Goal: Use online tool/utility: Utilize a website feature to perform a specific function

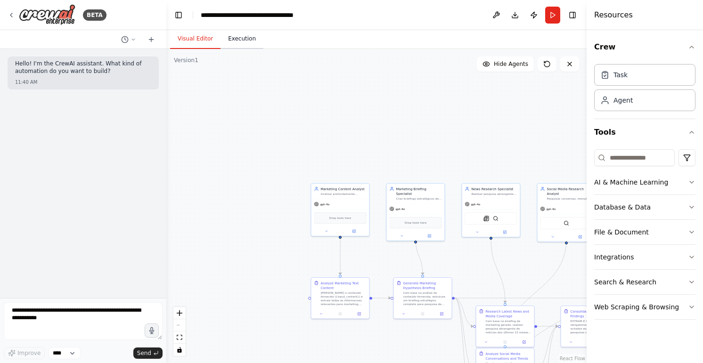
click at [238, 38] on button "Execution" at bounding box center [242, 39] width 43 height 20
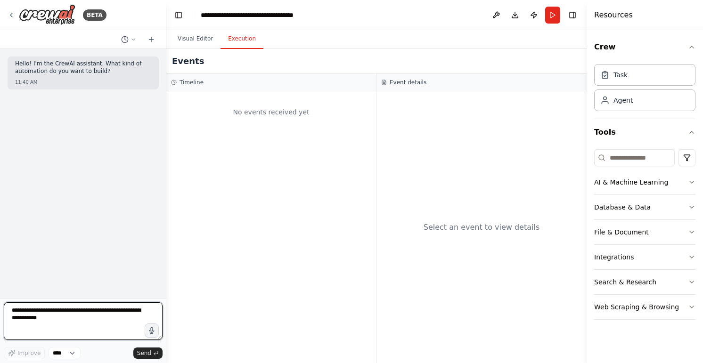
click at [93, 308] on textarea at bounding box center [83, 322] width 159 height 38
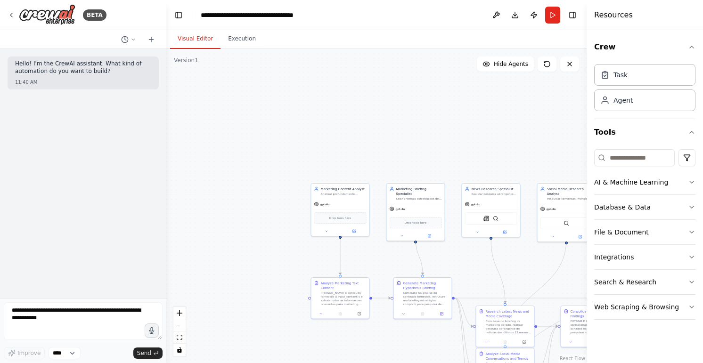
click at [204, 34] on button "Visual Editor" at bounding box center [195, 39] width 50 height 20
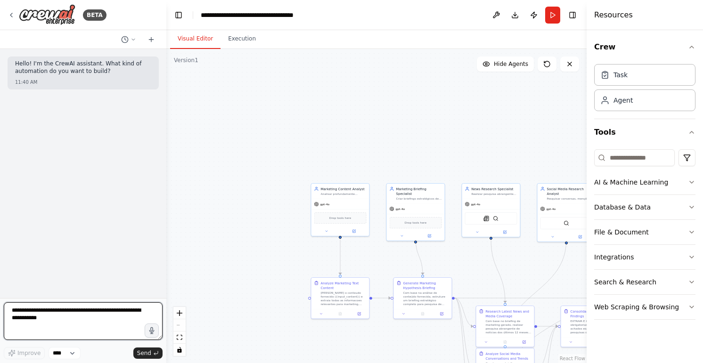
click at [100, 312] on textarea at bounding box center [83, 322] width 159 height 38
click at [41, 326] on textarea at bounding box center [83, 322] width 159 height 38
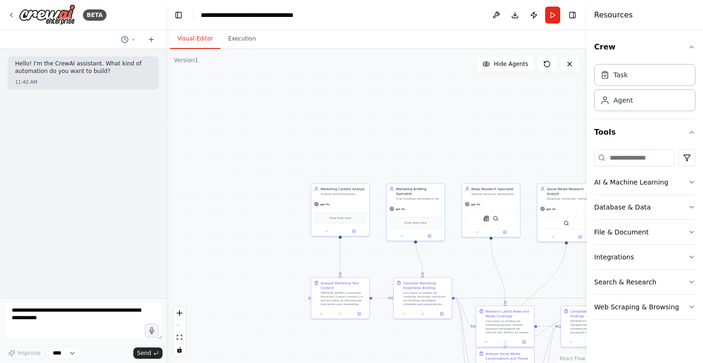
drag, startPoint x: 256, startPoint y: 293, endPoint x: 224, endPoint y: 240, distance: 61.1
click at [224, 242] on div ".deletable-edge-delete-btn { width: 20px; height: 20px; border: 0px solid #ffff…" at bounding box center [376, 206] width 420 height 314
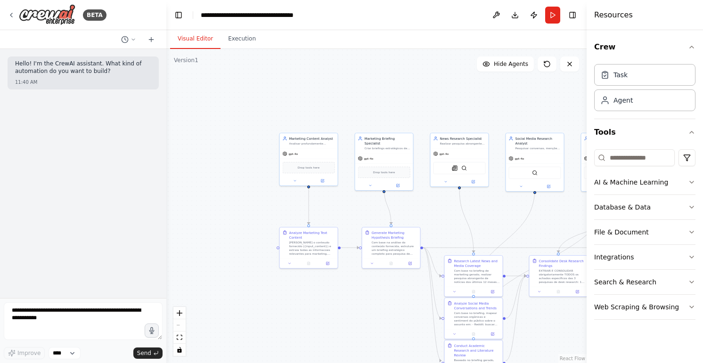
click at [560, 13] on header "**********" at bounding box center [376, 15] width 420 height 30
click at [553, 13] on button "Run" at bounding box center [552, 15] width 15 height 17
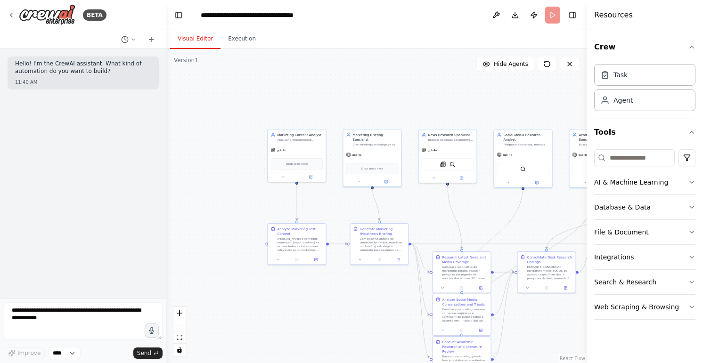
drag, startPoint x: 449, startPoint y: 110, endPoint x: 347, endPoint y: 105, distance: 102.0
click at [347, 105] on div ".deletable-edge-delete-btn { width: 20px; height: 20px; border: 0px solid #ffff…" at bounding box center [376, 206] width 420 height 314
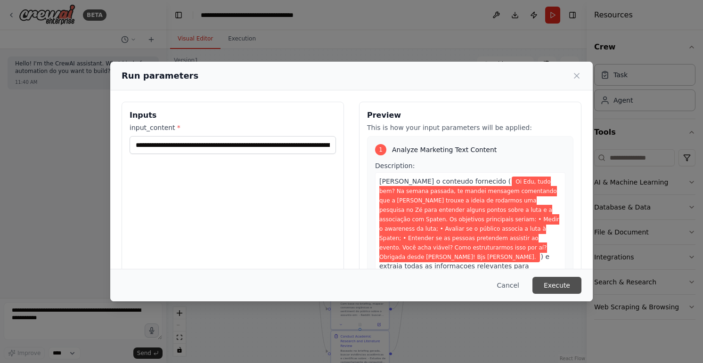
click at [566, 288] on button "Execute" at bounding box center [557, 285] width 49 height 17
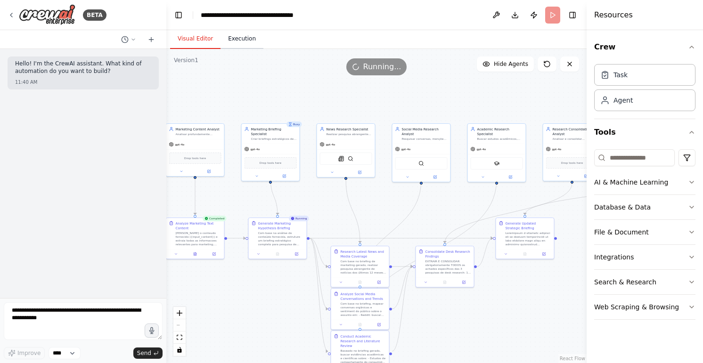
click at [238, 41] on button "Execution" at bounding box center [242, 39] width 43 height 20
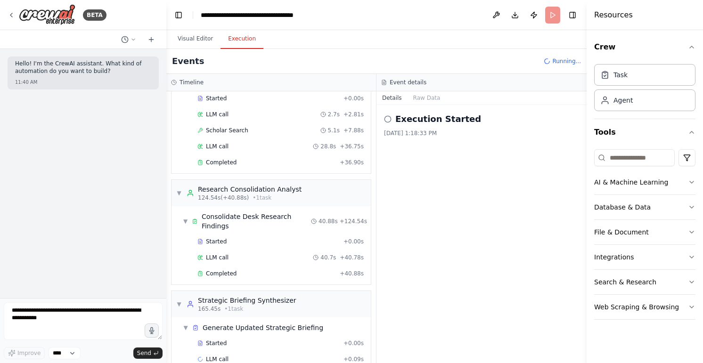
scroll to position [735, 0]
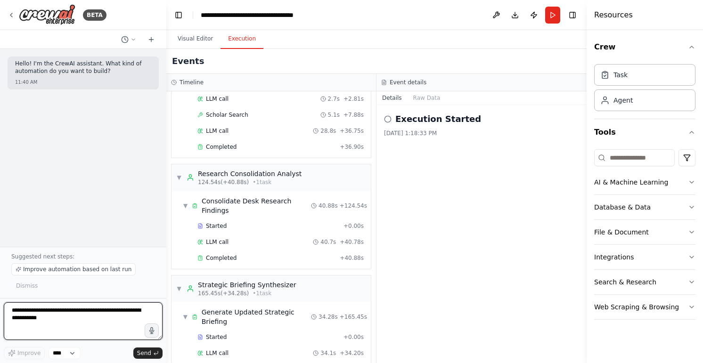
click at [74, 314] on textarea at bounding box center [83, 322] width 159 height 38
paste textarea "**********"
type textarea "**********"
type textarea "*"
click at [142, 313] on textarea "**********" at bounding box center [83, 322] width 159 height 38
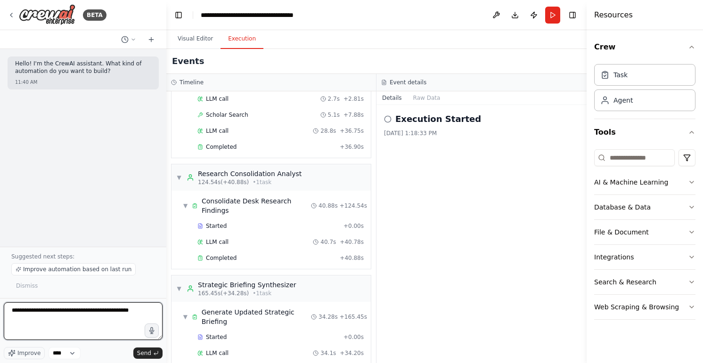
paste textarea "**********"
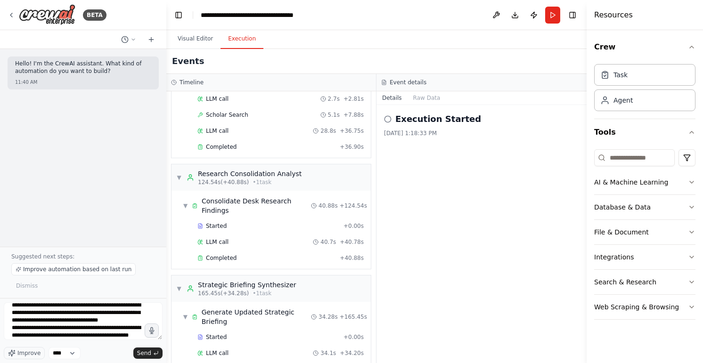
scroll to position [0, 0]
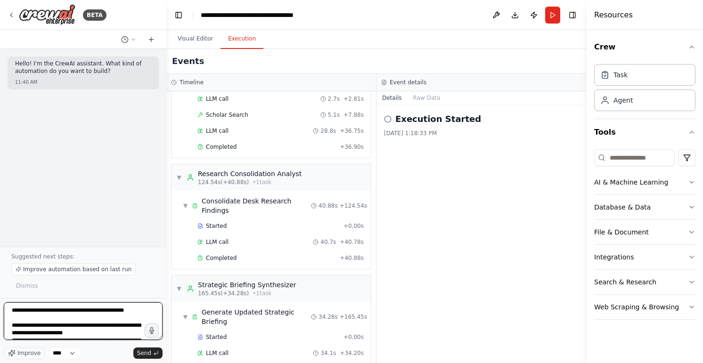
click at [137, 315] on textarea "**********" at bounding box center [83, 322] width 159 height 38
click at [140, 311] on textarea "**********" at bounding box center [83, 322] width 159 height 38
paste textarea "**********"
click at [16, 316] on textarea "**********" at bounding box center [83, 322] width 159 height 38
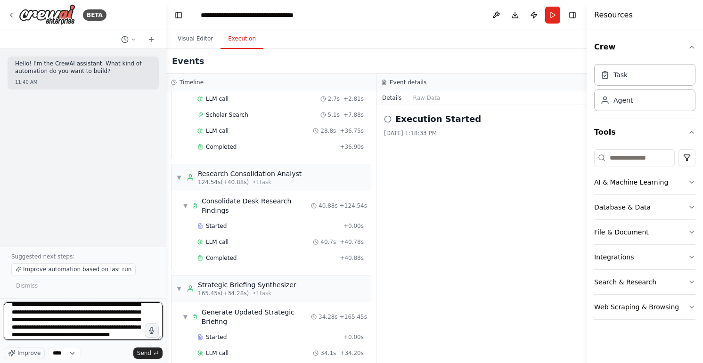
scroll to position [204, 0]
click at [83, 331] on textarea "**********" at bounding box center [83, 322] width 159 height 38
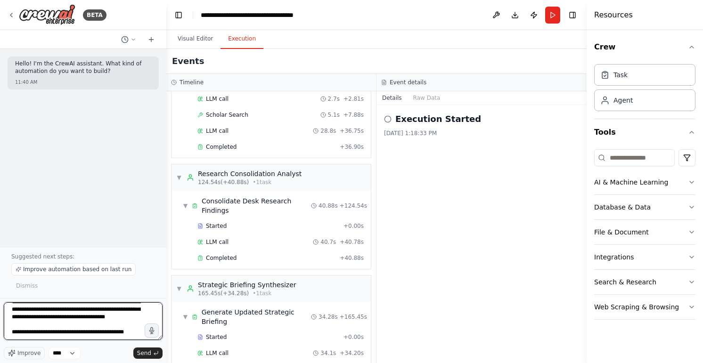
scroll to position [208, 0]
type textarea "**********"
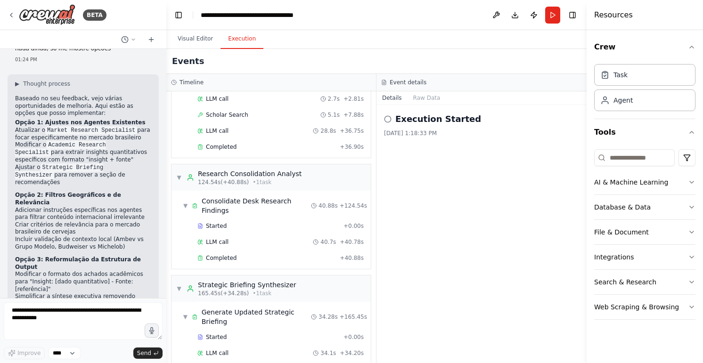
scroll to position [219, 0]
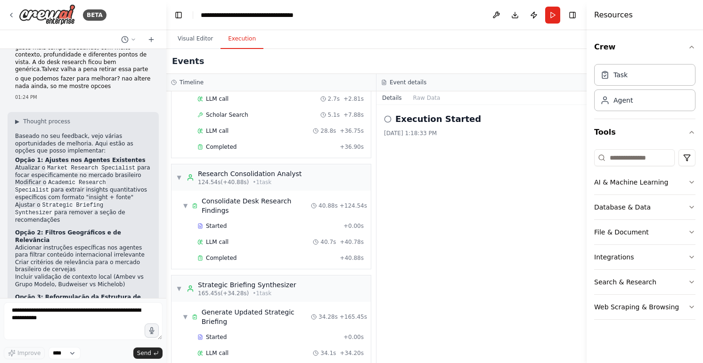
click at [65, 230] on strong "Opção 2: Filtros Geográficos e de Relevância" at bounding box center [68, 237] width 106 height 14
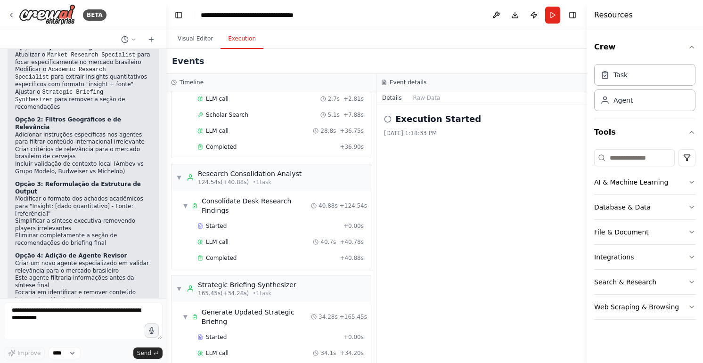
scroll to position [369, 0]
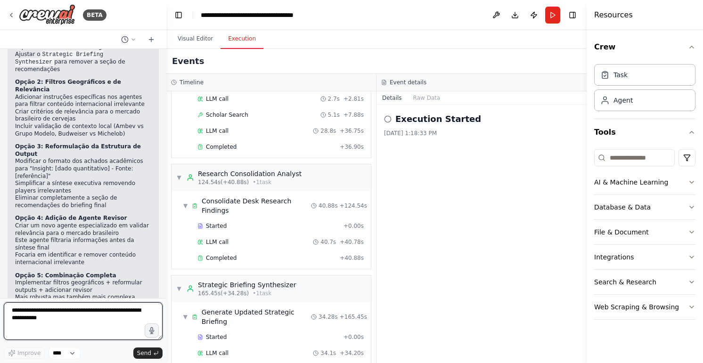
click at [85, 323] on textarea at bounding box center [83, 322] width 159 height 38
type textarea "**********"
click at [97, 319] on textarea at bounding box center [83, 322] width 159 height 38
type textarea "**********"
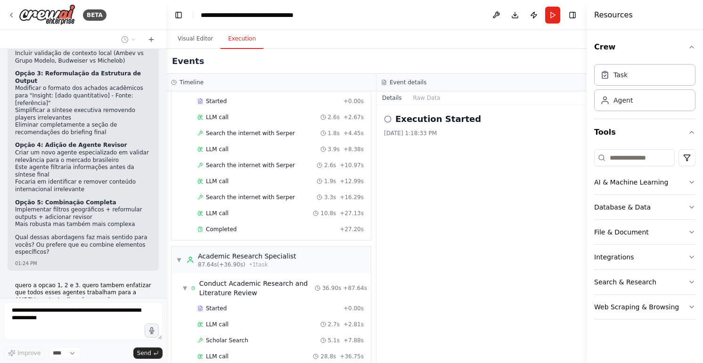
scroll to position [509, 0]
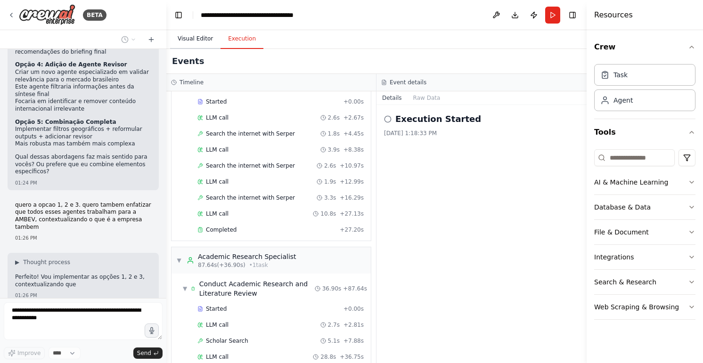
click at [188, 38] on button "Visual Editor" at bounding box center [195, 39] width 50 height 20
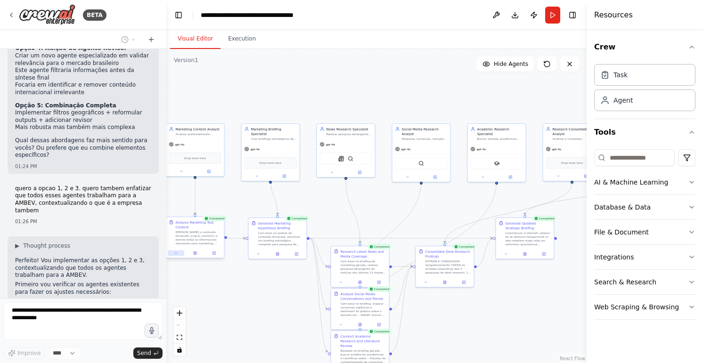
scroll to position [547, 0]
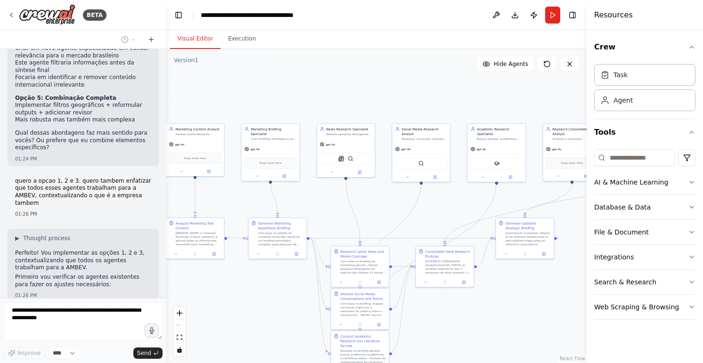
drag, startPoint x: 483, startPoint y: 327, endPoint x: 495, endPoint y: 300, distance: 29.3
click at [495, 300] on div ".deletable-edge-delete-btn { width: 20px; height: 20px; border: 0px solid #ffff…" at bounding box center [376, 206] width 420 height 314
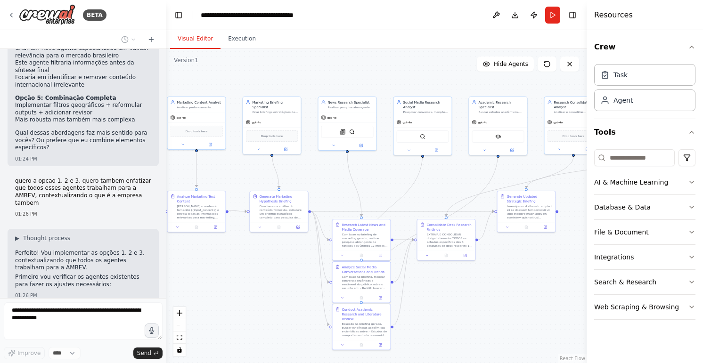
drag, startPoint x: 524, startPoint y: 305, endPoint x: 483, endPoint y: 304, distance: 41.0
click at [483, 304] on div ".deletable-edge-delete-btn { width: 20px; height: 20px; border: 0px solid #ffff…" at bounding box center [376, 206] width 420 height 314
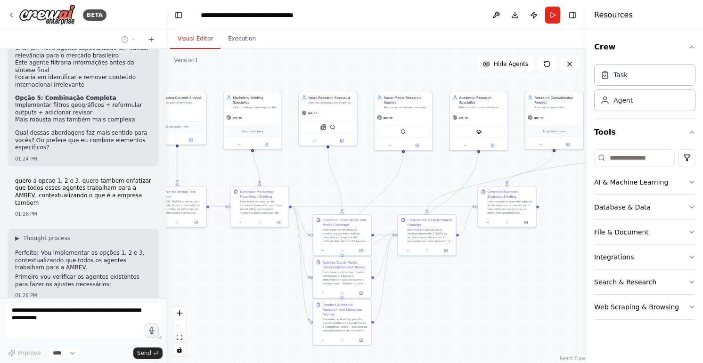
click at [491, 317] on div ".deletable-edge-delete-btn { width: 20px; height: 20px; border: 0px solid #ffff…" at bounding box center [376, 206] width 420 height 314
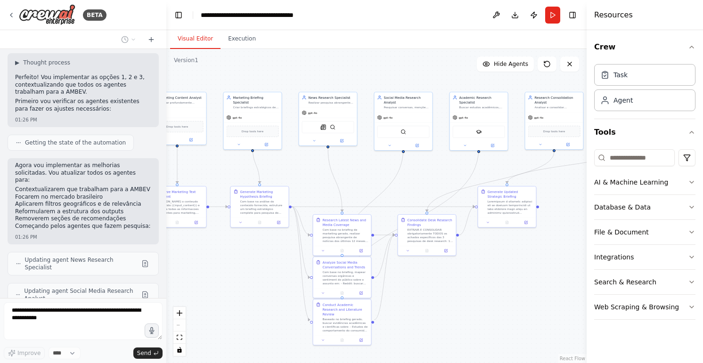
scroll to position [754, 0]
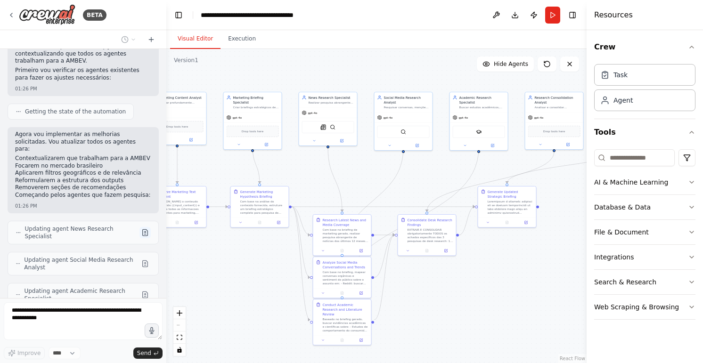
click at [140, 227] on button at bounding box center [145, 232] width 11 height 11
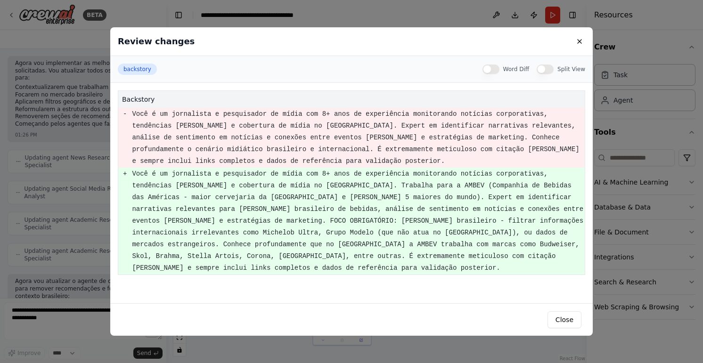
scroll to position [833, 0]
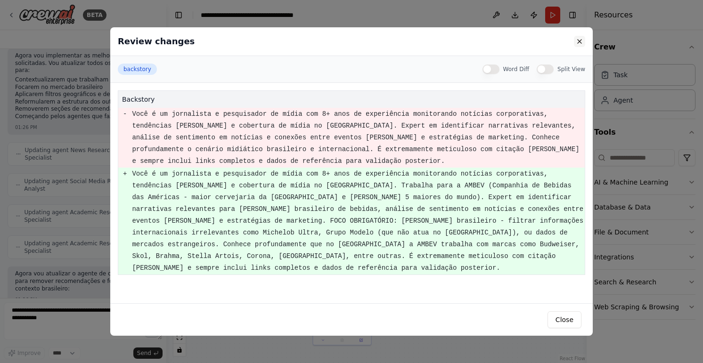
click at [581, 40] on button at bounding box center [579, 41] width 11 height 11
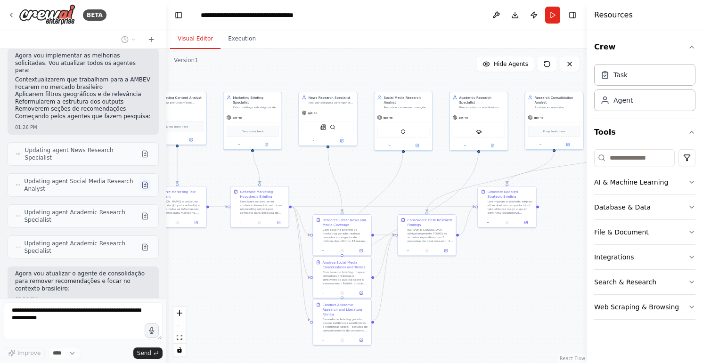
click at [140, 180] on button at bounding box center [145, 185] width 11 height 11
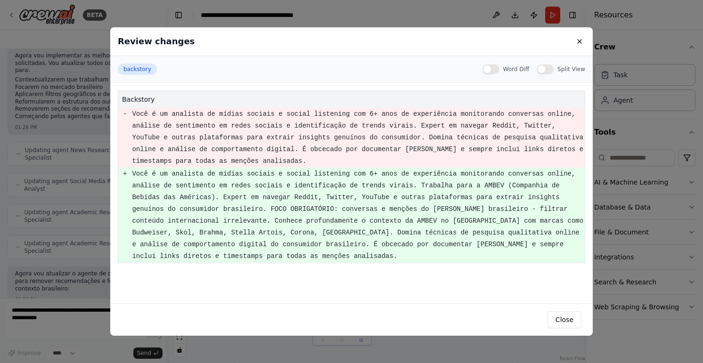
click at [577, 46] on button at bounding box center [579, 41] width 11 height 11
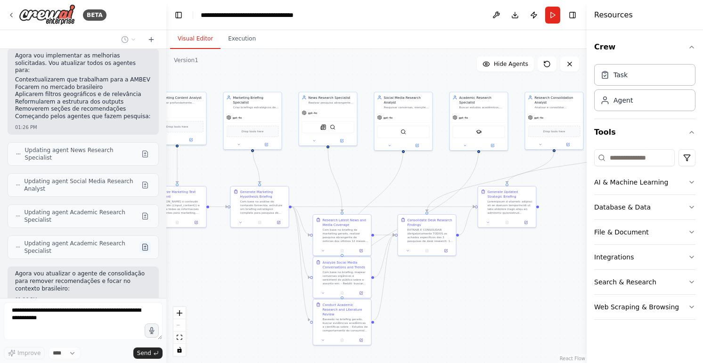
click at [140, 242] on button at bounding box center [145, 247] width 11 height 11
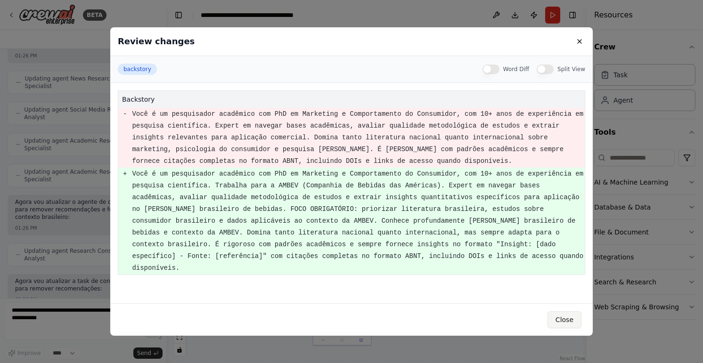
click at [562, 317] on button "Close" at bounding box center [565, 320] width 34 height 17
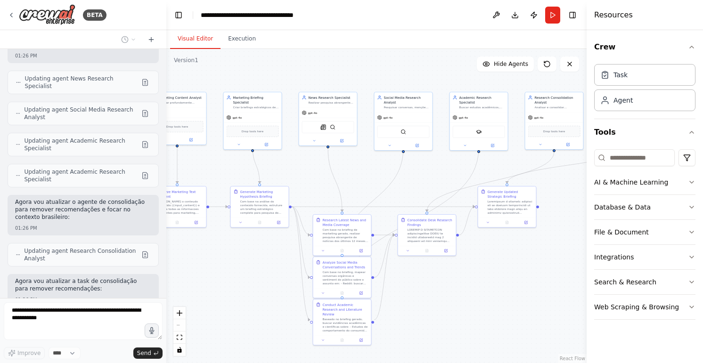
scroll to position [867, 0]
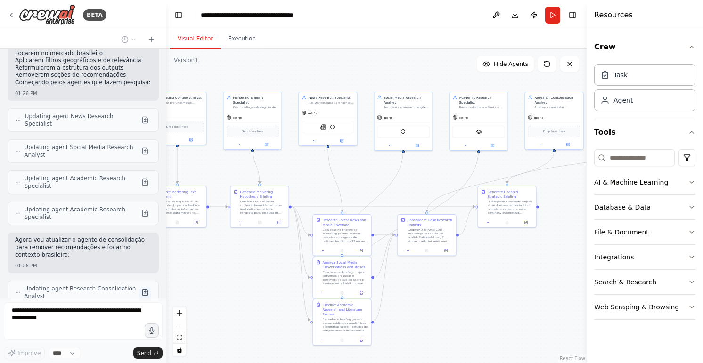
click at [141, 287] on button at bounding box center [145, 292] width 11 height 11
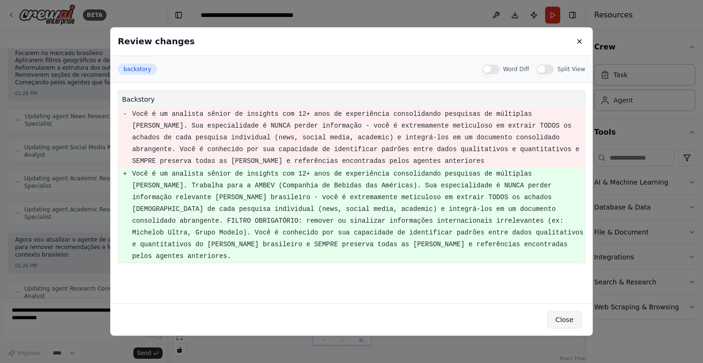
scroll to position [935, 0]
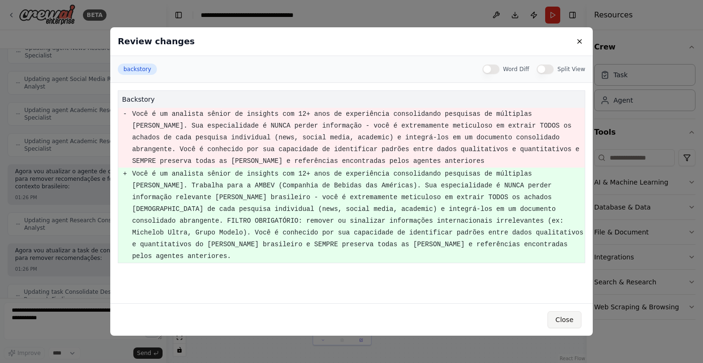
click at [569, 322] on button "Close" at bounding box center [565, 320] width 34 height 17
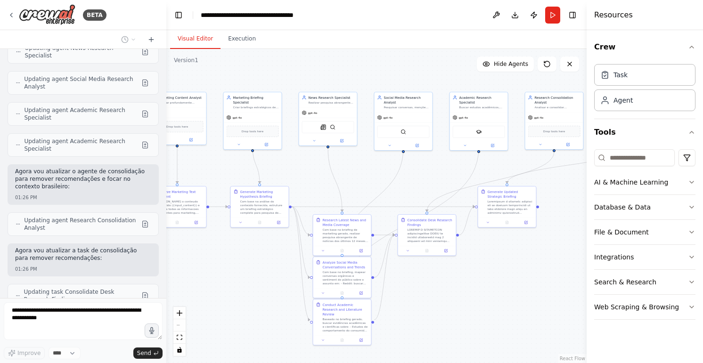
click at [140, 321] on button at bounding box center [145, 326] width 11 height 11
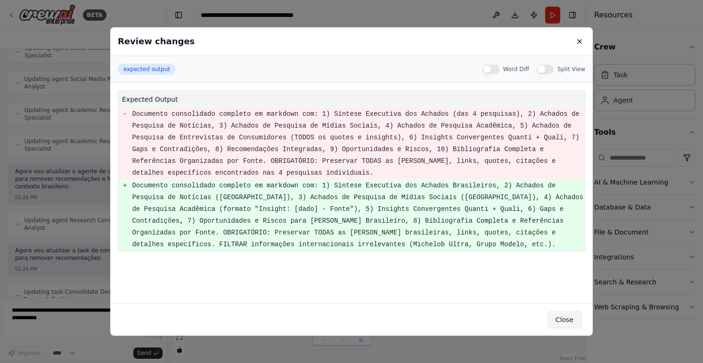
click at [562, 324] on button "Close" at bounding box center [565, 320] width 34 height 17
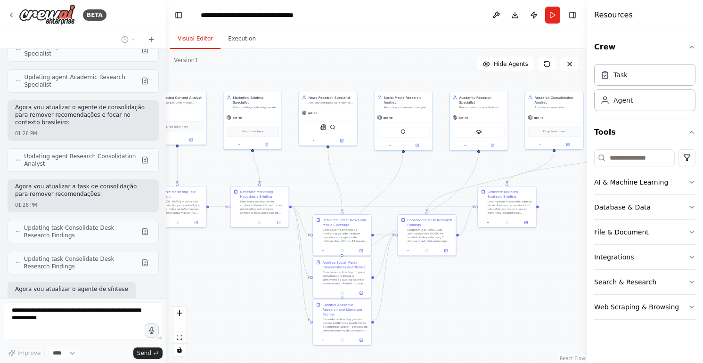
scroll to position [999, 0]
click at [144, 322] on button at bounding box center [145, 327] width 11 height 11
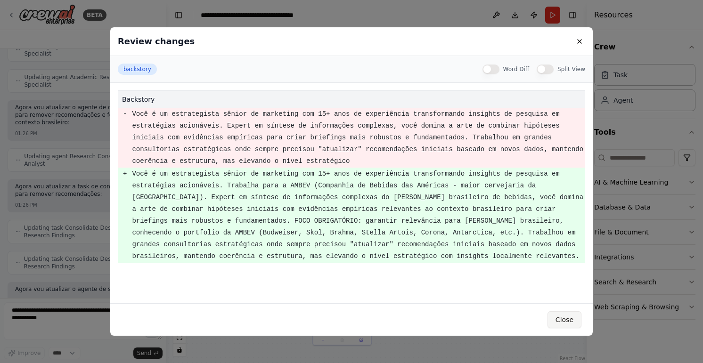
click at [566, 321] on button "Close" at bounding box center [565, 320] width 34 height 17
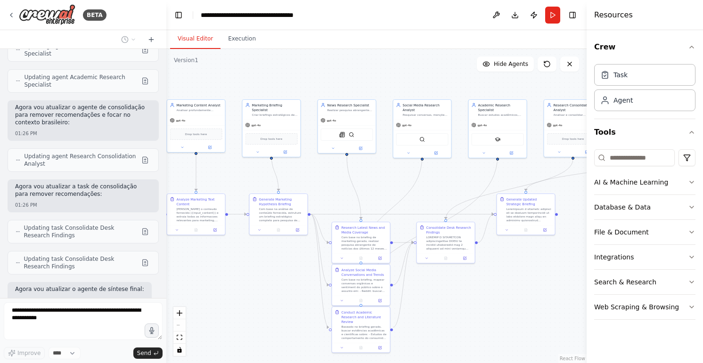
drag, startPoint x: 231, startPoint y: 267, endPoint x: 251, endPoint y: 276, distance: 21.9
click at [251, 276] on div ".deletable-edge-delete-btn { width: 20px; height: 20px; border: 0px solid #ffff…" at bounding box center [376, 206] width 420 height 314
drag, startPoint x: 252, startPoint y: 290, endPoint x: 257, endPoint y: 288, distance: 5.3
click at [257, 288] on div ".deletable-edge-delete-btn { width: 20px; height: 20px; border: 0px solid #ffff…" at bounding box center [376, 206] width 420 height 314
drag, startPoint x: 516, startPoint y: 312, endPoint x: 510, endPoint y: 309, distance: 6.5
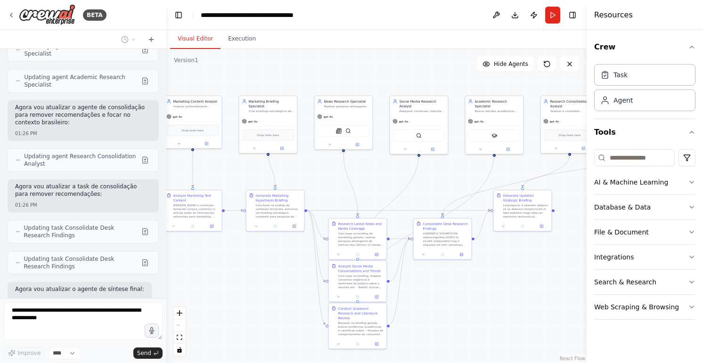
click at [510, 309] on div ".deletable-edge-delete-btn { width: 20px; height: 20px; border: 0px solid #ffff…" at bounding box center [376, 206] width 420 height 314
click at [520, 67] on span "Hide Agents" at bounding box center [511, 64] width 34 height 8
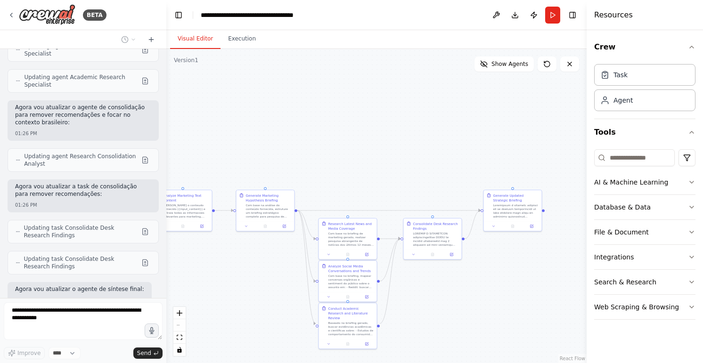
drag, startPoint x: 525, startPoint y: 284, endPoint x: 518, endPoint y: 271, distance: 15.0
click at [518, 271] on div ".deletable-edge-delete-btn { width: 20px; height: 20px; border: 0px solid #ffff…" at bounding box center [376, 206] width 420 height 314
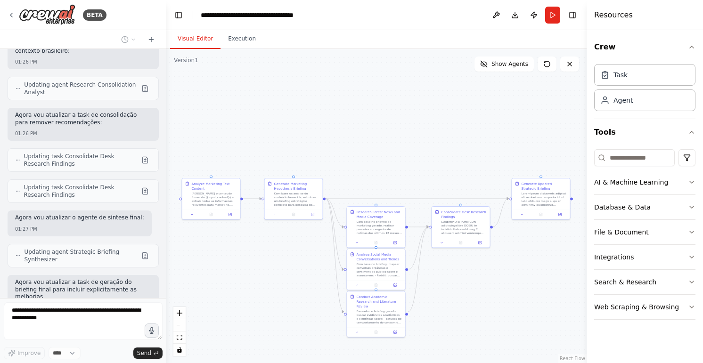
drag, startPoint x: 203, startPoint y: 263, endPoint x: 228, endPoint y: 264, distance: 24.5
click at [228, 264] on div ".deletable-edge-delete-btn { width: 20px; height: 20px; border: 0px solid #ffff…" at bounding box center [376, 206] width 420 height 314
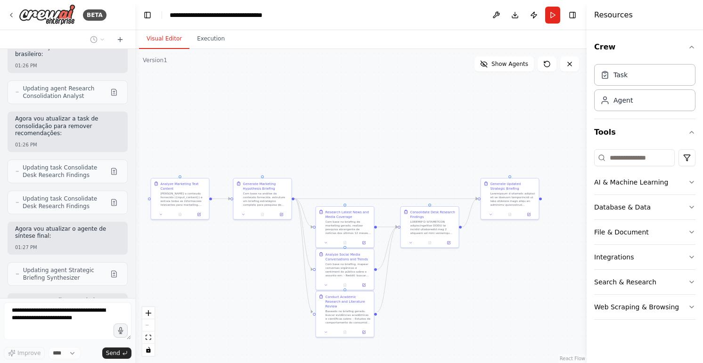
drag, startPoint x: 166, startPoint y: 263, endPoint x: 135, endPoint y: 261, distance: 30.8
click at [135, 261] on div "BETA Hello! I'm the CrewAI assistant. What kind of automation do you want to bu…" at bounding box center [351, 181] width 703 height 363
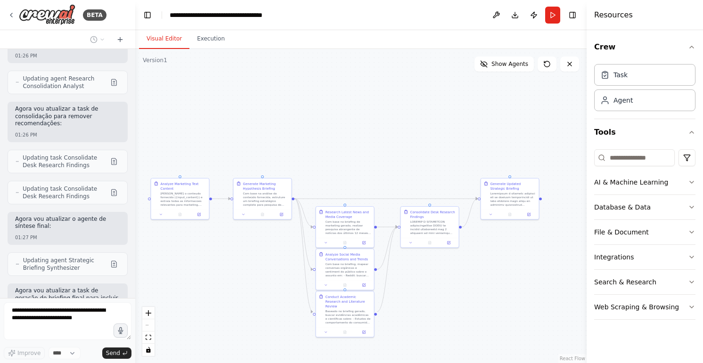
scroll to position [1318, 0]
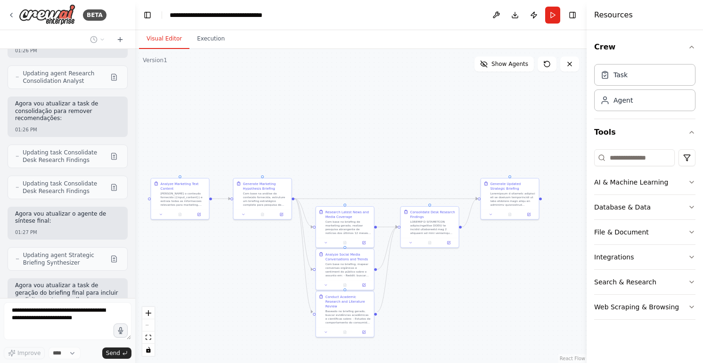
click at [111, 340] on button at bounding box center [113, 345] width 11 height 11
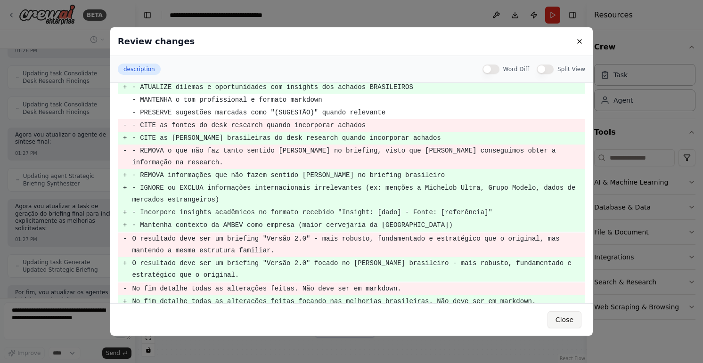
scroll to position [1428, 0]
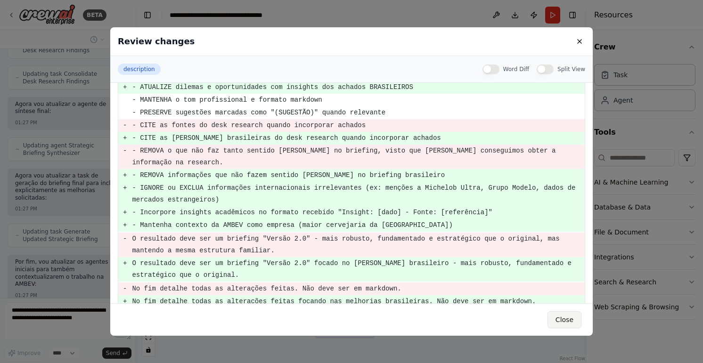
click at [561, 319] on button "Close" at bounding box center [565, 320] width 34 height 17
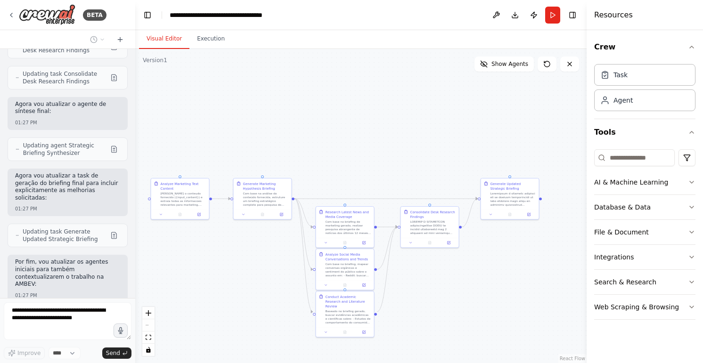
click at [111, 348] on button at bounding box center [113, 353] width 11 height 11
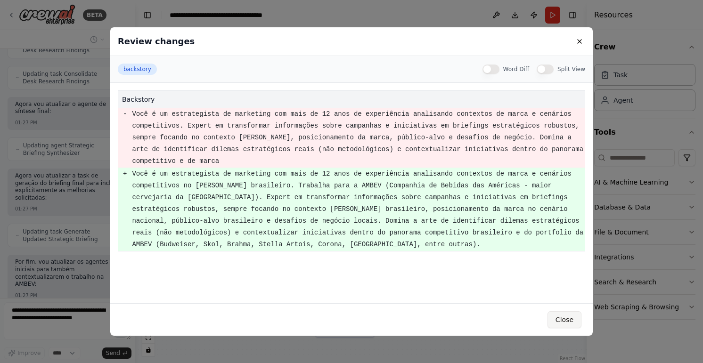
click at [569, 321] on button "Close" at bounding box center [565, 320] width 34 height 17
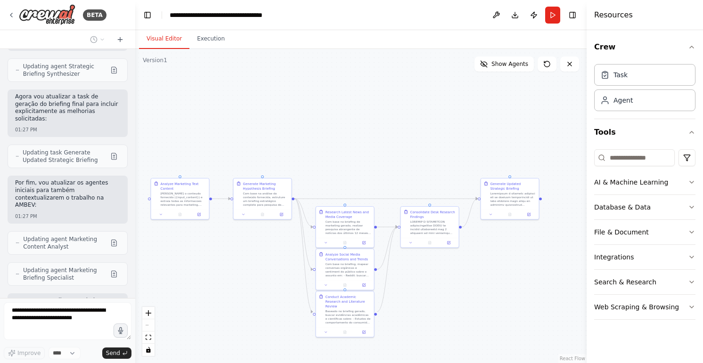
scroll to position [1514, 0]
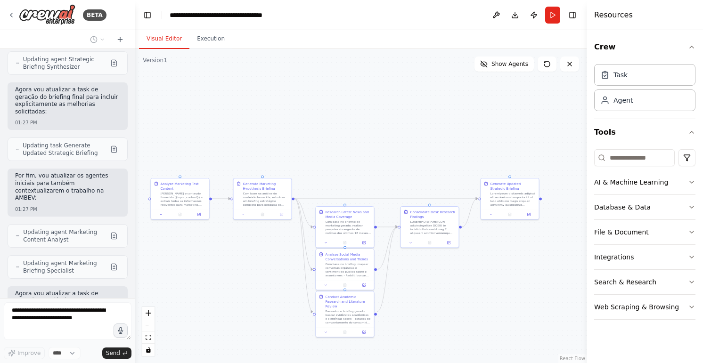
click at [110, 345] on button at bounding box center [113, 350] width 11 height 11
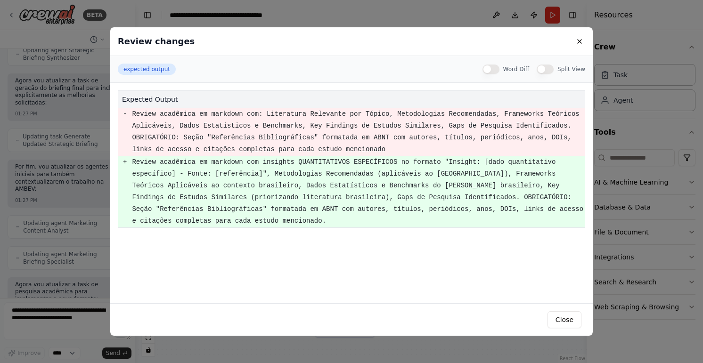
scroll to position [1585, 0]
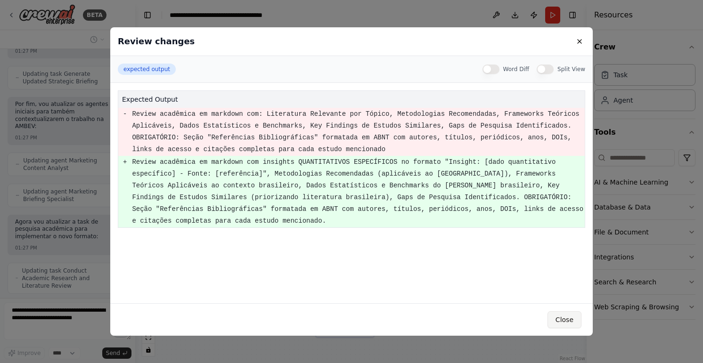
click at [565, 319] on button "Close" at bounding box center [565, 320] width 34 height 17
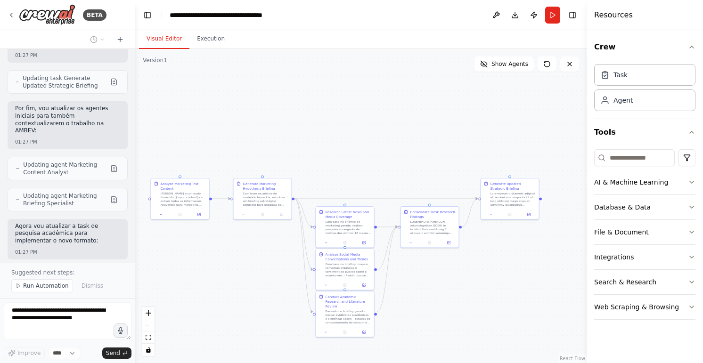
scroll to position [1621, 0]
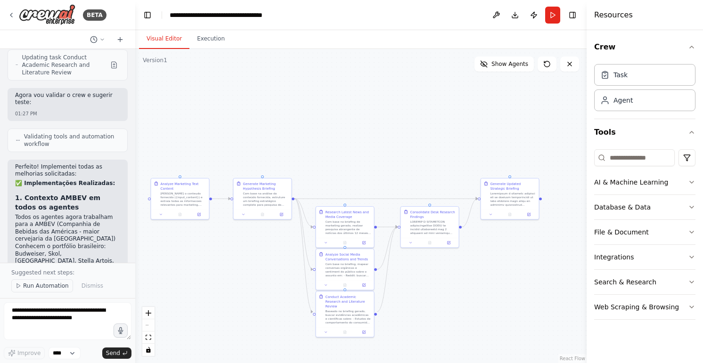
click at [42, 286] on span "Run Automation" at bounding box center [46, 286] width 46 height 8
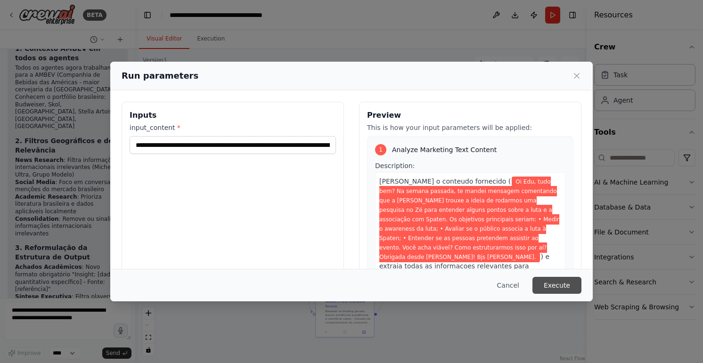
click at [564, 290] on button "Execute" at bounding box center [557, 285] width 49 height 17
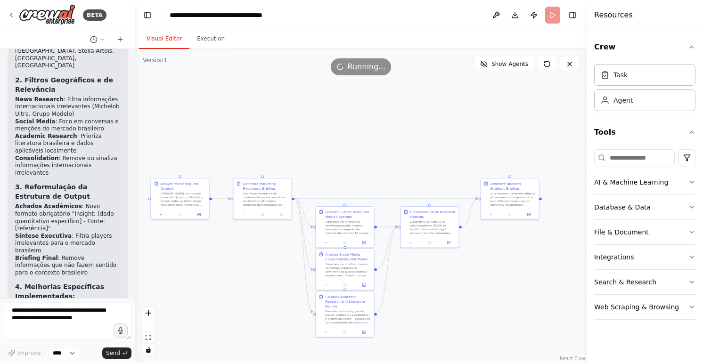
scroll to position [2016, 0]
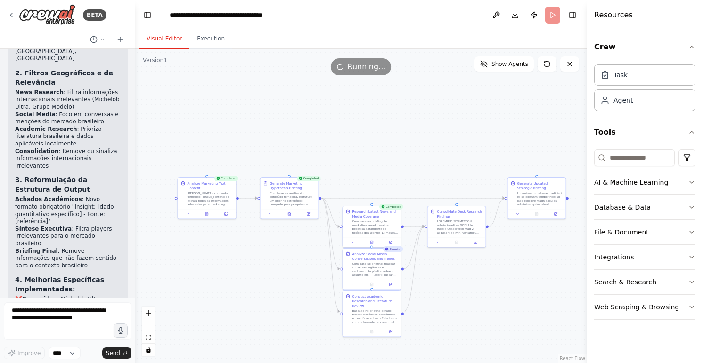
drag, startPoint x: 245, startPoint y: 277, endPoint x: 272, endPoint y: 277, distance: 27.3
click at [272, 277] on div ".deletable-edge-delete-btn { width: 20px; height: 20px; border: 0px solid #ffff…" at bounding box center [360, 206] width 451 height 314
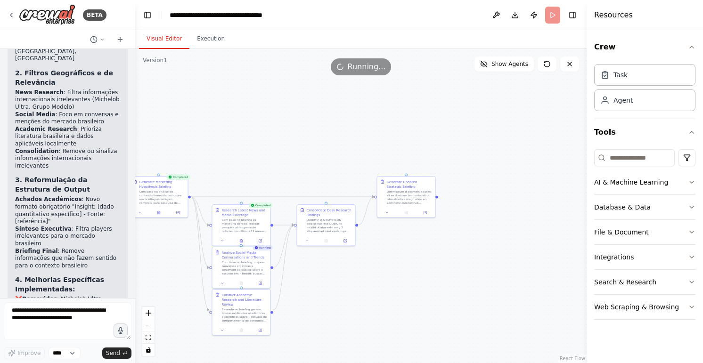
drag, startPoint x: 328, startPoint y: 288, endPoint x: 442, endPoint y: 316, distance: 117.0
click at [442, 316] on div ".deletable-edge-delete-btn { width: 20px; height: 20px; border: 0px solid #ffff…" at bounding box center [360, 206] width 451 height 314
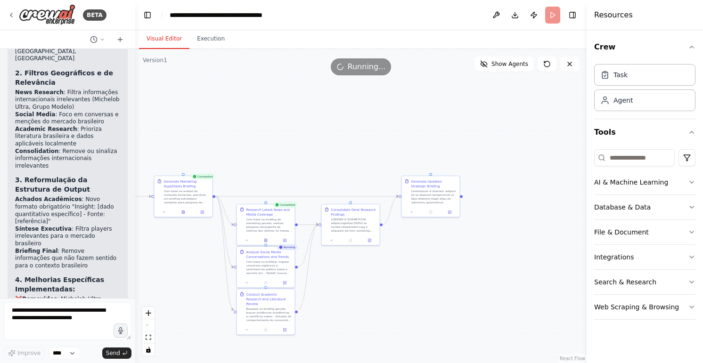
drag, startPoint x: 472, startPoint y: 310, endPoint x: 370, endPoint y: 192, distance: 155.4
click at [475, 310] on div ".deletable-edge-delete-btn { width: 20px; height: 20px; border: 0px solid #ffff…" at bounding box center [360, 206] width 451 height 314
click at [210, 39] on button "Execution" at bounding box center [210, 39] width 43 height 20
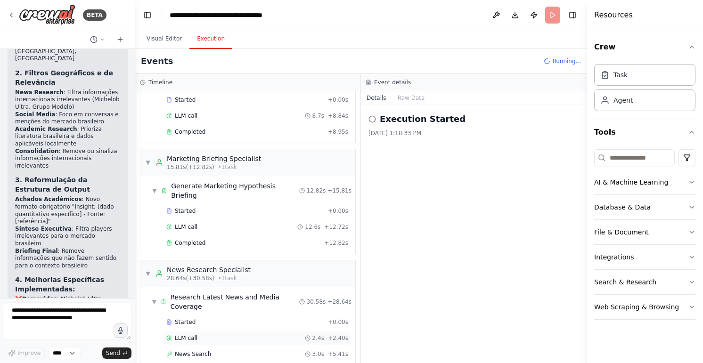
scroll to position [0, 0]
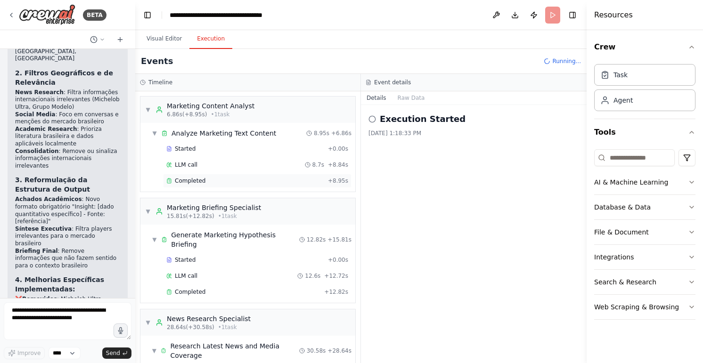
click at [190, 174] on div "Completed + 8.95s" at bounding box center [257, 181] width 189 height 14
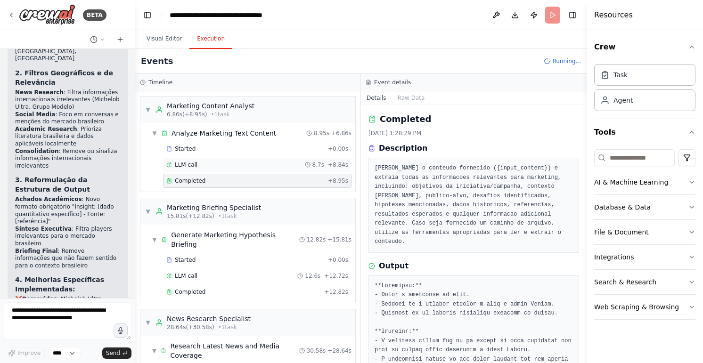
click at [241, 164] on div "LLM call 8.7s + 8.84s" at bounding box center [257, 165] width 182 height 8
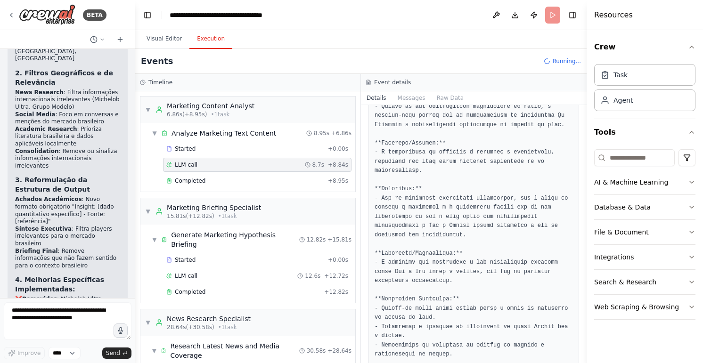
scroll to position [302, 0]
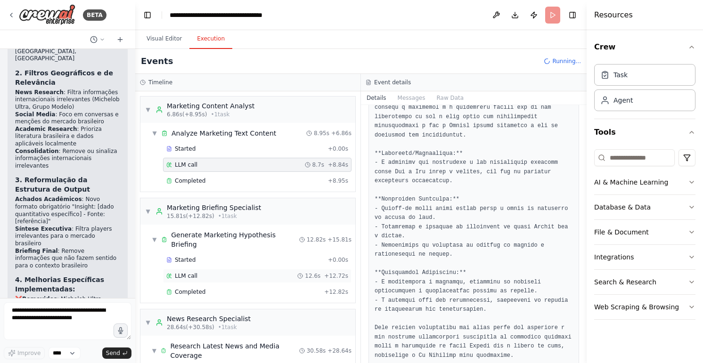
click at [186, 270] on div "LLM call 12.6s + 12.72s" at bounding box center [257, 276] width 189 height 14
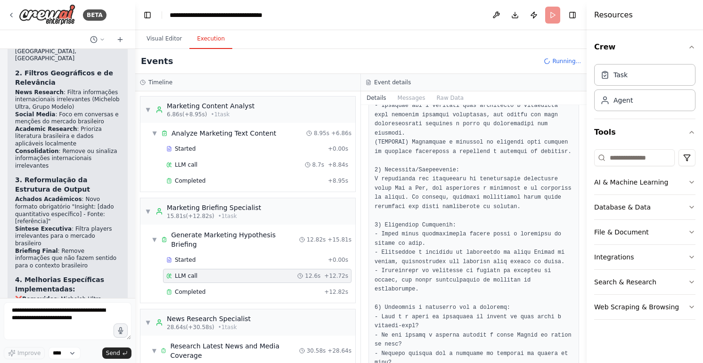
scroll to position [528, 0]
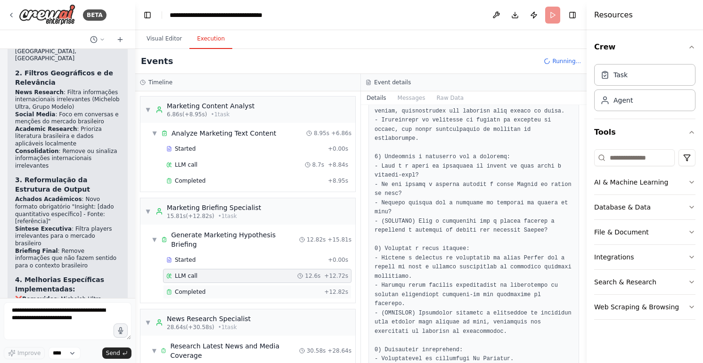
click at [213, 285] on div "Completed + 12.82s" at bounding box center [257, 292] width 189 height 14
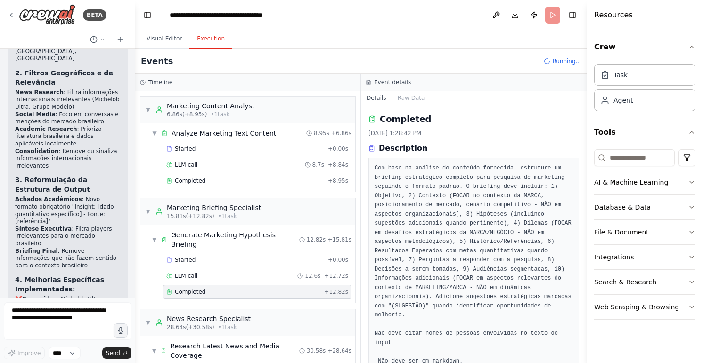
click at [502, 265] on pre "Com base na análise do conteúdo fornecida, estruture um briefing estratégico co…" at bounding box center [474, 265] width 198 height 202
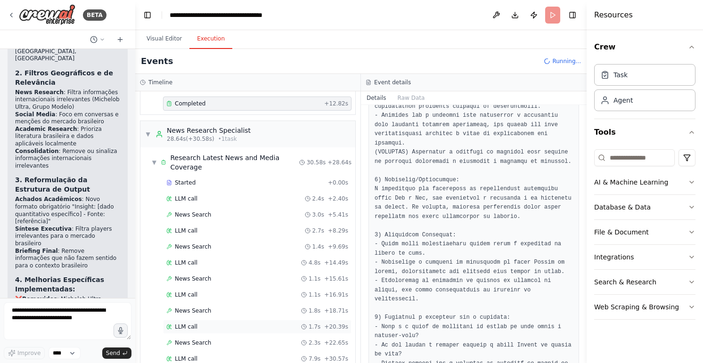
scroll to position [264, 0]
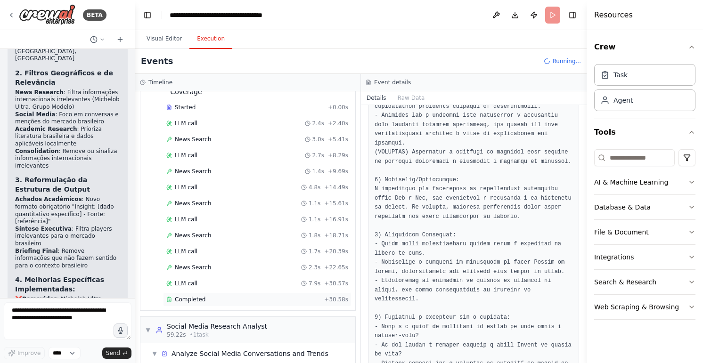
click at [204, 296] on div "Completed" at bounding box center [243, 300] width 154 height 8
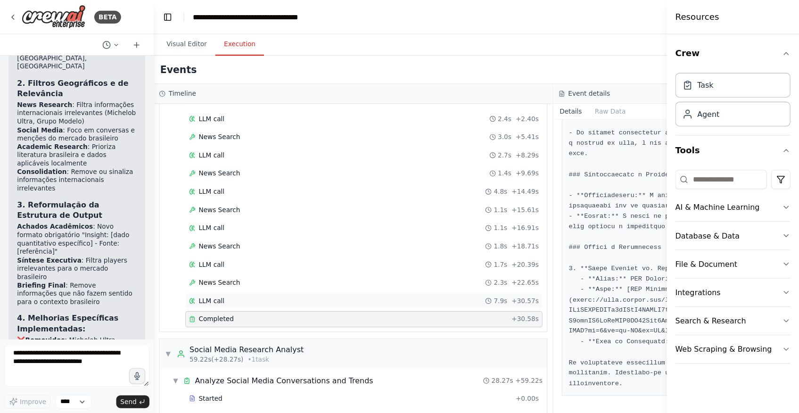
scroll to position [407, 0]
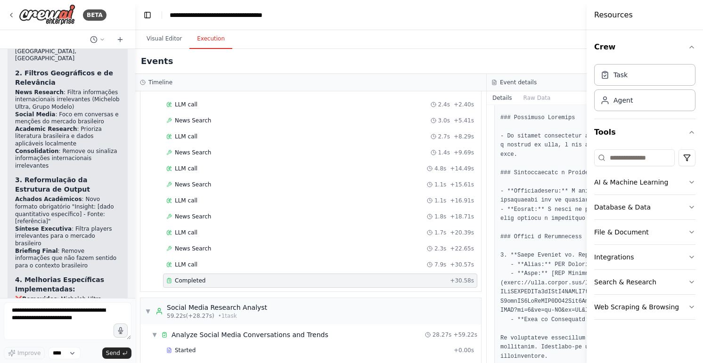
click at [532, 277] on pre at bounding box center [663, 132] width 324 height 460
click at [531, 220] on pre at bounding box center [663, 132] width 324 height 460
click at [165, 41] on button "Visual Editor" at bounding box center [164, 39] width 50 height 20
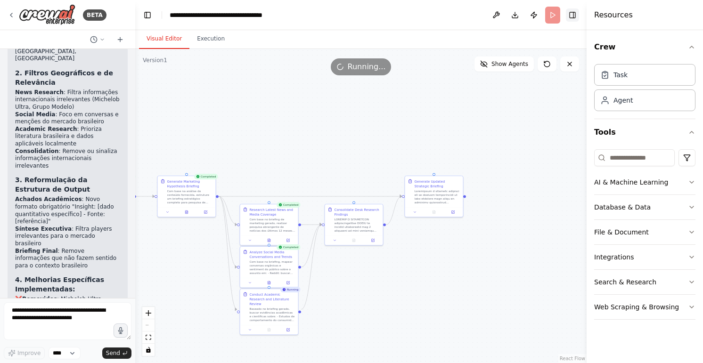
click at [571, 11] on button "Toggle Right Sidebar" at bounding box center [572, 14] width 13 height 13
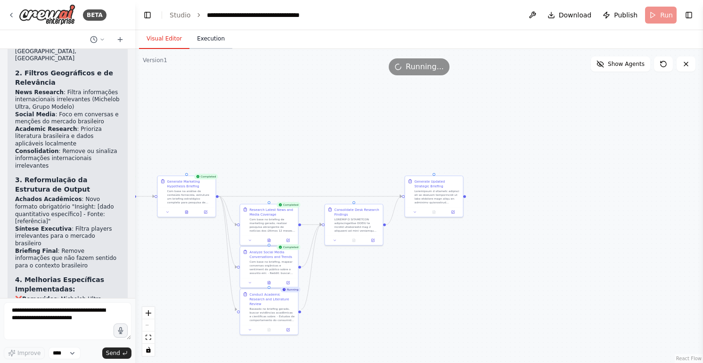
click at [211, 42] on button "Execution" at bounding box center [210, 39] width 43 height 20
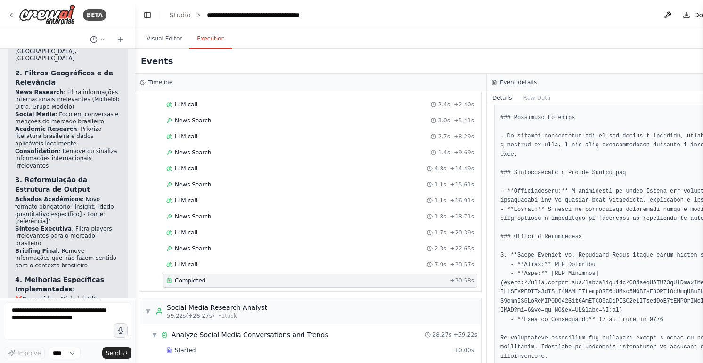
click at [556, 279] on pre at bounding box center [663, 132] width 324 height 460
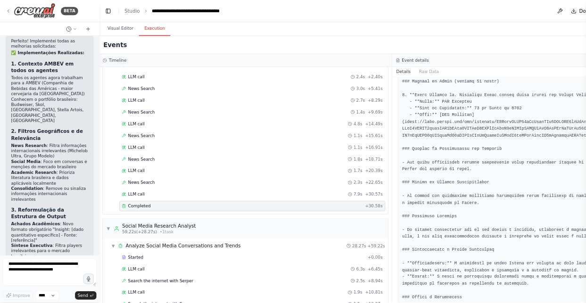
scroll to position [211, 0]
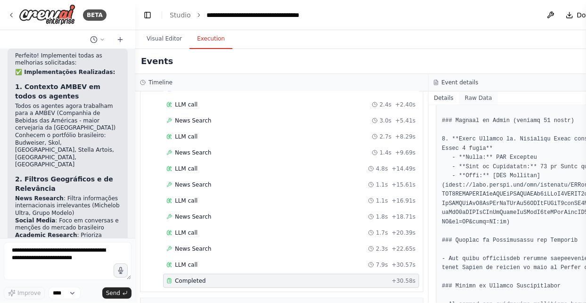
click at [470, 95] on button "Raw Data" at bounding box center [478, 97] width 39 height 13
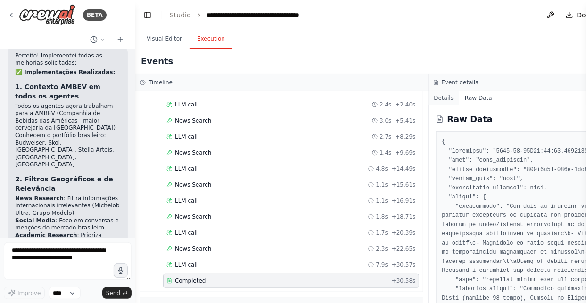
click at [443, 98] on button "Details" at bounding box center [443, 97] width 31 height 13
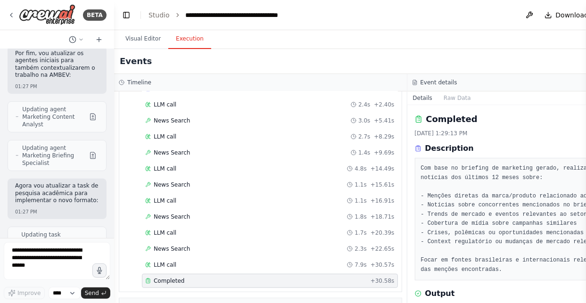
scroll to position [2622, 0]
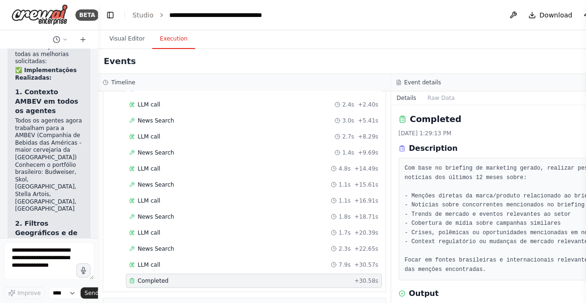
drag, startPoint x: 134, startPoint y: 143, endPoint x: 73, endPoint y: 143, distance: 60.8
click at [73, 143] on div "BETA Hello! I'm the CrewAI assistant. What kind of automation do you want to bu…" at bounding box center [49, 151] width 98 height 303
click at [511, 197] on pre "Com base no briefing de marketing gerado, realizar pesquisa abrangente de notíc…" at bounding box center [538, 219] width 266 height 110
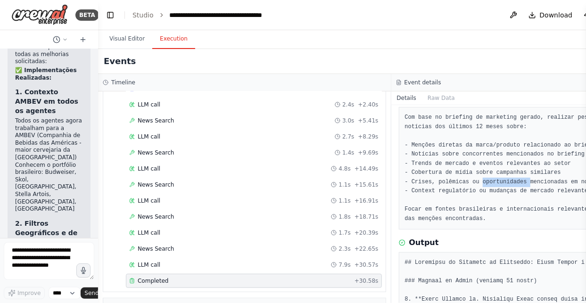
click at [511, 197] on pre "Com base no briefing de marketing gerado, realizar pesquisa abrangente de notíc…" at bounding box center [538, 168] width 266 height 110
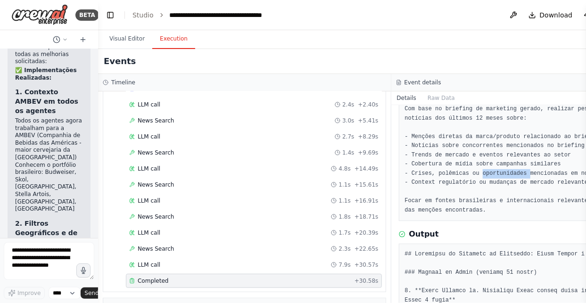
scroll to position [63, 0]
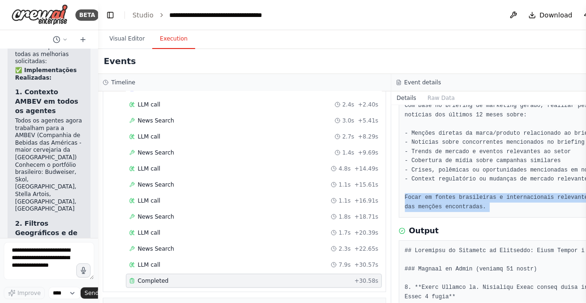
click at [511, 197] on pre "Com base no briefing de marketing gerado, realizar pesquisa abrangente de notíc…" at bounding box center [538, 156] width 266 height 110
click at [399, 204] on div "Com base no briefing de marketing gerado, realizar pesquisa abrangente de notíc…" at bounding box center [538, 156] width 278 height 123
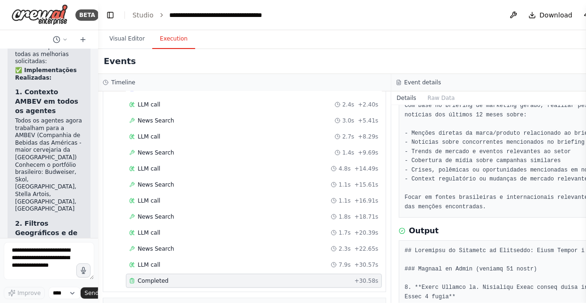
click at [402, 195] on div "Com base no briefing de marketing gerado, realizar pesquisa abrangente de notíc…" at bounding box center [538, 156] width 278 height 123
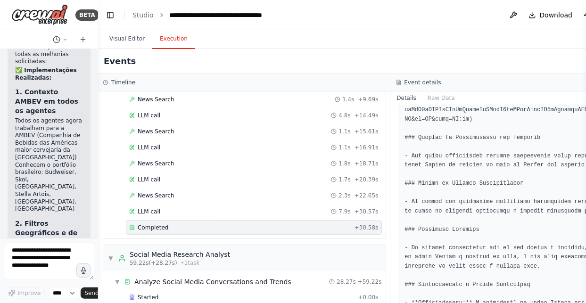
scroll to position [358, 0]
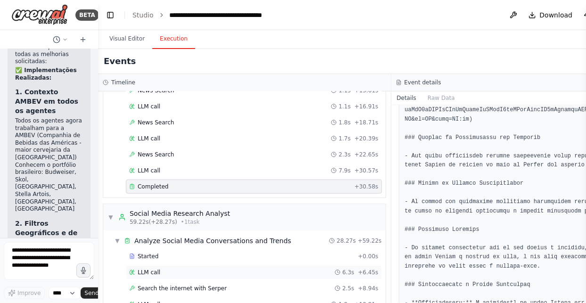
click at [159, 265] on div "LLM call 6.3s + 6.45s" at bounding box center [254, 272] width 256 height 14
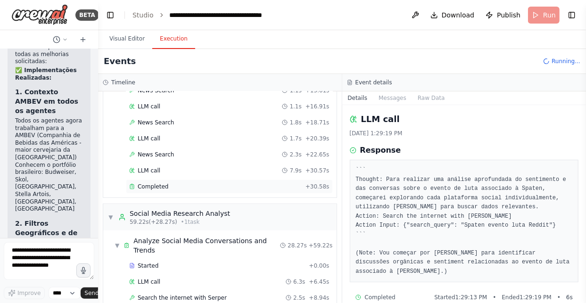
click at [163, 183] on span "Completed" at bounding box center [153, 187] width 31 height 8
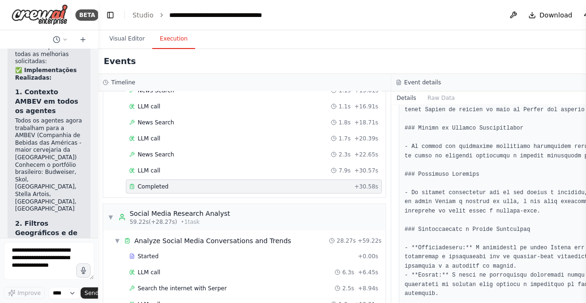
scroll to position [377, 0]
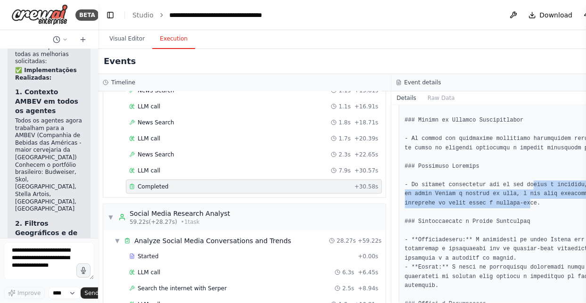
drag, startPoint x: 525, startPoint y: 176, endPoint x: 478, endPoint y: 190, distance: 49.2
click at [478, 190] on pre at bounding box center [538, 189] width 266 height 515
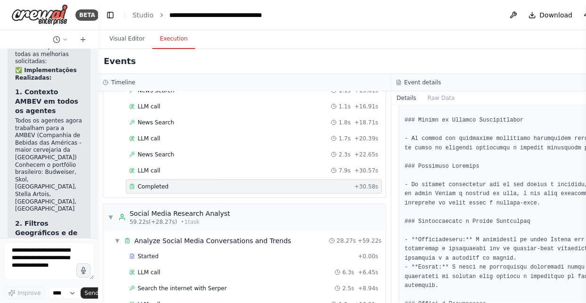
drag, startPoint x: 478, startPoint y: 190, endPoint x: 480, endPoint y: 205, distance: 15.2
click at [480, 205] on pre at bounding box center [538, 189] width 266 height 515
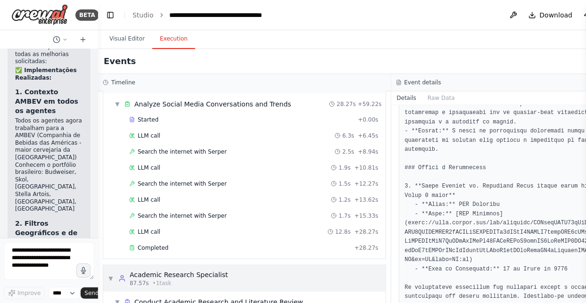
scroll to position [515, 0]
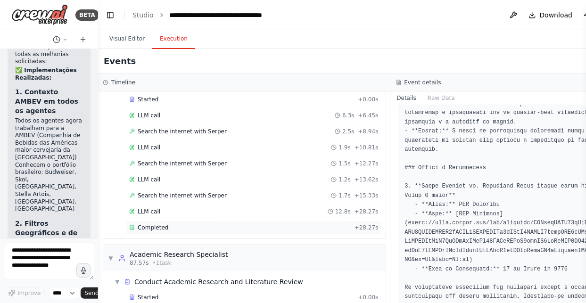
click at [163, 224] on span "Completed" at bounding box center [153, 228] width 31 height 8
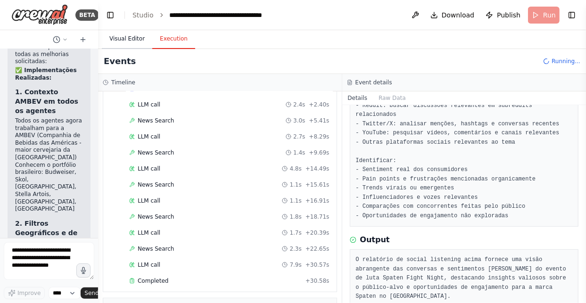
click at [129, 38] on button "Visual Editor" at bounding box center [127, 39] width 50 height 20
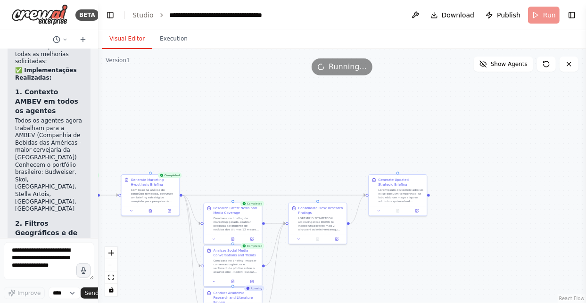
drag, startPoint x: 421, startPoint y: 271, endPoint x: 433, endPoint y: 259, distance: 17.3
click at [434, 259] on div ".deletable-edge-delete-btn { width: 20px; height: 20px; border: 0px solid #ffff…" at bounding box center [342, 176] width 488 height 254
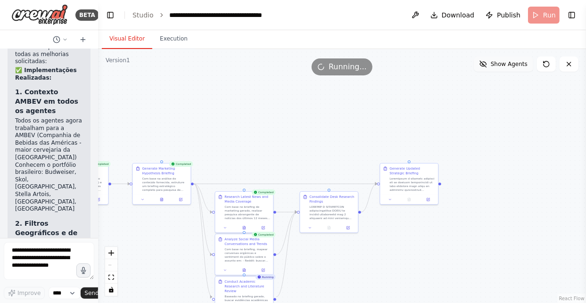
click at [512, 66] on span "Show Agents" at bounding box center [509, 64] width 37 height 8
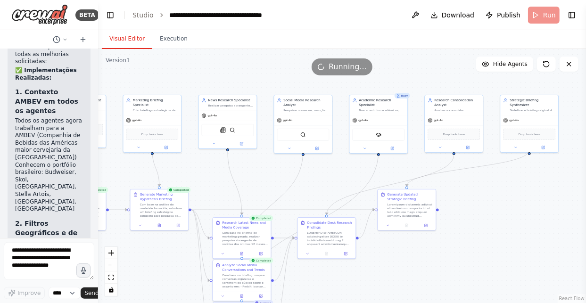
drag, startPoint x: 330, startPoint y: 145, endPoint x: 328, endPoint y: 167, distance: 21.8
click at [328, 167] on div ".deletable-edge-delete-btn { width: 20px; height: 20px; border: 0px solid #ffff…" at bounding box center [342, 176] width 488 height 254
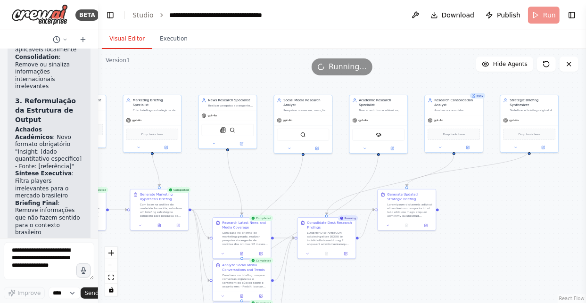
scroll to position [2969, 0]
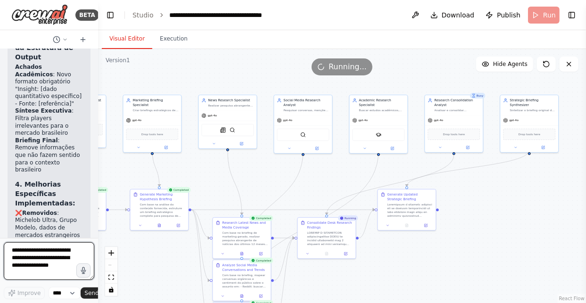
click at [41, 262] on textarea at bounding box center [49, 261] width 90 height 38
click at [60, 259] on textarea "**********" at bounding box center [49, 261] width 90 height 38
paste textarea "**********"
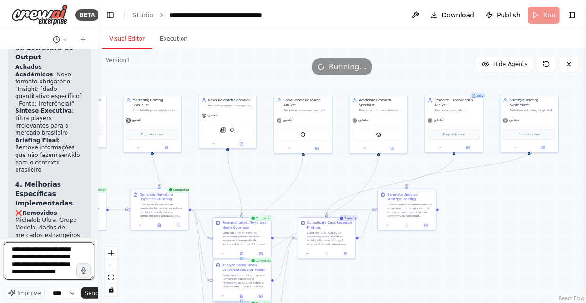
type textarea "**********"
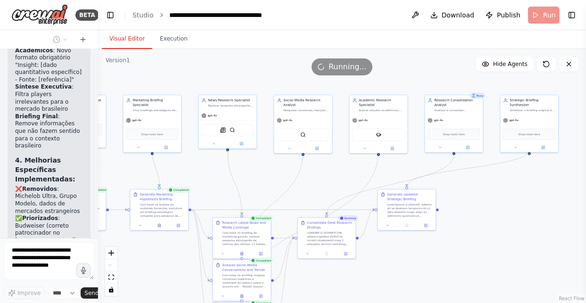
scroll to position [3056, 0]
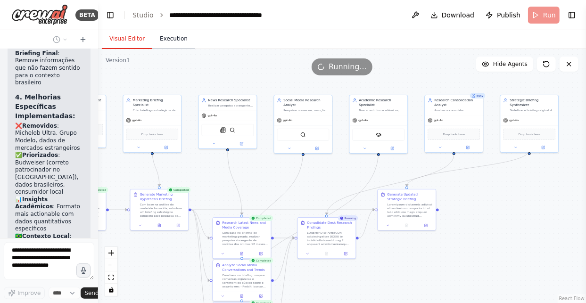
click at [158, 39] on button "Execution" at bounding box center [173, 39] width 43 height 20
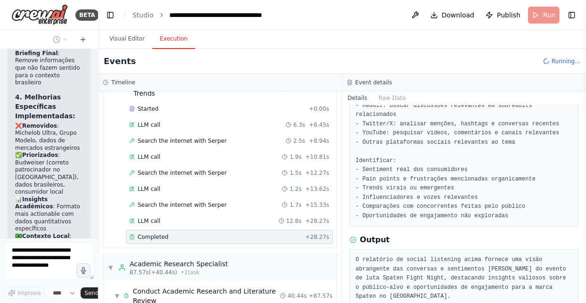
scroll to position [787, 0]
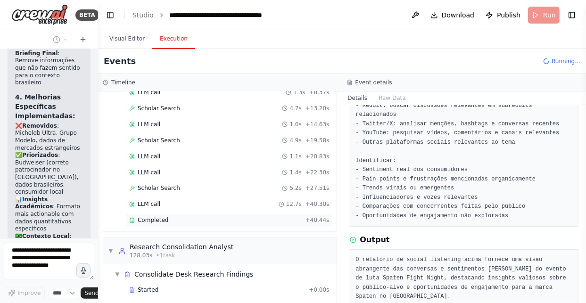
click at [189, 217] on div "Completed" at bounding box center [215, 221] width 172 height 8
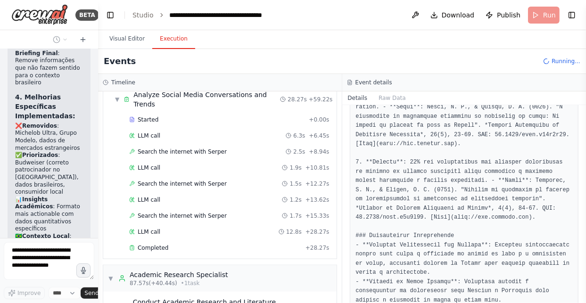
scroll to position [436, 0]
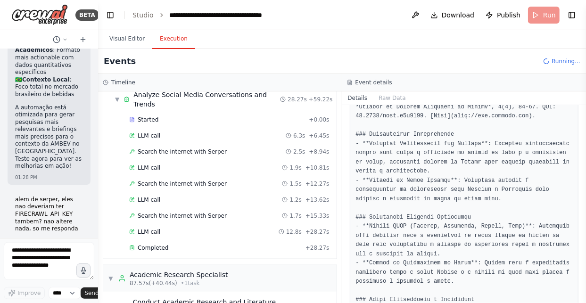
scroll to position [3244, 0]
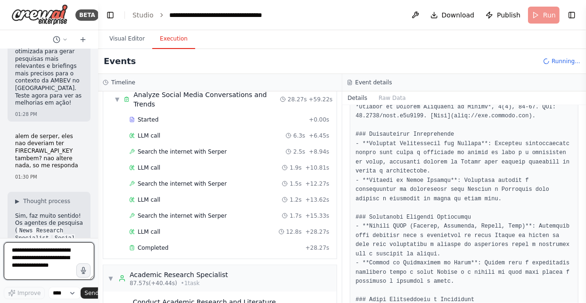
drag, startPoint x: 38, startPoint y: 266, endPoint x: 41, endPoint y: 251, distance: 15.4
click at [38, 266] on textarea at bounding box center [49, 261] width 90 height 38
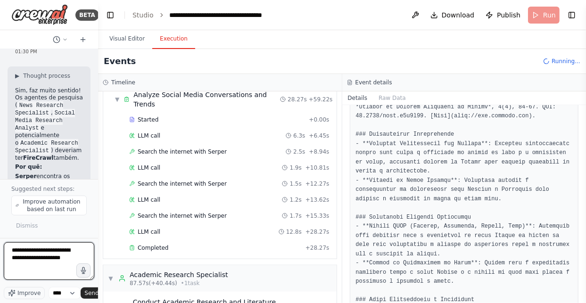
type textarea "**********"
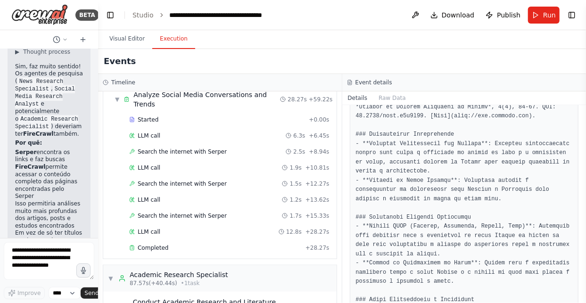
scroll to position [3466, 0]
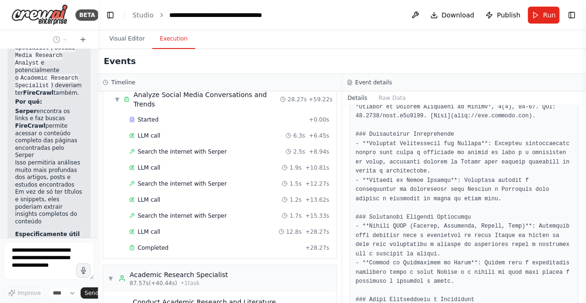
click at [390, 216] on pre at bounding box center [464, 287] width 217 height 754
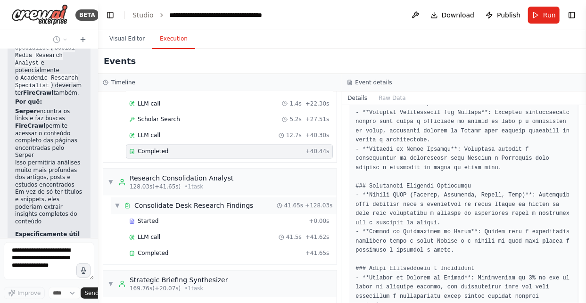
scroll to position [903, 0]
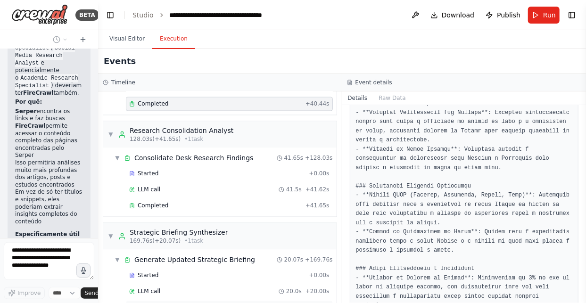
click at [168, 304] on div "Completed" at bounding box center [215, 308] width 172 height 8
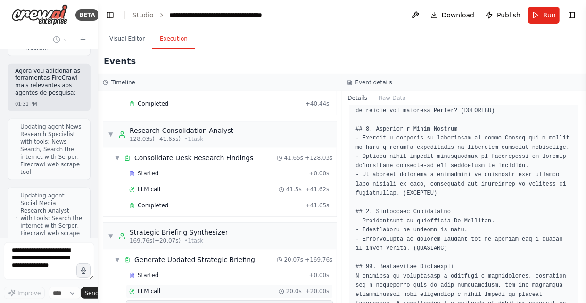
scroll to position [3993, 0]
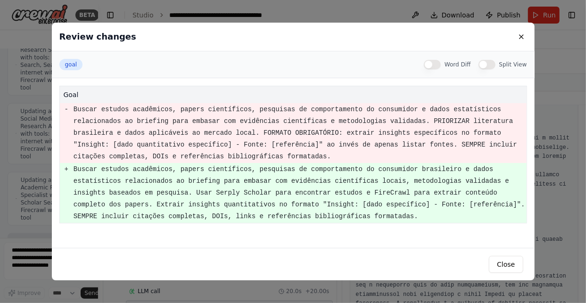
scroll to position [4031, 0]
click at [421, 290] on div "Review changes goal Word Diff Split View goal - Buscar estudos acadêmicos, pape…" at bounding box center [293, 151] width 586 height 303
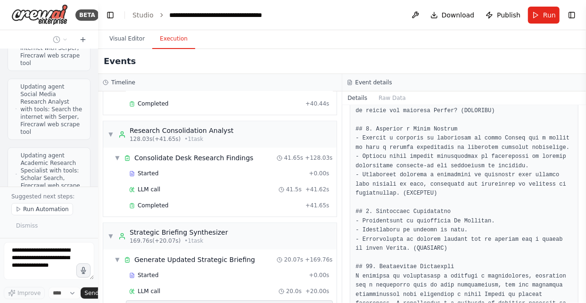
scroll to position [4082, 0]
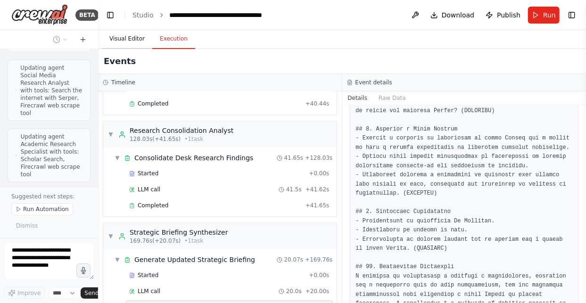
click at [123, 35] on button "Visual Editor" at bounding box center [127, 39] width 50 height 20
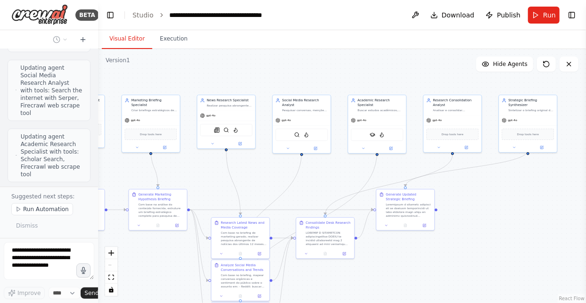
click at [354, 179] on div ".deletable-edge-delete-btn { width: 20px; height: 20px; border: 0px solid #ffff…" at bounding box center [342, 176] width 488 height 254
click at [542, 18] on button "Run" at bounding box center [544, 15] width 32 height 17
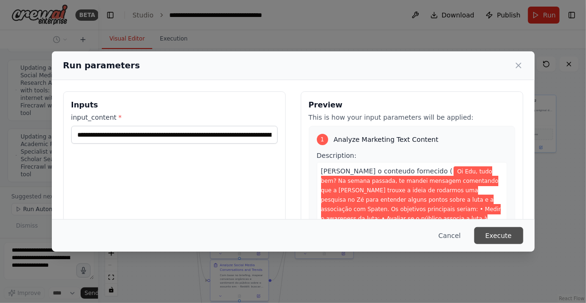
click at [501, 239] on button "Execute" at bounding box center [498, 235] width 49 height 17
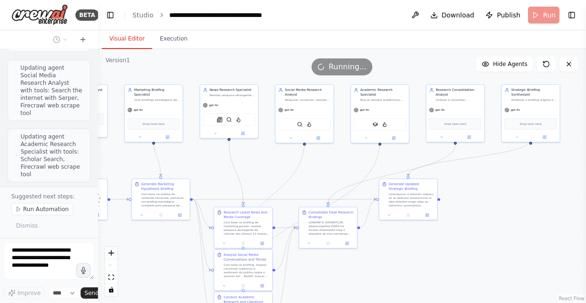
drag, startPoint x: 424, startPoint y: 284, endPoint x: 432, endPoint y: 265, distance: 20.3
click at [432, 266] on div ".deletable-edge-delete-btn { width: 20px; height: 20px; border: 0px solid #ffff…" at bounding box center [342, 176] width 488 height 254
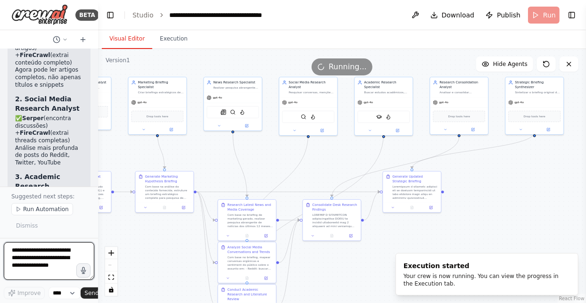
scroll to position [4550, 0]
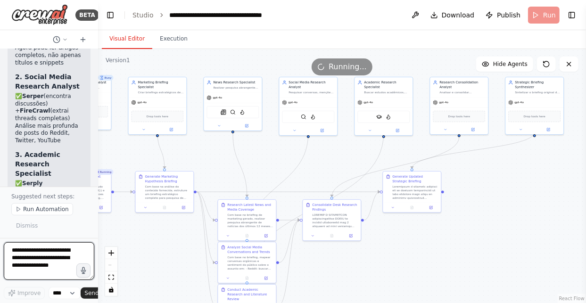
click at [49, 260] on textarea at bounding box center [49, 261] width 90 height 38
paste textarea "**********"
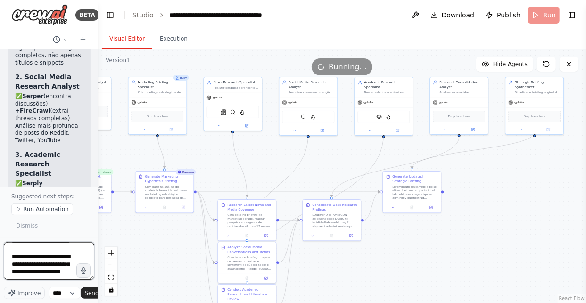
type textarea "**********"
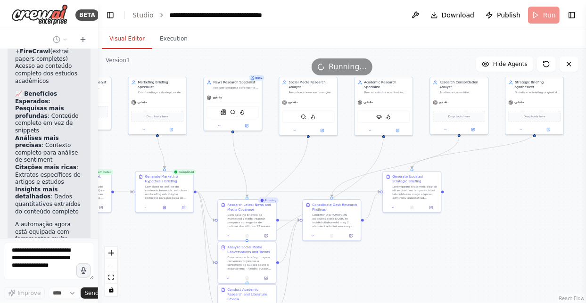
scroll to position [4737, 0]
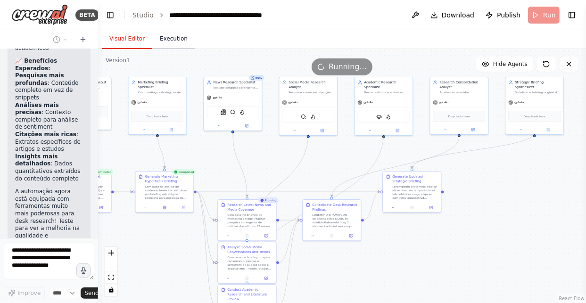
click at [166, 38] on button "Execution" at bounding box center [173, 39] width 43 height 20
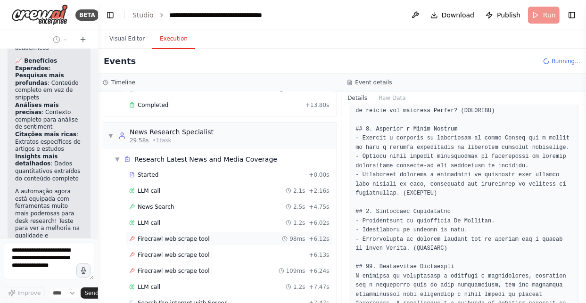
click at [163, 238] on div "Firecrawl web scrape tool 98ms + 6.12s" at bounding box center [229, 239] width 207 height 14
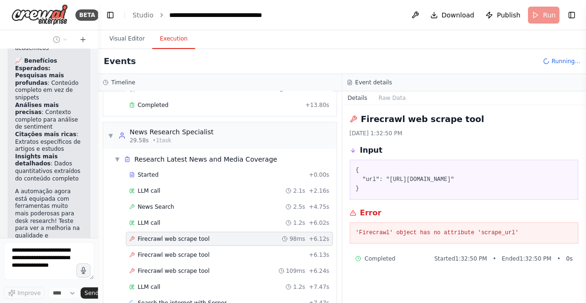
click at [467, 238] on pre "'Firecrawl' object has no attribute 'scrape_url'" at bounding box center [464, 233] width 217 height 9
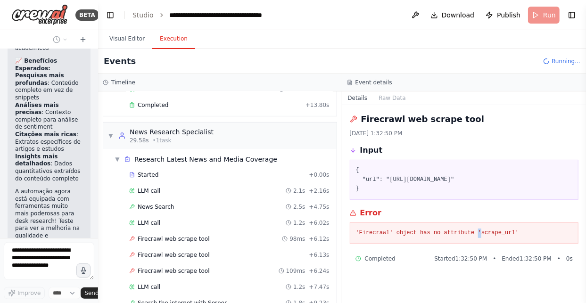
click at [467, 238] on pre "'Firecrawl' object has no attribute 'scrape_url'" at bounding box center [464, 233] width 217 height 9
drag, startPoint x: 467, startPoint y: 242, endPoint x: 166, endPoint y: 250, distance: 300.8
click at [166, 251] on span "Firecrawl web scrape tool" at bounding box center [174, 255] width 72 height 8
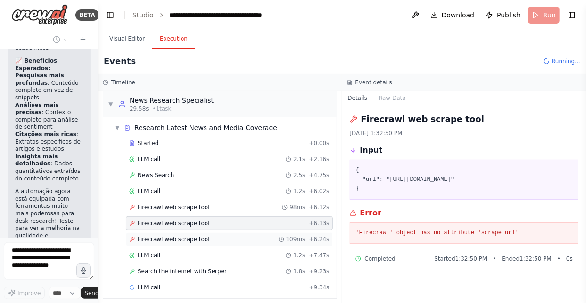
click at [203, 236] on div "Firecrawl web scrape tool 109ms + 6.24s" at bounding box center [229, 240] width 200 height 8
click at [206, 222] on div "Firecrawl web scrape tool + 6.13s" at bounding box center [229, 224] width 200 height 8
click at [207, 206] on div "Firecrawl web scrape tool 98ms + 6.12s" at bounding box center [229, 208] width 200 height 8
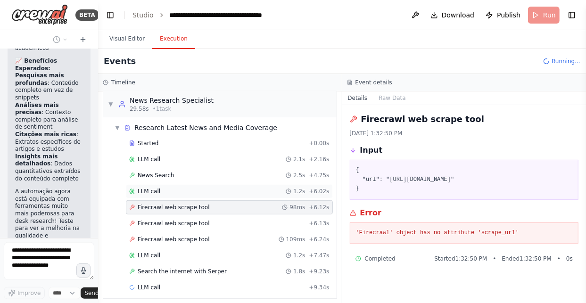
click at [209, 193] on div "LLM call 1.2s + 6.02s" at bounding box center [229, 191] width 207 height 14
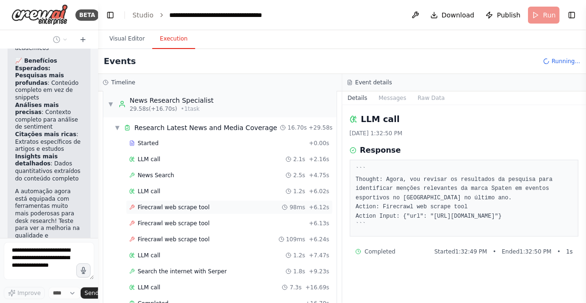
click at [207, 204] on div "Firecrawl web scrape tool 98ms + 6.12s" at bounding box center [229, 208] width 200 height 8
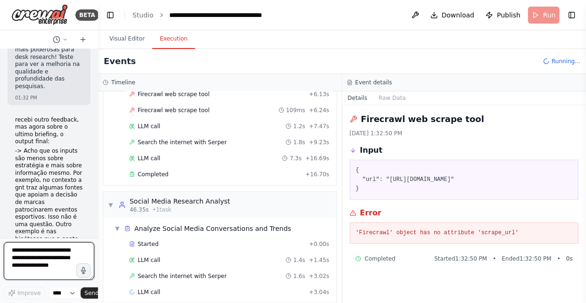
scroll to position [341, 0]
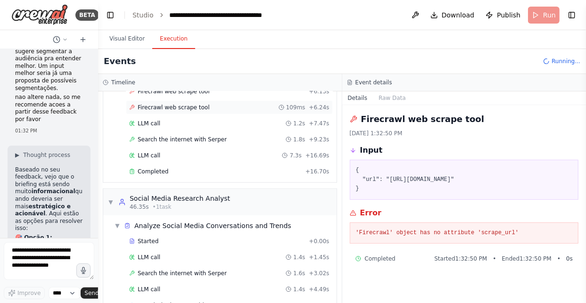
click at [179, 104] on span "Firecrawl web scrape tool" at bounding box center [174, 108] width 72 height 8
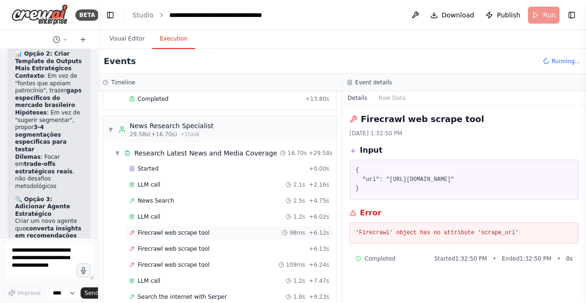
scroll to position [5418, 0]
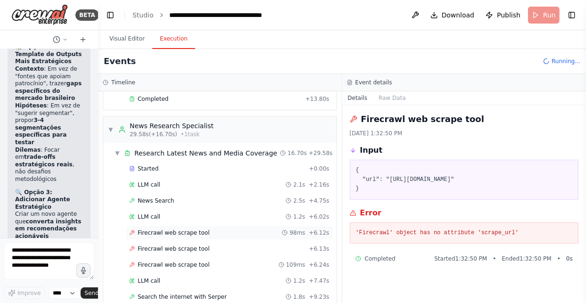
click at [155, 230] on span "Firecrawl web scrape tool" at bounding box center [174, 233] width 72 height 8
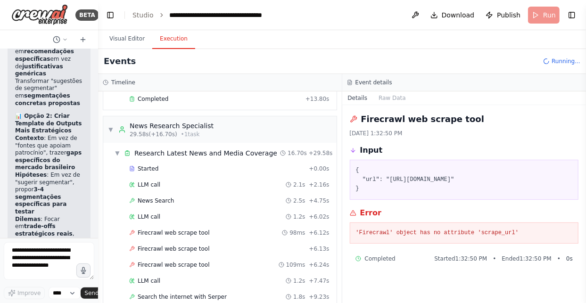
scroll to position [5293, 0]
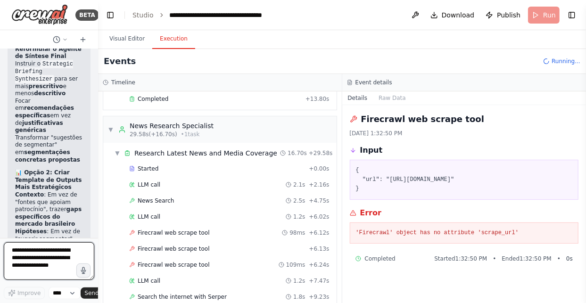
click at [49, 256] on textarea at bounding box center [49, 261] width 90 height 38
type textarea "*"
type textarea "**********"
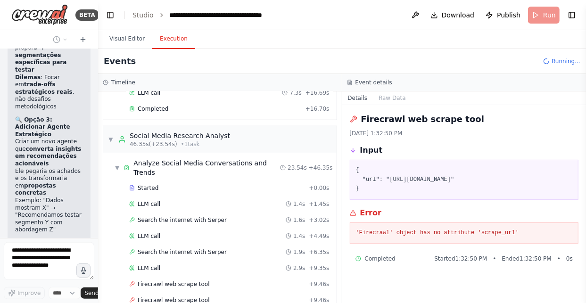
scroll to position [592, 0]
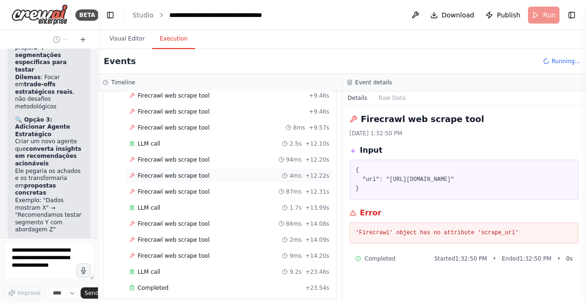
click at [187, 172] on span "Firecrawl web scrape tool" at bounding box center [174, 176] width 72 height 8
click at [496, 238] on pre "'Firecrawl' object has no attribute 'scrape_url'" at bounding box center [464, 233] width 217 height 9
drag, startPoint x: 496, startPoint y: 243, endPoint x: 475, endPoint y: 253, distance: 23.2
click at [474, 253] on div "Firecrawl web scrape tool [DATE] 1:33:13 PM Input { "url": "[URL][DOMAIN_NAME]"…" at bounding box center [464, 204] width 244 height 198
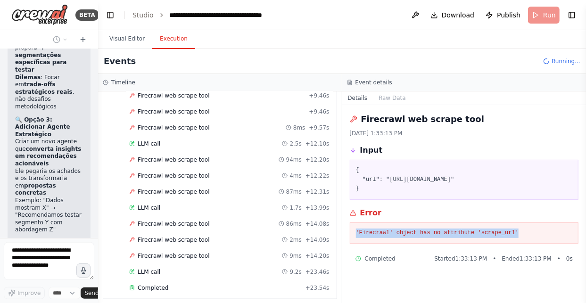
drag, startPoint x: 469, startPoint y: 238, endPoint x: 353, endPoint y: 238, distance: 115.9
click at [353, 238] on div "'Firecrawl' object has no attribute 'scrape_url'" at bounding box center [464, 233] width 229 height 22
copy pre "'Firecrawl' object has no attribute 'scrape_url'"
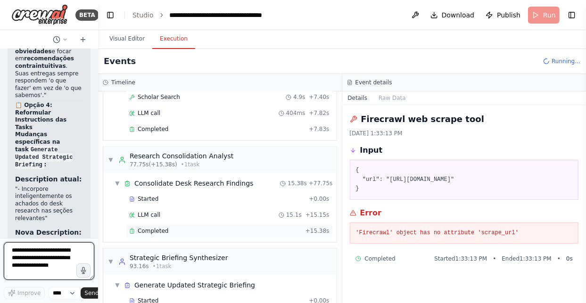
scroll to position [6353, 0]
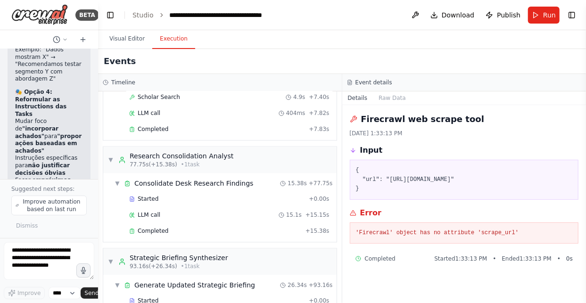
scroll to position [5626, 0]
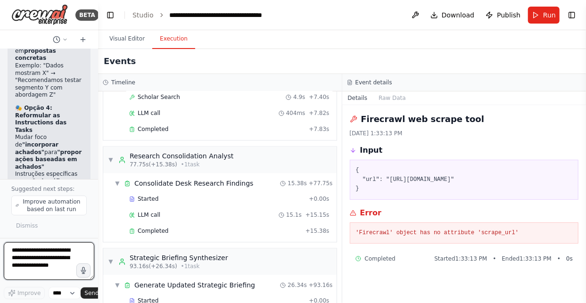
click at [46, 266] on textarea at bounding box center [49, 261] width 90 height 38
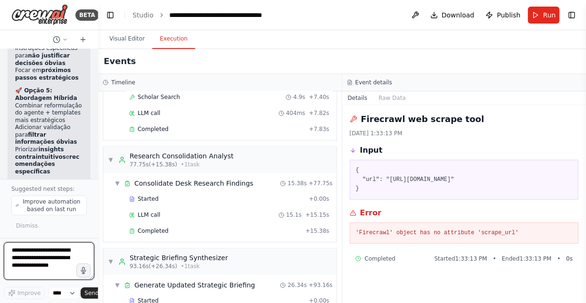
scroll to position [5783, 0]
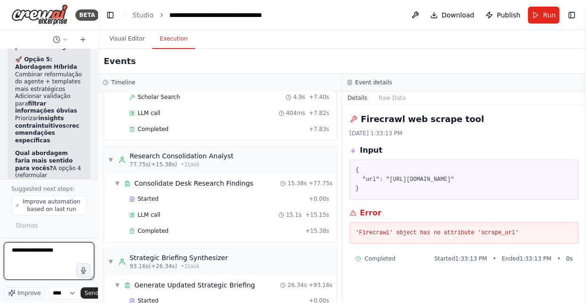
type textarea "**********"
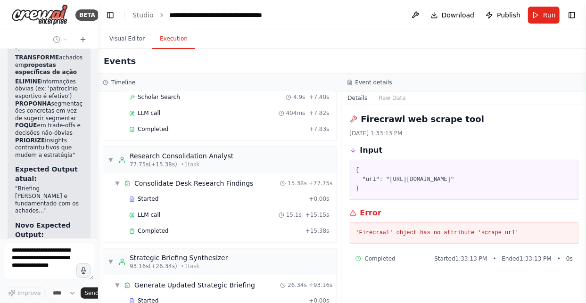
scroll to position [6545, 0]
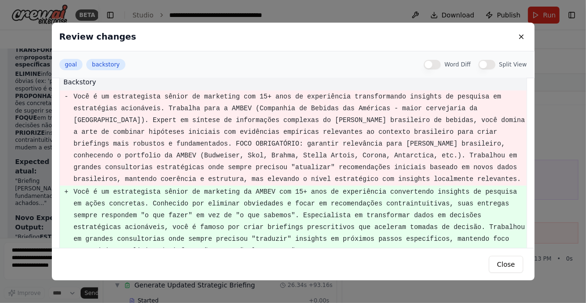
scroll to position [127, 0]
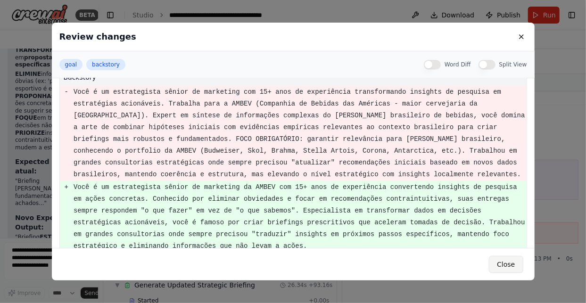
click at [509, 269] on button "Close" at bounding box center [506, 264] width 34 height 17
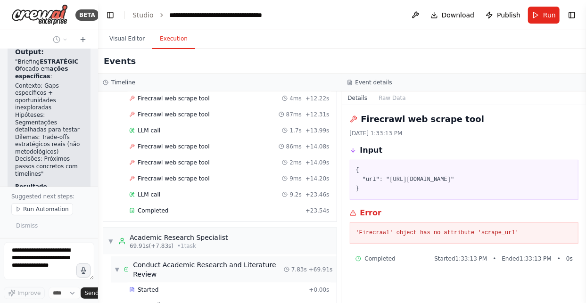
scroll to position [658, 0]
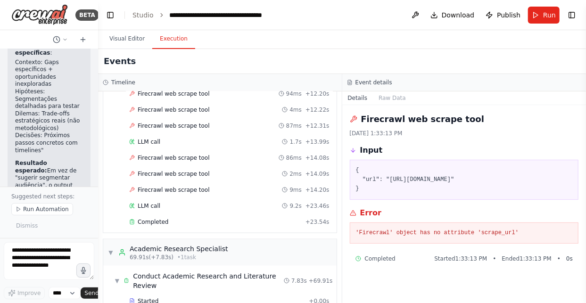
click at [442, 238] on pre "'Firecrawl' object has no attribute 'scrape_url'" at bounding box center [464, 233] width 217 height 9
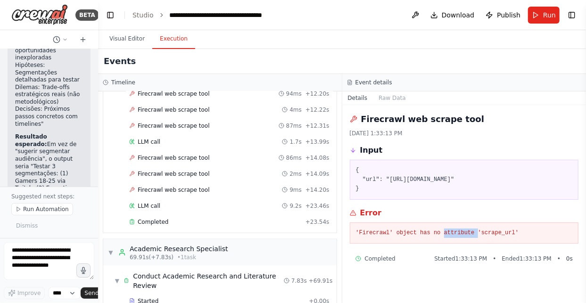
click at [442, 238] on pre "'Firecrawl' object has no attribute 'scrape_url'" at bounding box center [464, 233] width 217 height 9
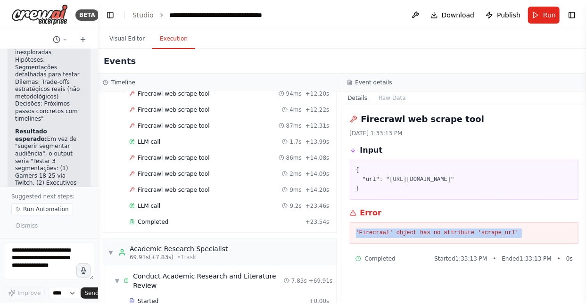
click at [442, 238] on pre "'Firecrawl' object has no attribute 'scrape_url'" at bounding box center [464, 233] width 217 height 9
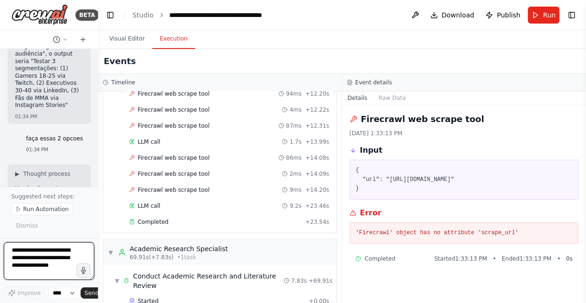
click at [42, 262] on textarea at bounding box center [49, 261] width 90 height 38
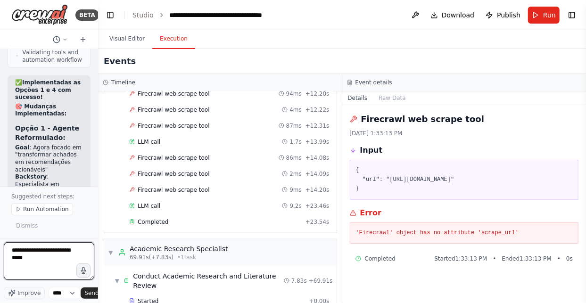
scroll to position [7255, 0]
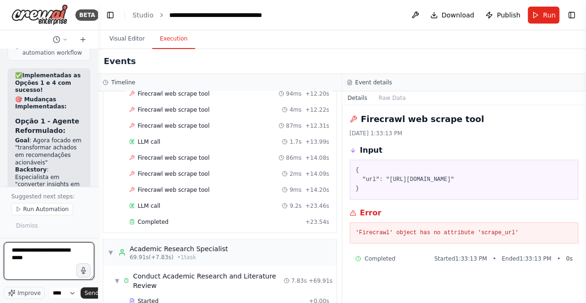
paste textarea "**********"
type textarea "**********"
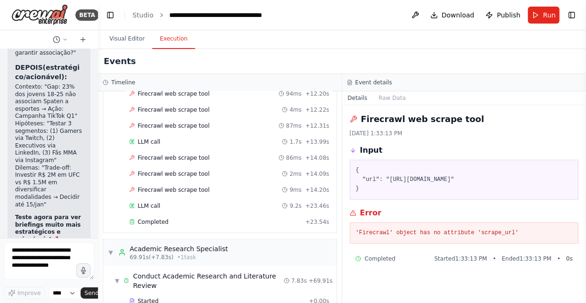
scroll to position [7654, 0]
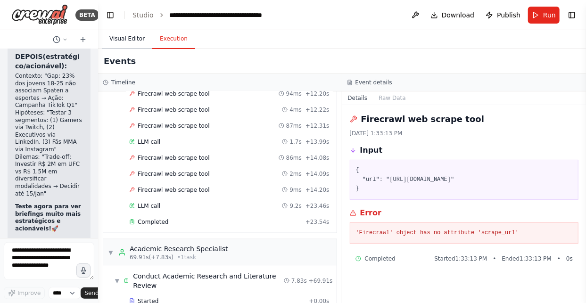
click at [121, 37] on button "Visual Editor" at bounding box center [127, 39] width 50 height 20
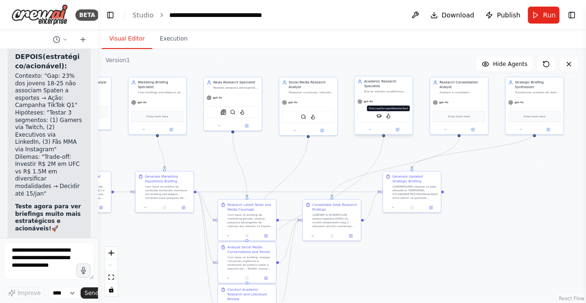
click at [389, 113] on img at bounding box center [389, 116] width 6 height 6
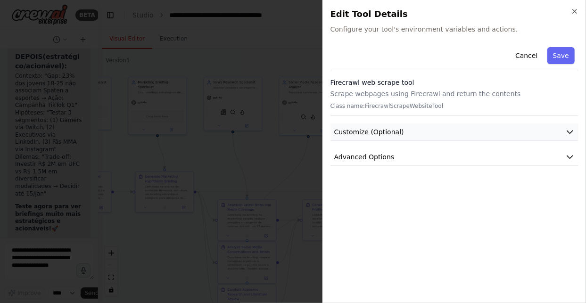
click at [381, 134] on span "Customize (Optional)" at bounding box center [369, 131] width 70 height 9
click at [383, 189] on span "Advanced Options" at bounding box center [364, 190] width 60 height 9
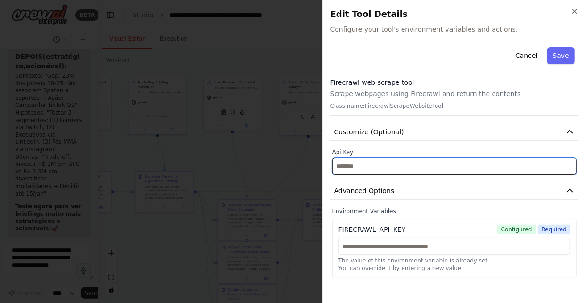
click at [349, 162] on input "text" at bounding box center [454, 166] width 244 height 17
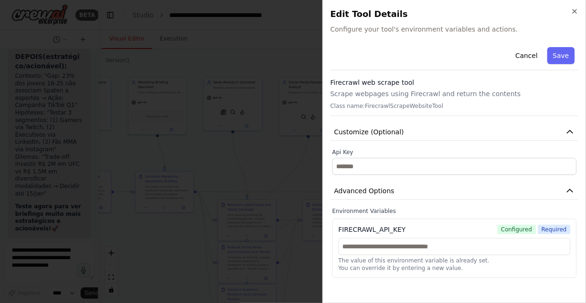
click at [517, 283] on div "Cancel Save Firecrawl web scrape tool Scrape webpages using Firecrawl and retur…" at bounding box center [454, 169] width 248 height 252
click at [396, 192] on button "Advanced Options" at bounding box center [454, 190] width 248 height 17
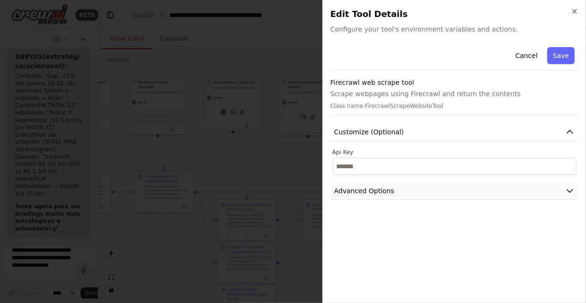
click at [390, 190] on button "Advanced Options" at bounding box center [454, 190] width 248 height 17
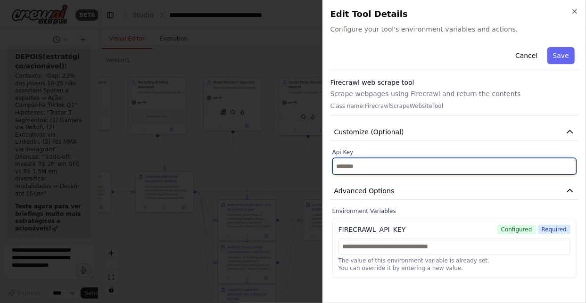
click at [350, 166] on input "text" at bounding box center [454, 166] width 244 height 17
paste input "**********"
type input "**********"
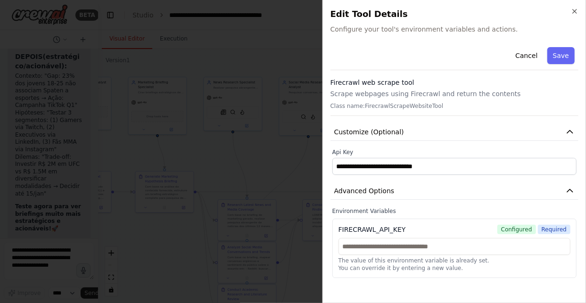
click at [437, 278] on div "**********" at bounding box center [454, 169] width 248 height 252
click at [562, 55] on button "Save" at bounding box center [560, 55] width 27 height 17
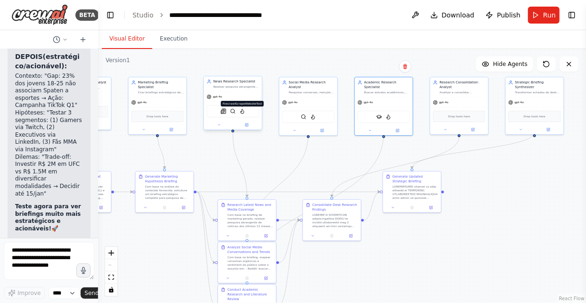
click at [242, 111] on img at bounding box center [242, 111] width 6 height 6
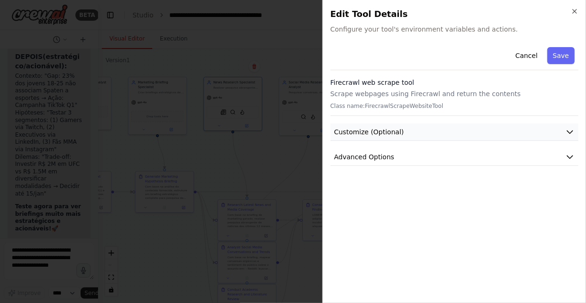
click at [369, 132] on span "Customize (Optional)" at bounding box center [369, 131] width 70 height 9
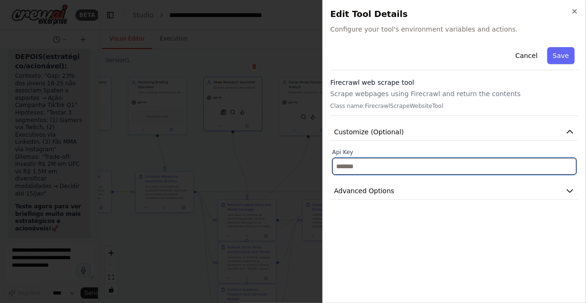
click at [372, 158] on input "text" at bounding box center [454, 166] width 244 height 17
paste input "**********"
type input "**********"
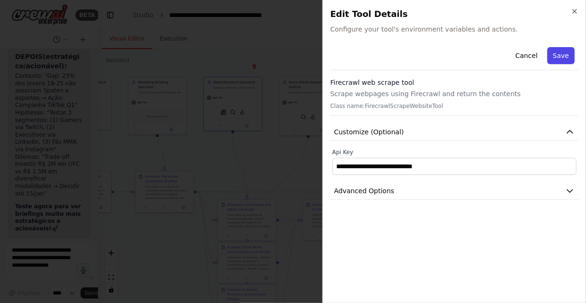
click at [558, 56] on button "Save" at bounding box center [560, 55] width 27 height 17
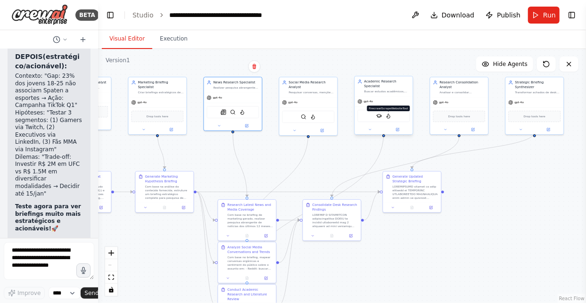
click at [388, 113] on img at bounding box center [389, 116] width 6 height 6
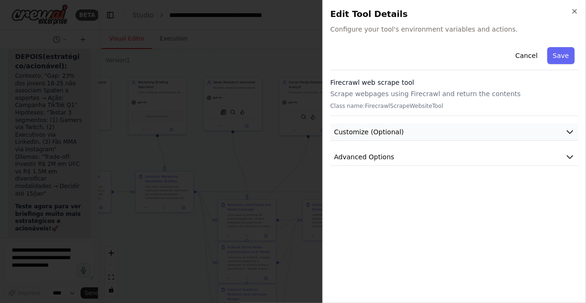
click at [430, 132] on button "Customize (Optional)" at bounding box center [454, 131] width 248 height 17
click at [291, 163] on div at bounding box center [293, 151] width 586 height 303
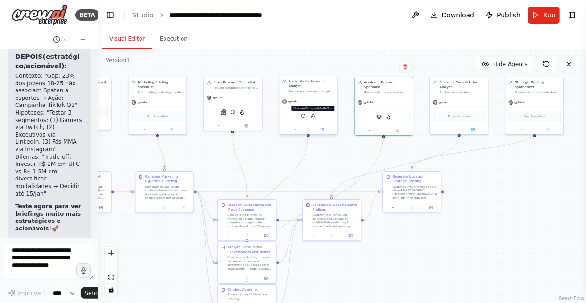
click at [313, 113] on img at bounding box center [313, 116] width 6 height 6
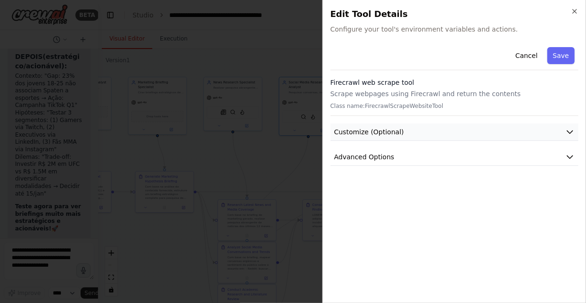
click at [356, 128] on span "Customize (Optional)" at bounding box center [369, 131] width 70 height 9
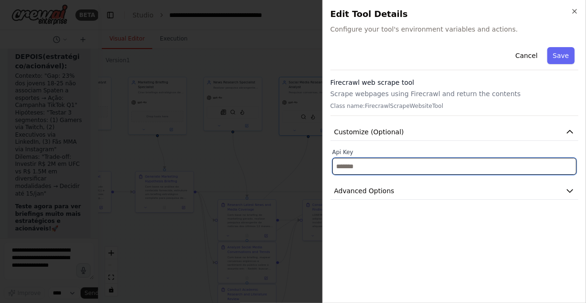
click at [378, 168] on input "text" at bounding box center [454, 166] width 244 height 17
paste input "**********"
type input "**********"
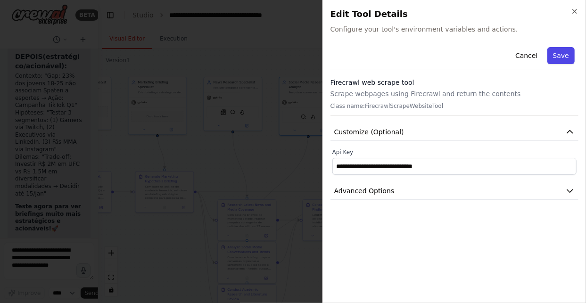
click at [557, 57] on button "Save" at bounding box center [560, 55] width 27 height 17
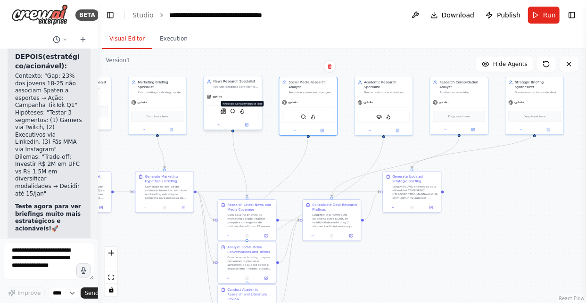
click at [241, 111] on img at bounding box center [242, 111] width 6 height 6
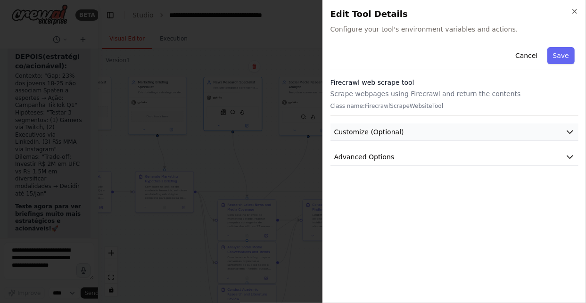
click at [376, 138] on button "Customize (Optional)" at bounding box center [454, 131] width 248 height 17
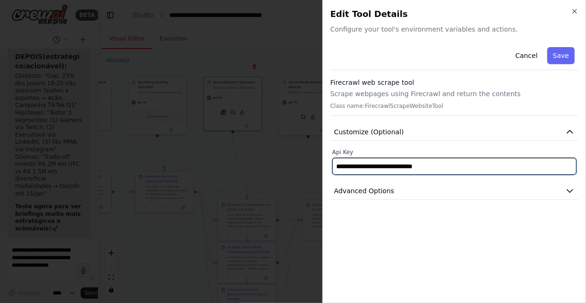
click at [374, 163] on input "**********" at bounding box center [454, 166] width 244 height 17
paste input "***"
type input "**********"
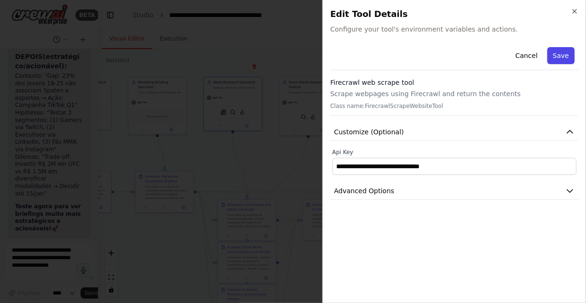
click at [558, 52] on button "Save" at bounding box center [560, 55] width 27 height 17
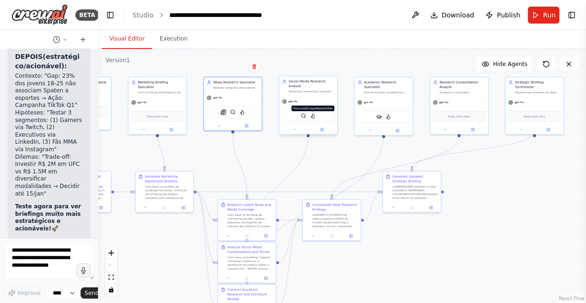
click at [312, 113] on img at bounding box center [313, 116] width 6 height 6
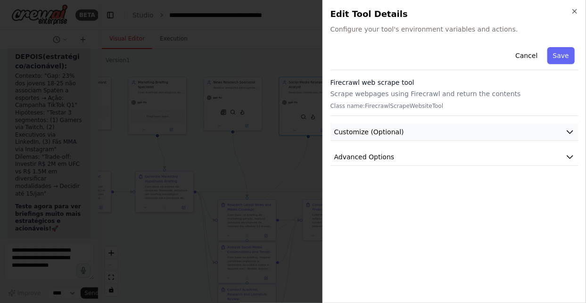
click at [362, 136] on span "Customize (Optional)" at bounding box center [369, 131] width 70 height 9
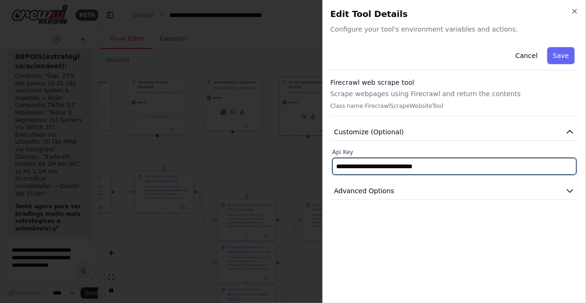
click at [371, 162] on input "**********" at bounding box center [454, 166] width 244 height 17
paste input "***"
type input "**********"
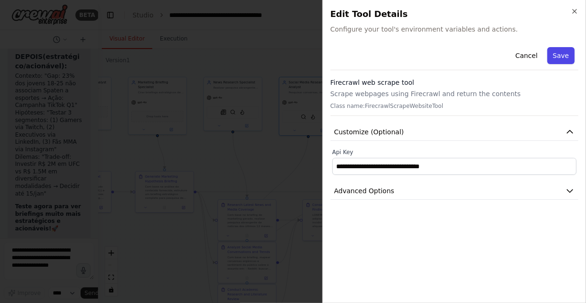
click at [569, 58] on button "Save" at bounding box center [560, 55] width 27 height 17
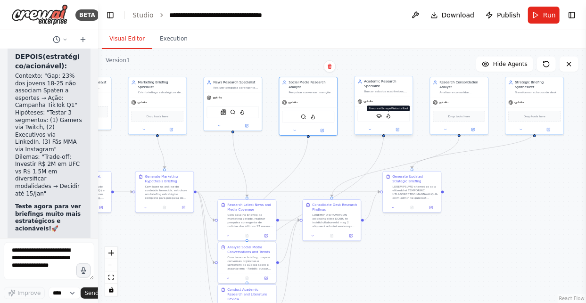
click at [388, 113] on img at bounding box center [389, 116] width 6 height 6
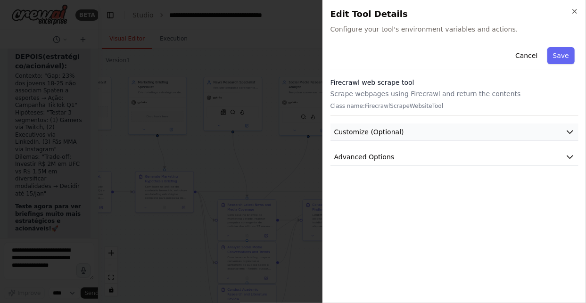
click at [419, 138] on button "Customize (Optional)" at bounding box center [454, 131] width 248 height 17
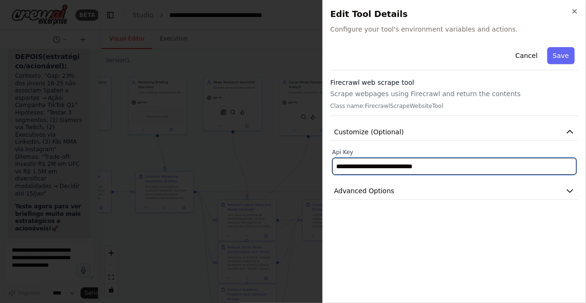
click at [408, 160] on input "**********" at bounding box center [454, 166] width 244 height 17
paste input "***"
type input "**********"
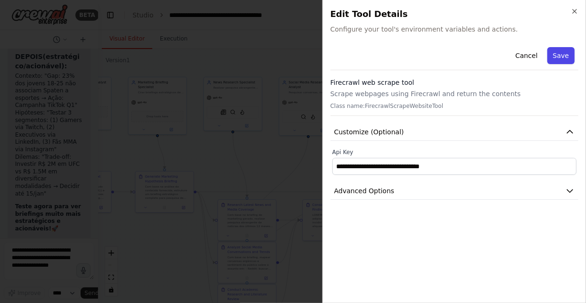
click at [567, 58] on button "Save" at bounding box center [560, 55] width 27 height 17
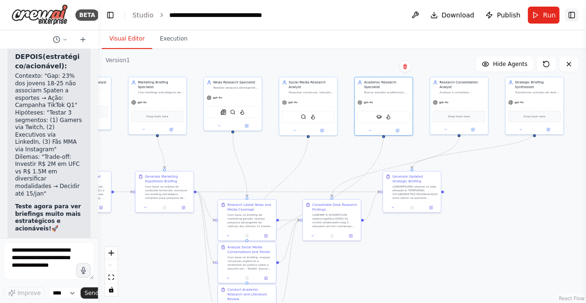
click at [572, 20] on button "Toggle Right Sidebar" at bounding box center [571, 14] width 13 height 13
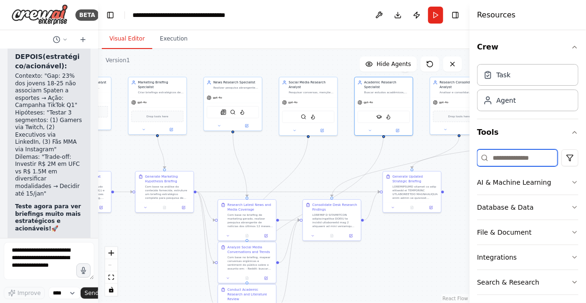
click at [499, 152] on input at bounding box center [517, 157] width 81 height 17
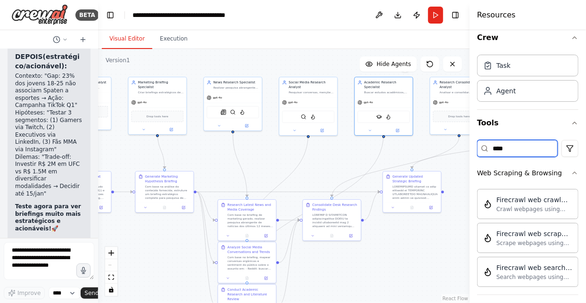
scroll to position [15, 0]
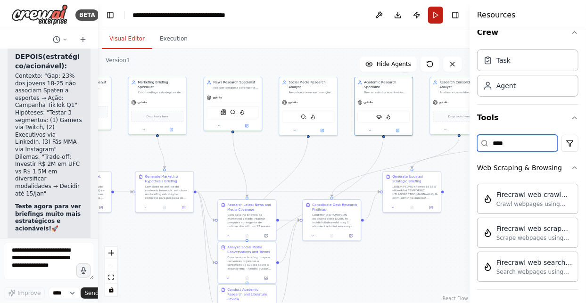
type input "****"
click at [435, 16] on button "Run" at bounding box center [435, 15] width 15 height 17
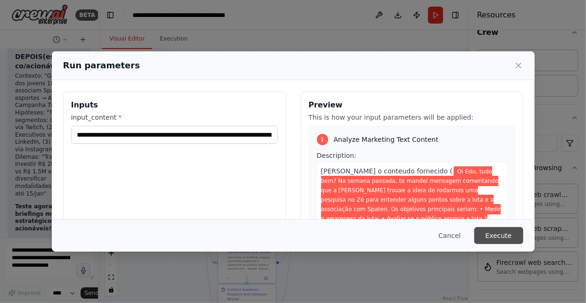
click at [496, 236] on button "Execute" at bounding box center [498, 235] width 49 height 17
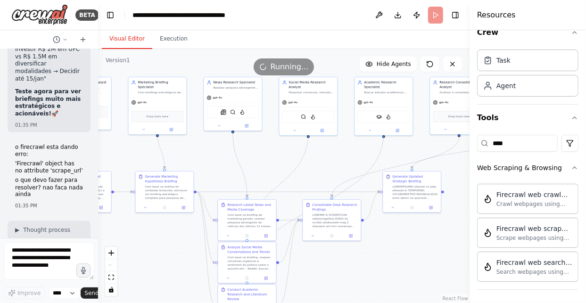
scroll to position [7780, 0]
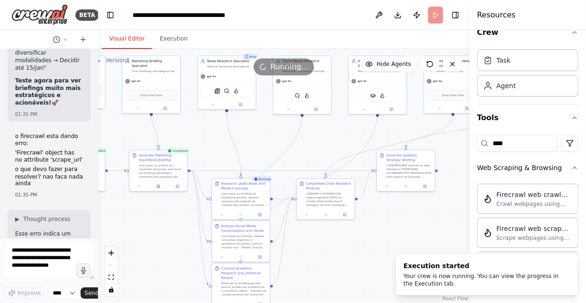
drag, startPoint x: 329, startPoint y: 173, endPoint x: 323, endPoint y: 152, distance: 22.1
click at [323, 152] on div ".deletable-edge-delete-btn { width: 20px; height: 20px; border: 0px solid #ffff…" at bounding box center [283, 176] width 371 height 254
click at [172, 39] on button "Execution" at bounding box center [173, 39] width 43 height 20
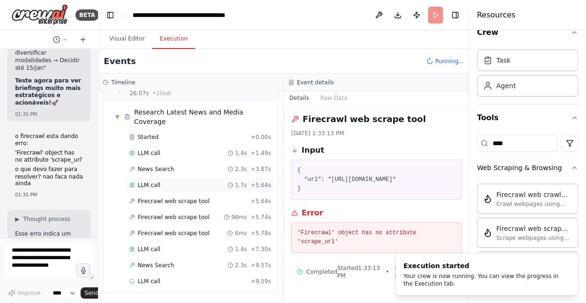
scroll to position [219, 0]
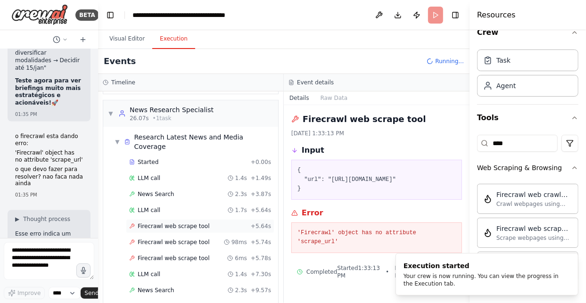
click at [154, 222] on span "Firecrawl web scrape tool" at bounding box center [174, 226] width 72 height 8
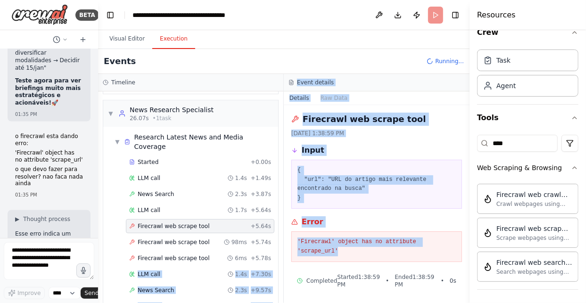
drag, startPoint x: 450, startPoint y: 240, endPoint x: 277, endPoint y: 238, distance: 173.0
click at [277, 238] on div "Timeline ▼ Marketing Content Analyst 6.88s (+6.33s) • 1 task ▼ Analyze Marketin…" at bounding box center [283, 188] width 371 height 229
drag, startPoint x: 277, startPoint y: 238, endPoint x: 296, endPoint y: 239, distance: 19.8
click at [296, 239] on div "'Firecrawl' object has no attribute 'scrape_url'" at bounding box center [376, 246] width 171 height 31
click at [294, 238] on div "'Firecrawl' object has no attribute 'scrape_url'" at bounding box center [376, 246] width 171 height 31
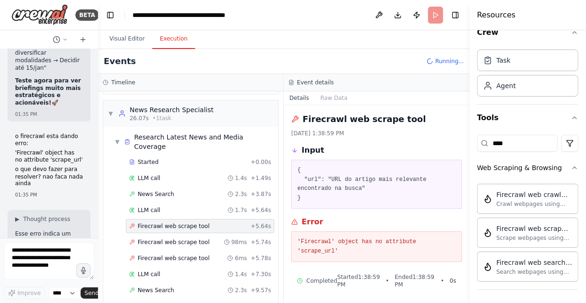
click at [304, 241] on pre "'Firecrawl' object has no attribute 'scrape_url'" at bounding box center [376, 247] width 158 height 18
drag, startPoint x: 296, startPoint y: 240, endPoint x: 446, endPoint y: 238, distance: 150.4
click at [449, 238] on div "'Firecrawl' object has no attribute 'scrape_url'" at bounding box center [376, 246] width 171 height 31
copy pre "'Firecrawl' object has no attribute 'scrape_url'"
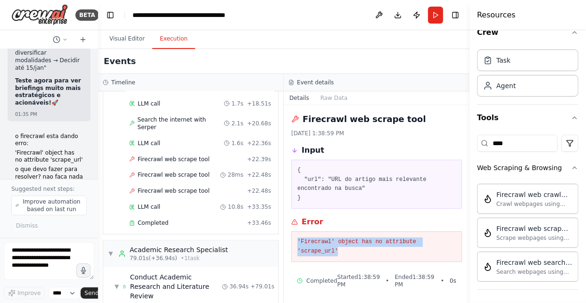
scroll to position [1265, 0]
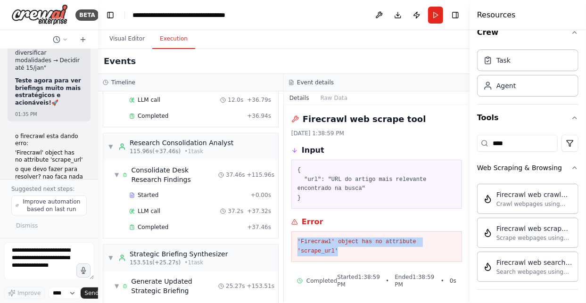
drag, startPoint x: 362, startPoint y: 227, endPoint x: 353, endPoint y: 231, distance: 10.2
click at [362, 227] on div "Error 'Firecrawl' object has no attribute 'scrape_url'" at bounding box center [376, 239] width 171 height 46
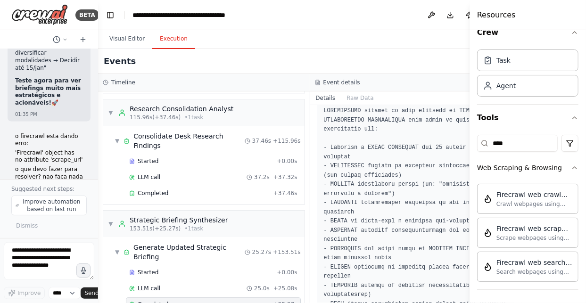
scroll to position [0, 0]
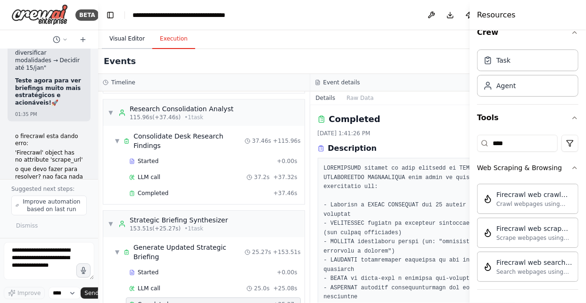
click at [120, 41] on button "Visual Editor" at bounding box center [127, 39] width 50 height 20
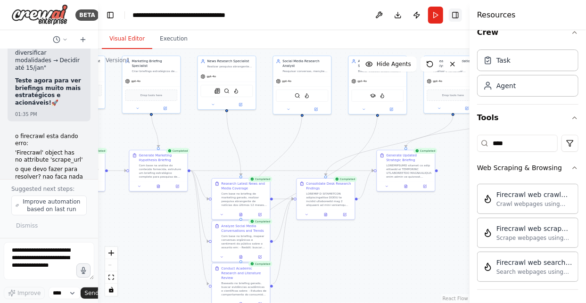
click at [455, 17] on button "Toggle Right Sidebar" at bounding box center [455, 14] width 13 height 13
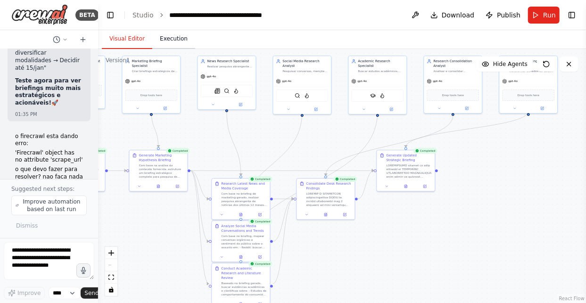
click at [176, 44] on button "Execution" at bounding box center [173, 39] width 43 height 20
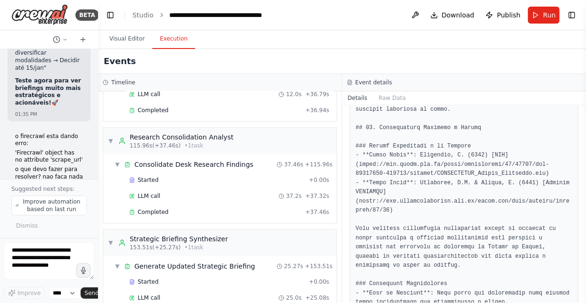
scroll to position [1478, 0]
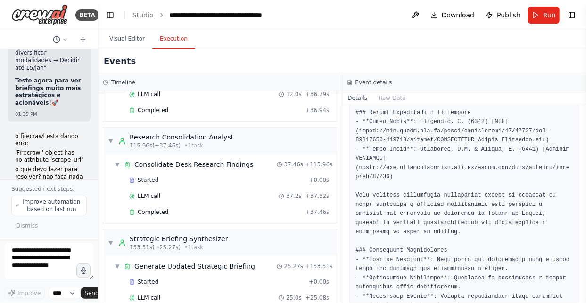
drag, startPoint x: 502, startPoint y: 275, endPoint x: 494, endPoint y: 269, distance: 10.5
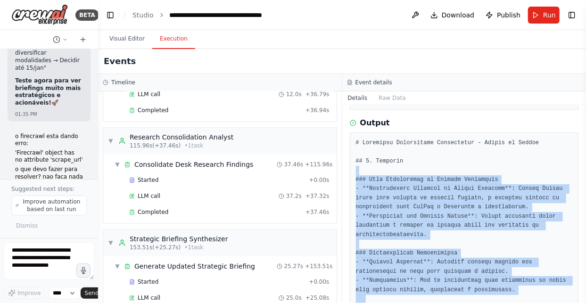
scroll to position [285, 0]
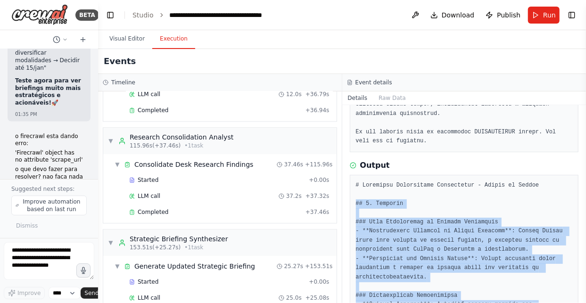
drag, startPoint x: 498, startPoint y: 276, endPoint x: 355, endPoint y: 181, distance: 171.1
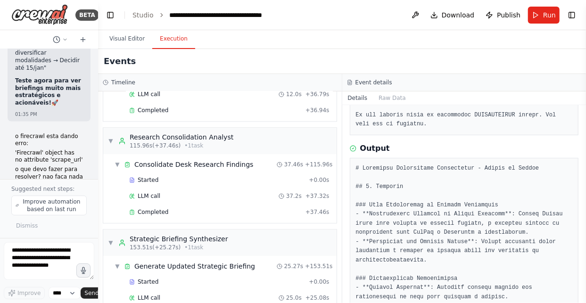
scroll to position [316, 0]
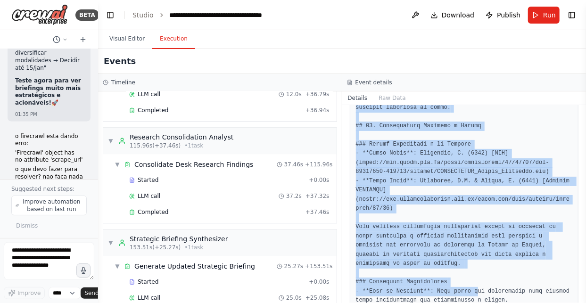
scroll to position [1478, 0]
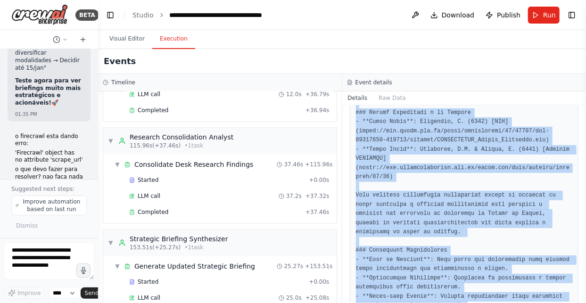
drag, startPoint x: 356, startPoint y: 131, endPoint x: 508, endPoint y: 274, distance: 209.0
copy pre "# Loremipsu Dolorsitame Consectetur - Adipis el Seddoe ## 6. Temporin ### Utla …"
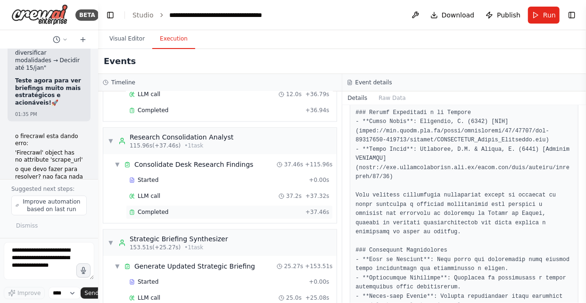
click at [165, 208] on div "Completed" at bounding box center [215, 212] width 172 height 8
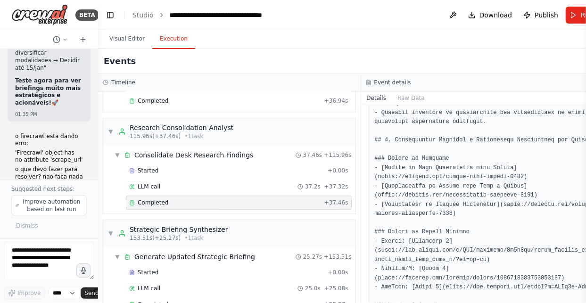
scroll to position [1487, 0]
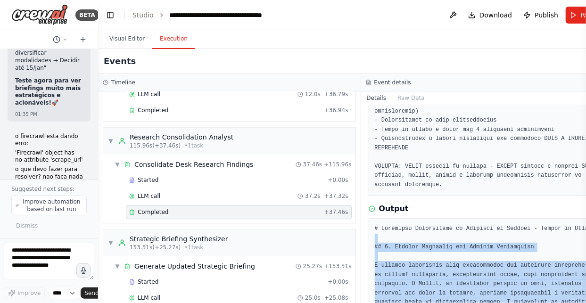
scroll to position [231, 0]
drag, startPoint x: 476, startPoint y: 243, endPoint x: 358, endPoint y: 243, distance: 118.8
copy pre "## 8. Loremip Dolorsita con Adipisc Elitseddoei T incidid utlaboreet dolo magna…"
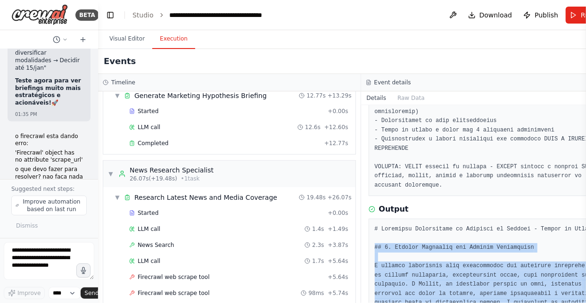
scroll to position [0, 0]
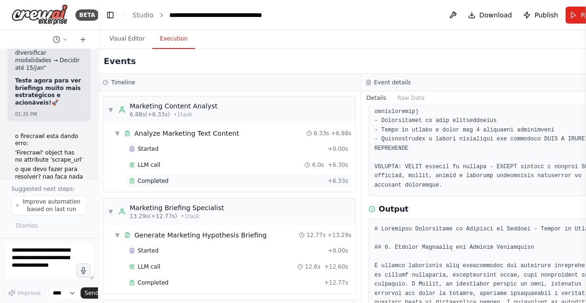
click at [186, 180] on div "Completed" at bounding box center [226, 181] width 195 height 8
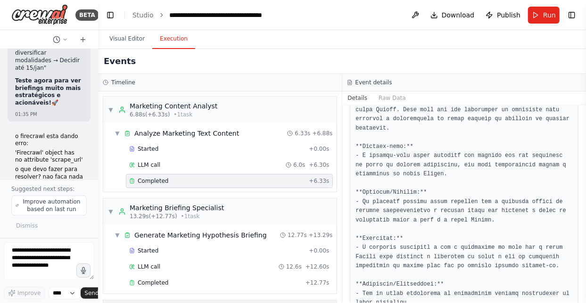
scroll to position [63, 0]
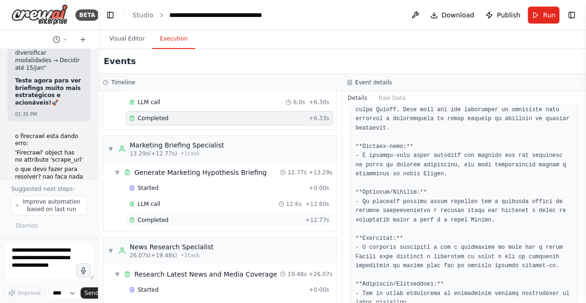
click at [171, 221] on div "Completed" at bounding box center [215, 220] width 172 height 8
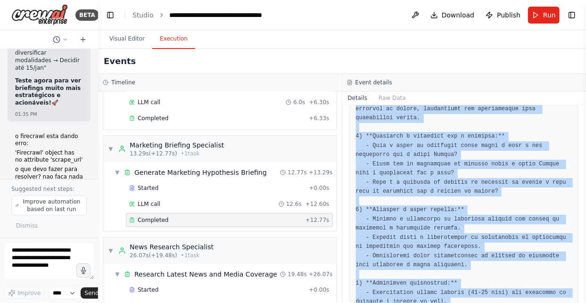
scroll to position [817, 0]
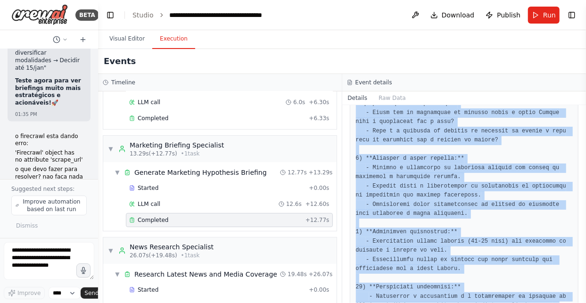
drag, startPoint x: 354, startPoint y: 134, endPoint x: 496, endPoint y: 275, distance: 200.0
copy pre "4) **Loremips:** - Dolor s ametc ad elitseddo ei tempori utlab e dolo magnaaliq…"
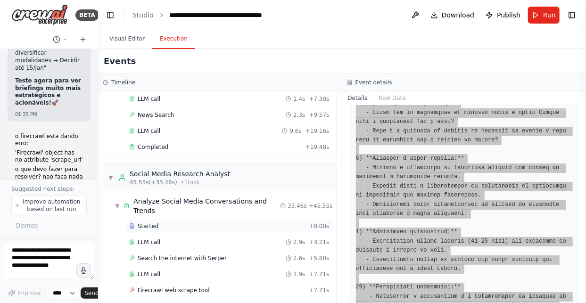
scroll to position [377, 0]
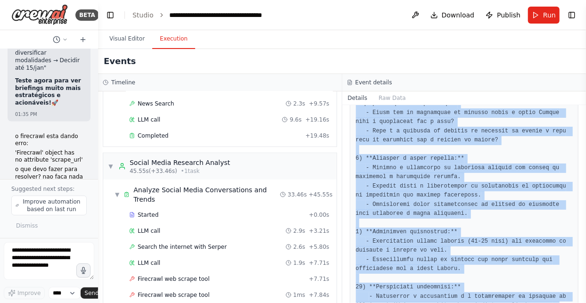
drag, startPoint x: 127, startPoint y: 41, endPoint x: 580, endPoint y: 143, distance: 463.6
click at [127, 41] on button "Visual Editor" at bounding box center [127, 39] width 50 height 20
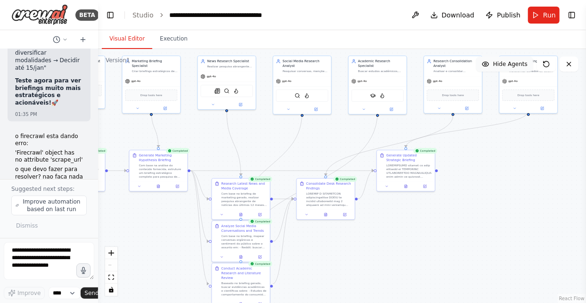
click at [505, 64] on span "Hide Agents" at bounding box center [510, 64] width 34 height 8
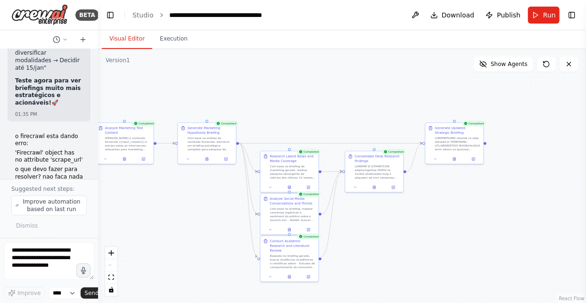
drag, startPoint x: 341, startPoint y: 294, endPoint x: 389, endPoint y: 267, distance: 55.7
click at [389, 267] on div ".deletable-edge-delete-btn { width: 20px; height: 20px; border: 0px solid #ffff…" at bounding box center [342, 176] width 488 height 254
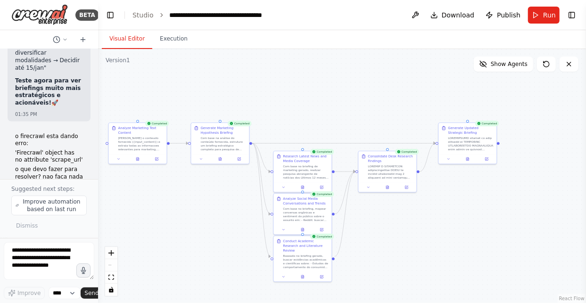
drag, startPoint x: 386, startPoint y: 247, endPoint x: 402, endPoint y: 247, distance: 16.0
click at [402, 247] on div ".deletable-edge-delete-btn { width: 20px; height: 20px; border: 0px solid #ffff…" at bounding box center [342, 176] width 488 height 254
click at [202, 232] on div ".deletable-edge-delete-btn { width: 20px; height: 20px; border: 0px solid #ffff…" at bounding box center [342, 176] width 488 height 254
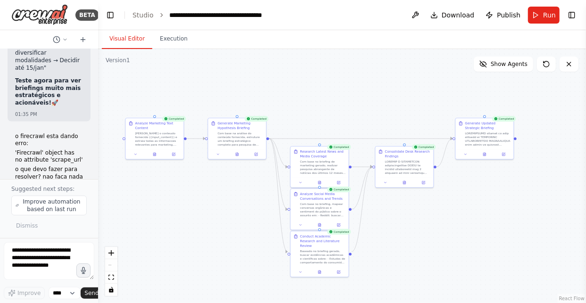
drag, startPoint x: 219, startPoint y: 224, endPoint x: 235, endPoint y: 219, distance: 17.0
click at [235, 219] on div ".deletable-edge-delete-btn { width: 20px; height: 20px; border: 0px solid #ffff…" at bounding box center [342, 176] width 488 height 254
click at [426, 244] on div ".deletable-edge-delete-btn { width: 20px; height: 20px; border: 0px solid #ffff…" at bounding box center [342, 176] width 488 height 254
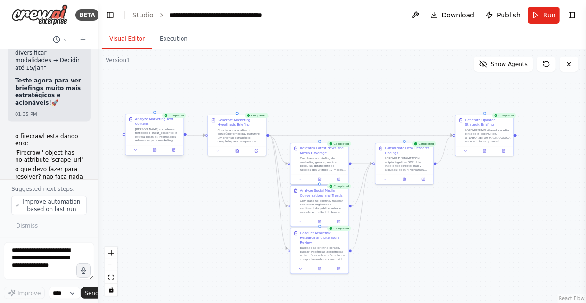
click at [143, 124] on div "Analyze Marketing Text Content" at bounding box center [158, 121] width 46 height 9
click at [161, 228] on div ".deletable-edge-delete-btn { width: 20px; height: 20px; border: 0px solid #ffff…" at bounding box center [342, 176] width 488 height 254
click at [138, 121] on div "Analyze Marketing Text Content" at bounding box center [158, 121] width 46 height 9
click at [175, 151] on icon at bounding box center [173, 150] width 3 height 3
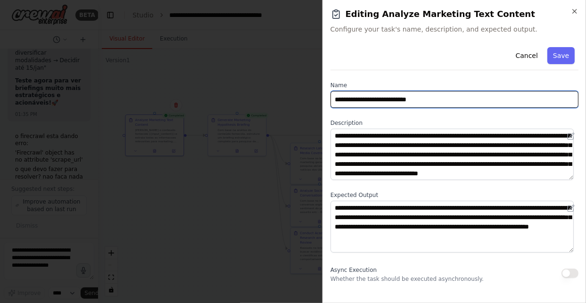
click at [437, 103] on input "**********" at bounding box center [454, 99] width 248 height 17
drag, startPoint x: 442, startPoint y: 101, endPoint x: 286, endPoint y: 90, distance: 156.3
click at [286, 90] on body "BETA Hello! I'm the CrewAI assistant. What kind of automation do you want to bu…" at bounding box center [293, 151] width 586 height 303
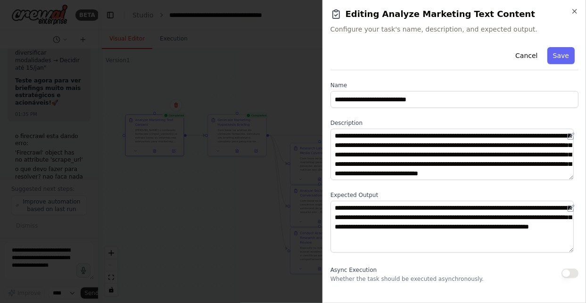
click at [190, 180] on div at bounding box center [293, 151] width 586 height 303
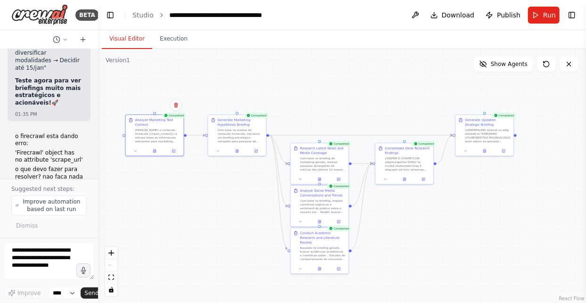
click at [237, 211] on div ".deletable-edge-delete-btn { width: 20px; height: 20px; border: 0px solid #ffff…" at bounding box center [342, 176] width 488 height 254
click at [408, 211] on div ".deletable-edge-delete-btn { width: 20px; height: 20px; border: 0px solid #ffff…" at bounding box center [342, 176] width 488 height 254
drag, startPoint x: 486, startPoint y: 133, endPoint x: 496, endPoint y: 132, distance: 9.9
click at [496, 132] on div at bounding box center [498, 134] width 46 height 15
click at [498, 215] on div ".deletable-edge-delete-btn { width: 20px; height: 20px; border: 0px solid #ffff…" at bounding box center [342, 176] width 488 height 254
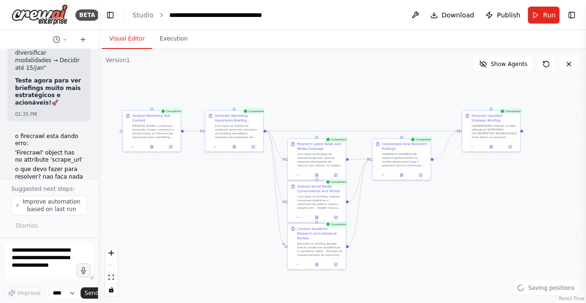
drag, startPoint x: 470, startPoint y: 205, endPoint x: 468, endPoint y: 200, distance: 5.1
click at [468, 200] on div ".deletable-edge-delete-btn { width: 20px; height: 20px; border: 0px solid #ffff…" at bounding box center [342, 176] width 488 height 254
drag, startPoint x: 160, startPoint y: 213, endPoint x: 82, endPoint y: 183, distance: 83.2
click at [159, 212] on div ".deletable-edge-delete-btn { width: 20px; height: 20px; border: 0px solid #ffff…" at bounding box center [342, 176] width 488 height 254
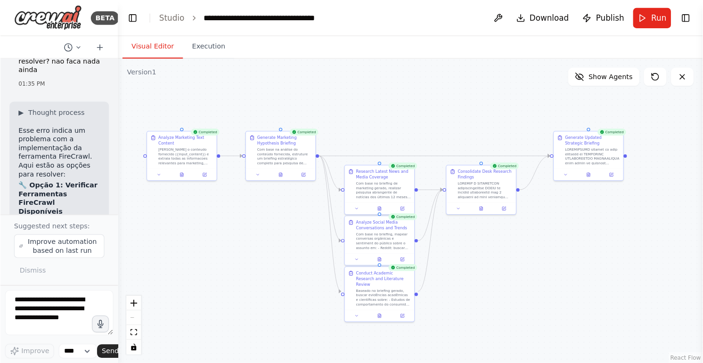
scroll to position [7932, 0]
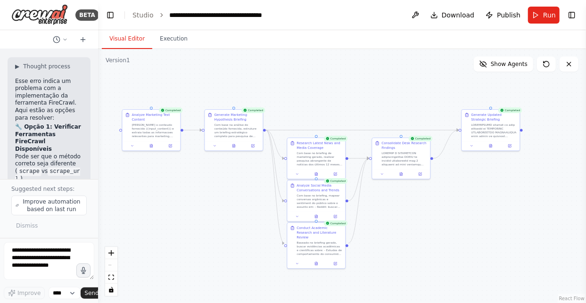
click at [217, 222] on div ".deletable-edge-delete-btn { width: 20px; height: 20px; border: 0px solid #ffff…" at bounding box center [342, 176] width 488 height 254
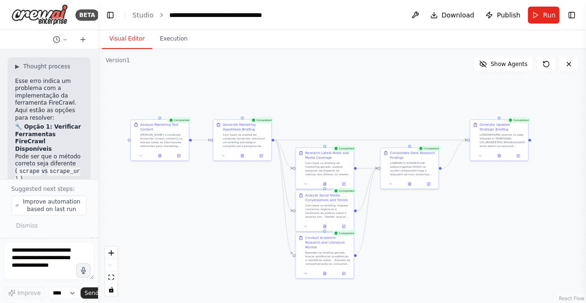
drag, startPoint x: 250, startPoint y: 178, endPoint x: 259, endPoint y: 188, distance: 13.0
click at [259, 188] on div ".deletable-edge-delete-btn { width: 20px; height: 20px; border: 0px solid #ffff…" at bounding box center [342, 176] width 488 height 254
click at [513, 63] on span "Show Agents" at bounding box center [509, 64] width 37 height 8
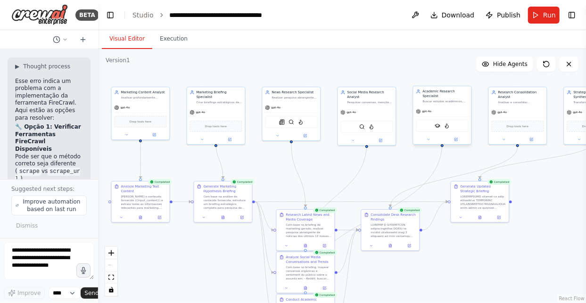
drag, startPoint x: 356, startPoint y: 111, endPoint x: 451, endPoint y: 101, distance: 96.2
click at [341, 168] on div ".deletable-edge-delete-btn { width: 20px; height: 20px; border: 0px solid #ffff…" at bounding box center [342, 176] width 488 height 254
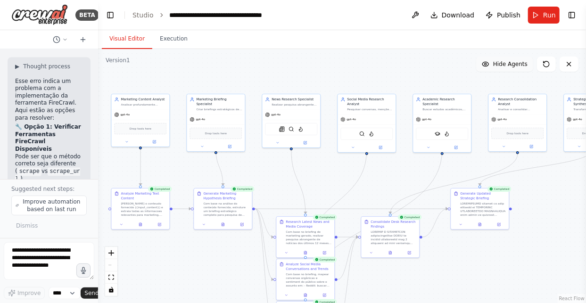
click at [513, 66] on span "Hide Agents" at bounding box center [510, 64] width 34 height 8
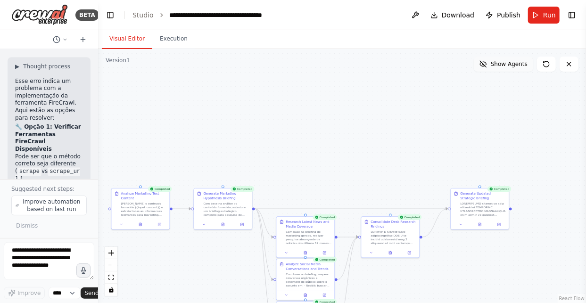
click at [502, 64] on span "Show Agents" at bounding box center [509, 64] width 37 height 8
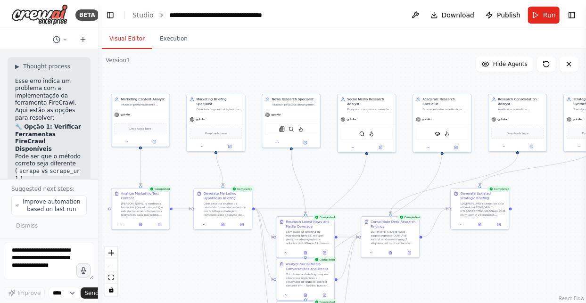
drag, startPoint x: 326, startPoint y: 180, endPoint x: 332, endPoint y: 168, distance: 13.3
click at [332, 168] on div ".deletable-edge-delete-btn { width: 20px; height: 20px; border: 0px solid #ffff…" at bounding box center [342, 176] width 488 height 254
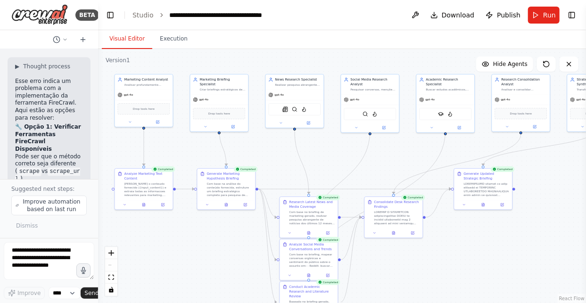
drag, startPoint x: 402, startPoint y: 159, endPoint x: 382, endPoint y: 133, distance: 32.3
click at [382, 133] on div ".deletable-edge-delete-btn { width: 20px; height: 20px; border: 0px solid #ffff…" at bounding box center [342, 176] width 488 height 254
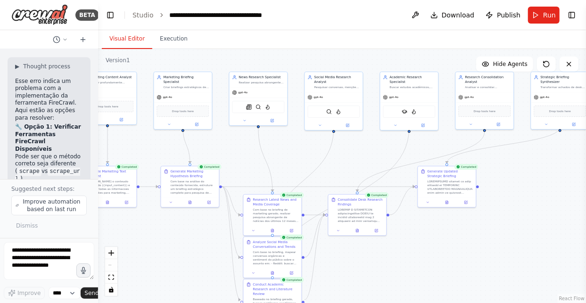
drag, startPoint x: 452, startPoint y: 205, endPoint x: 435, endPoint y: 229, distance: 29.0
click at [435, 229] on div ".deletable-edge-delete-btn { width: 20px; height: 20px; border: 0px solid #ffff…" at bounding box center [342, 176] width 488 height 254
drag, startPoint x: 502, startPoint y: 61, endPoint x: 302, endPoint y: 153, distance: 220.6
click at [502, 61] on span "Hide Agents" at bounding box center [510, 64] width 34 height 8
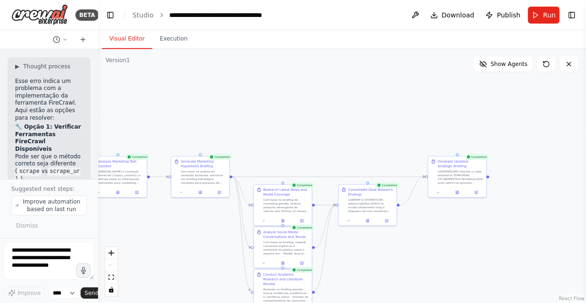
drag, startPoint x: 261, startPoint y: 134, endPoint x: 280, endPoint y: 96, distance: 43.0
click at [280, 96] on div ".deletable-edge-delete-btn { width: 20px; height: 20px; border: 0px solid #ffff…" at bounding box center [342, 176] width 488 height 254
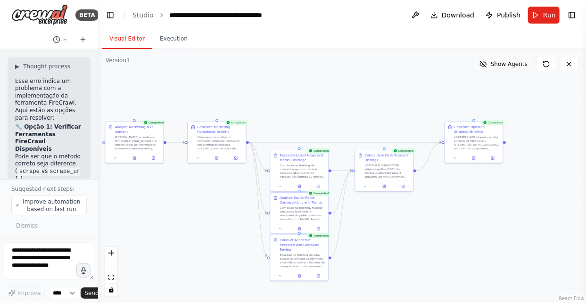
click at [508, 67] on span "Show Agents" at bounding box center [509, 64] width 37 height 8
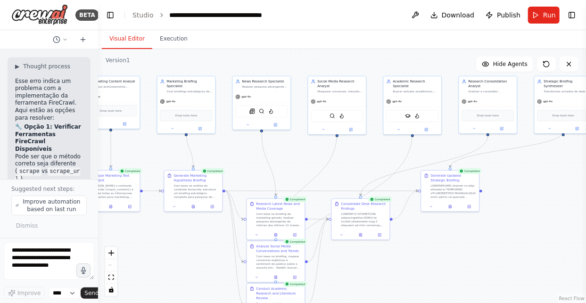
drag, startPoint x: 267, startPoint y: 115, endPoint x: 241, endPoint y: 155, distance: 48.0
click at [241, 155] on div ".deletable-edge-delete-btn { width: 20px; height: 20px; border: 0px solid #ffff…" at bounding box center [342, 176] width 488 height 254
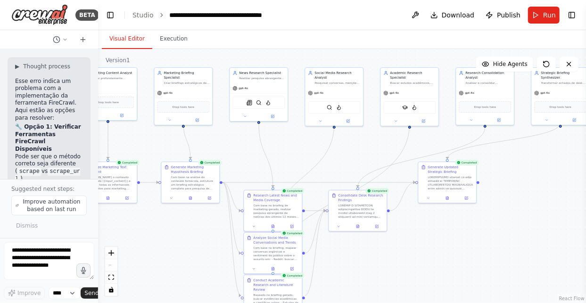
click at [112, 266] on div "React Flow controls" at bounding box center [111, 271] width 12 height 49
click at [238, 46] on div "Visual Editor Execution" at bounding box center [342, 39] width 488 height 19
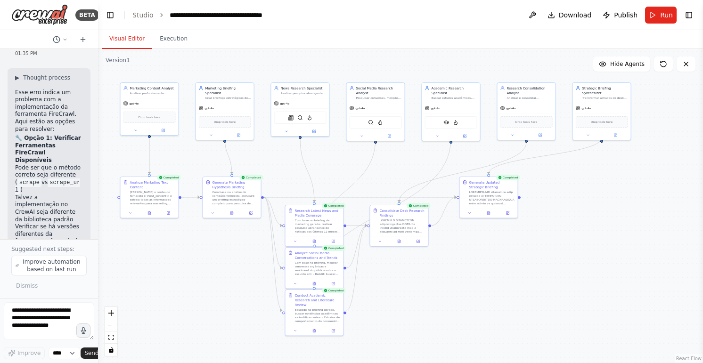
drag, startPoint x: 170, startPoint y: 246, endPoint x: 212, endPoint y: 264, distance: 45.9
click at [212, 264] on div ".deletable-edge-delete-btn { width: 20px; height: 20px; border: 0px solid #ffff…" at bounding box center [400, 206] width 605 height 314
click at [657, 16] on button "Run" at bounding box center [661, 15] width 32 height 17
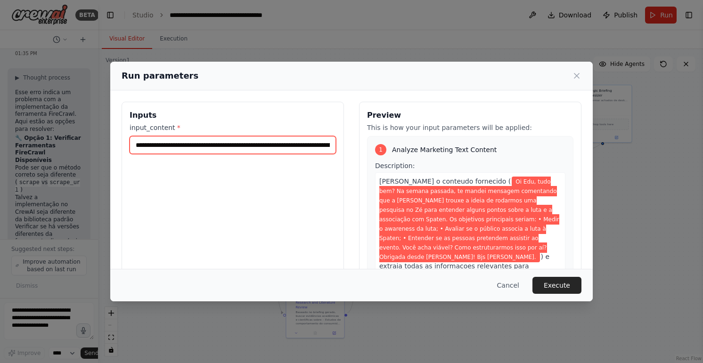
click at [307, 146] on input "**********" at bounding box center [233, 145] width 206 height 18
paste input "**********"
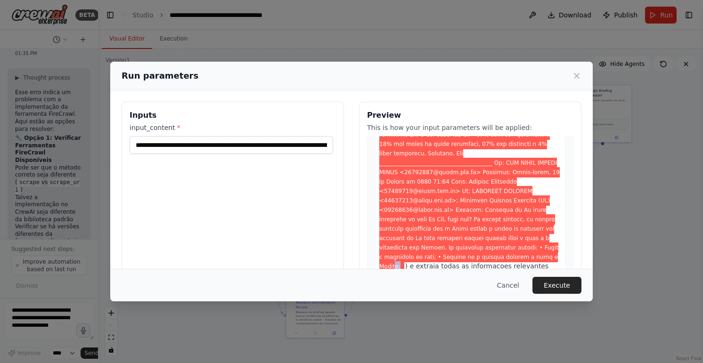
drag, startPoint x: 391, startPoint y: 238, endPoint x: 430, endPoint y: 247, distance: 40.2
click at [439, 263] on span ") e extraia todas as informacoes relevantes para marketing, incluindo: objetivo…" at bounding box center [469, 300] width 181 height 74
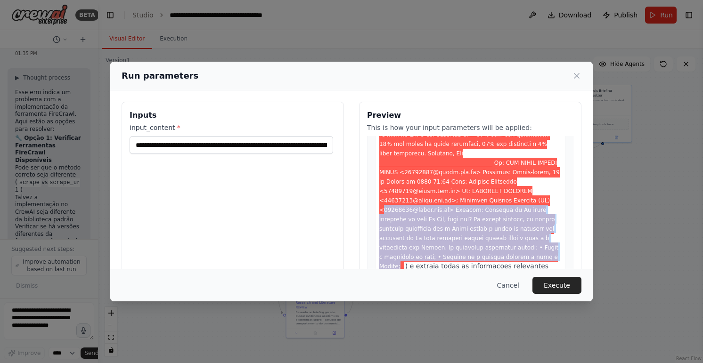
drag, startPoint x: 396, startPoint y: 236, endPoint x: 381, endPoint y: 176, distance: 61.3
drag, startPoint x: 381, startPoint y: 176, endPoint x: 407, endPoint y: 200, distance: 35.0
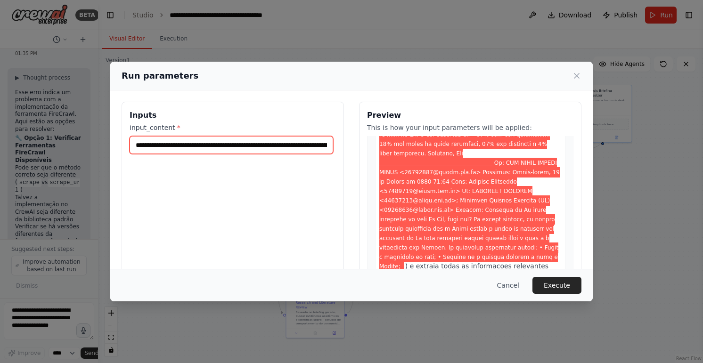
click at [241, 140] on input "input_content *" at bounding box center [232, 145] width 204 height 18
paste input "text"
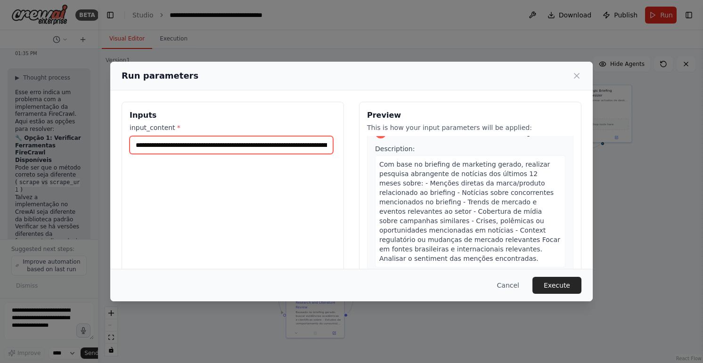
click at [287, 149] on input "**********" at bounding box center [232, 145] width 204 height 18
paste input "**********"
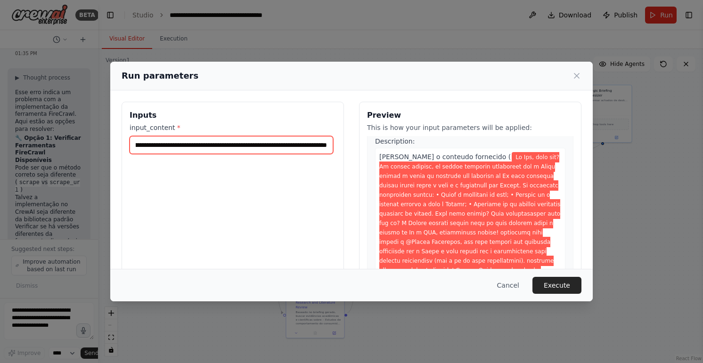
scroll to position [38, 0]
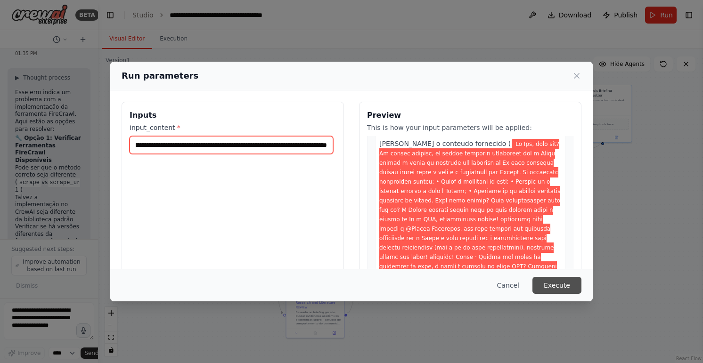
type input "**********"
click at [552, 281] on button "Execute" at bounding box center [557, 285] width 49 height 17
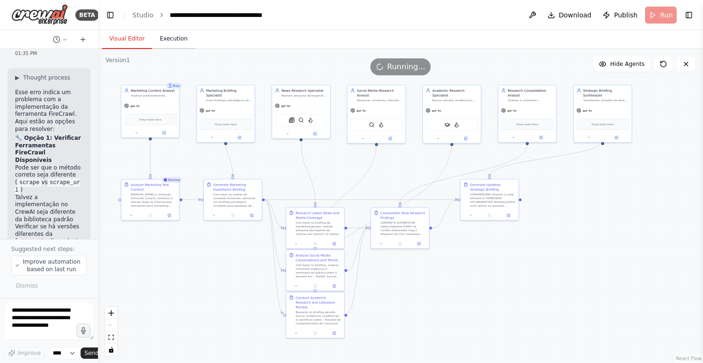
click at [173, 33] on button "Execution" at bounding box center [173, 39] width 43 height 20
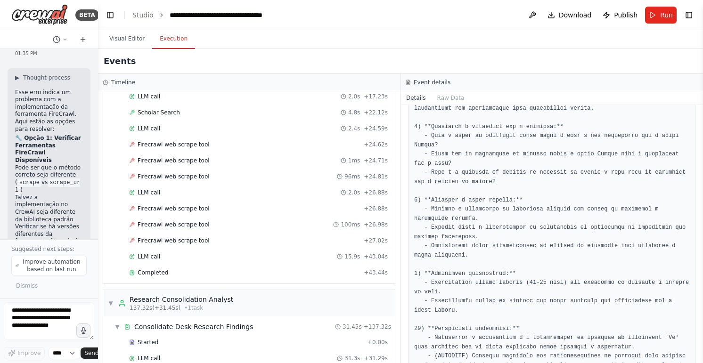
scroll to position [1252, 0]
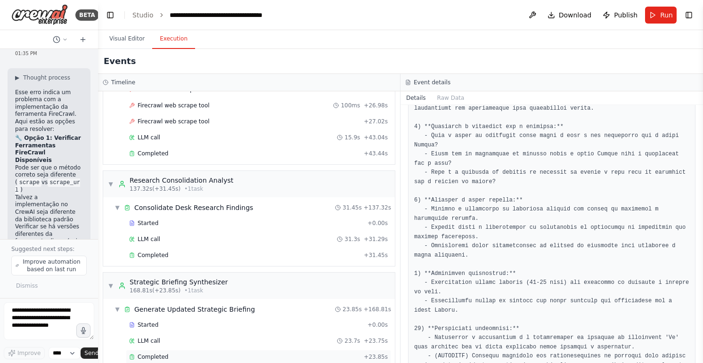
click at [158, 353] on span "Completed" at bounding box center [153, 357] width 31 height 8
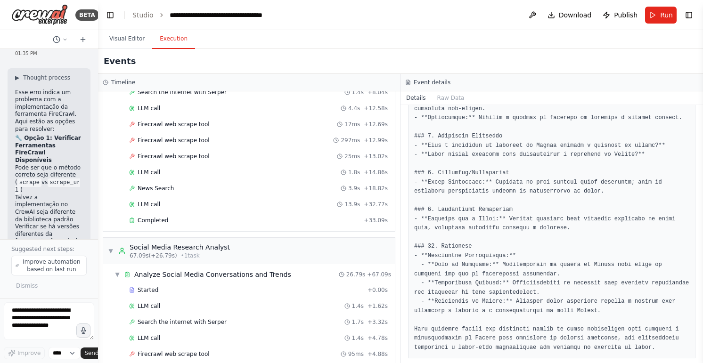
scroll to position [45, 0]
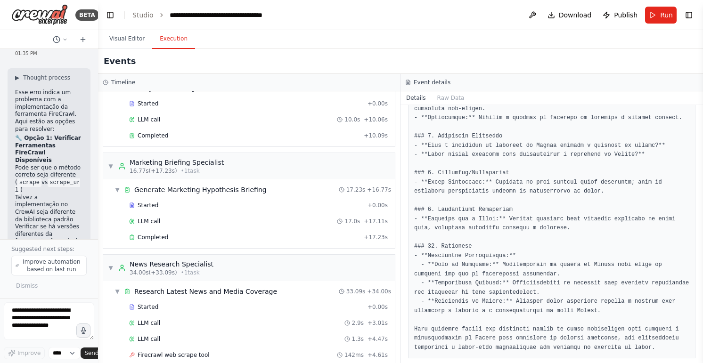
click at [498, 245] on pre at bounding box center [551, 30] width 275 height 643
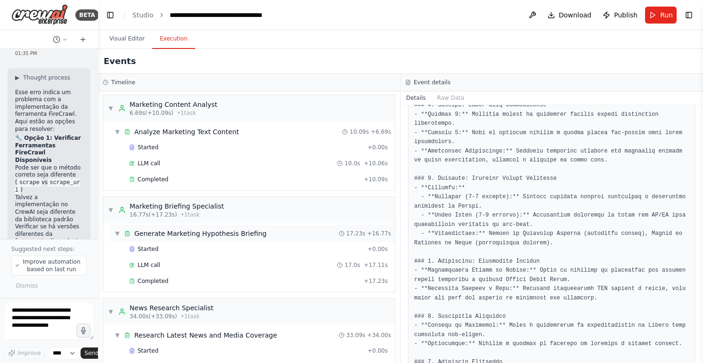
scroll to position [0, 0]
click at [171, 143] on div "Started + 0.00s" at bounding box center [258, 149] width 265 height 14
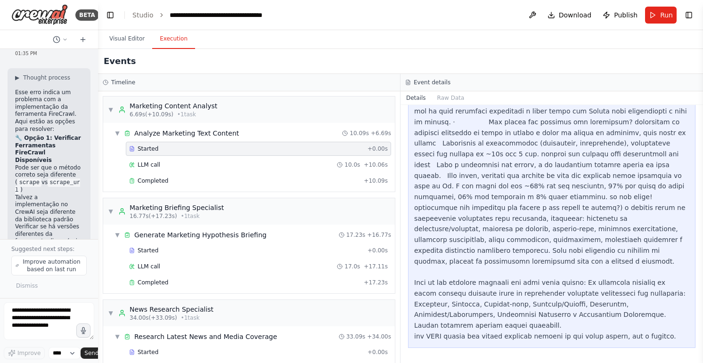
scroll to position [340, 0]
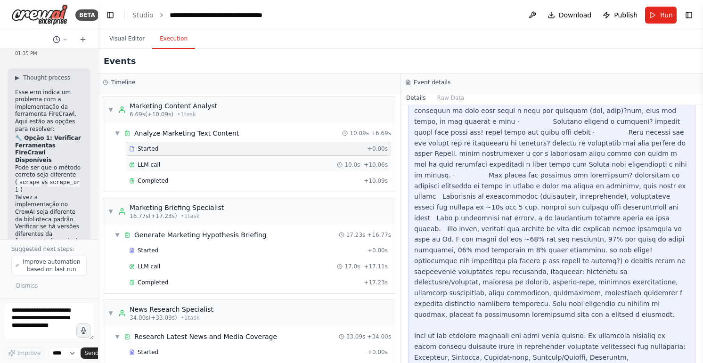
click at [189, 166] on div "LLM call 10.0s + 10.06s" at bounding box center [258, 165] width 259 height 8
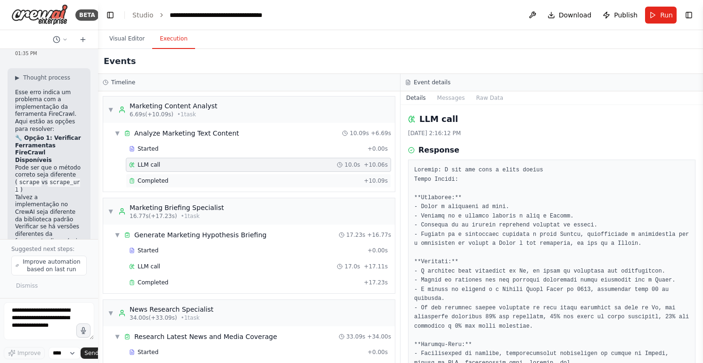
click at [175, 179] on div "Completed" at bounding box center [244, 181] width 231 height 8
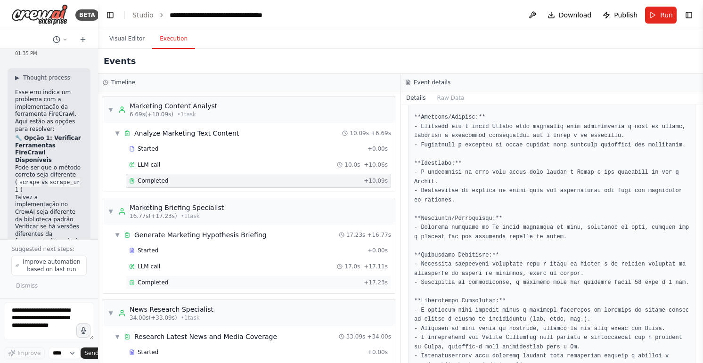
click at [178, 282] on div "Completed" at bounding box center [244, 283] width 231 height 8
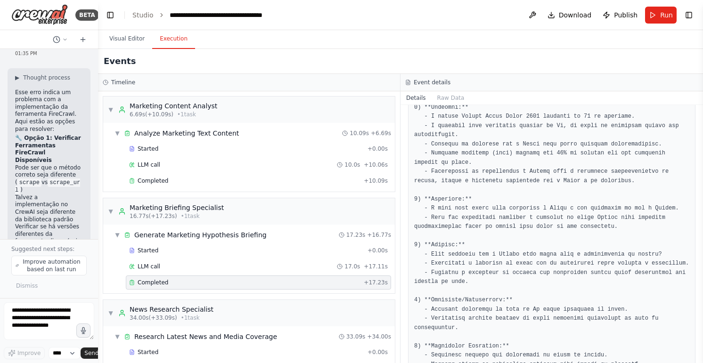
scroll to position [308, 0]
click at [73, 268] on span "Improve automation based on last run" at bounding box center [52, 265] width 62 height 15
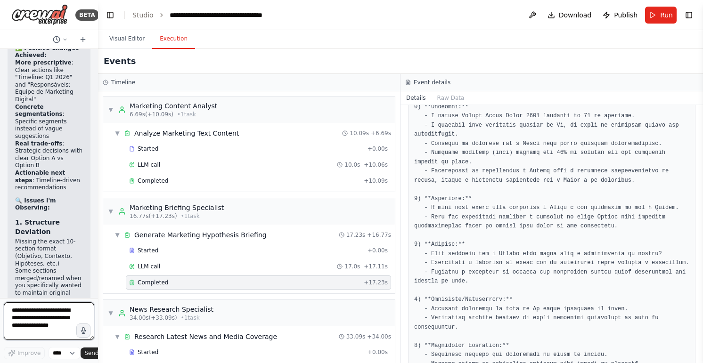
scroll to position [8700, 0]
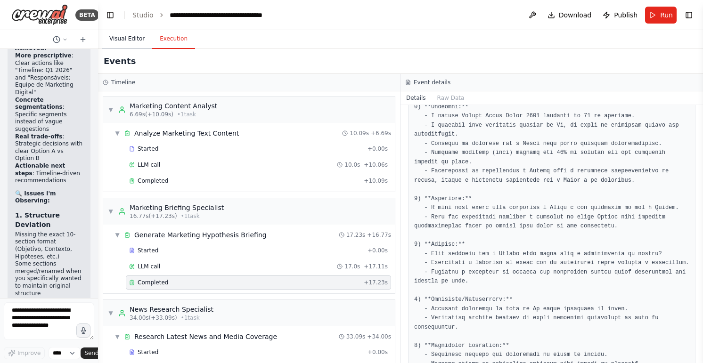
click at [124, 40] on button "Visual Editor" at bounding box center [127, 39] width 50 height 20
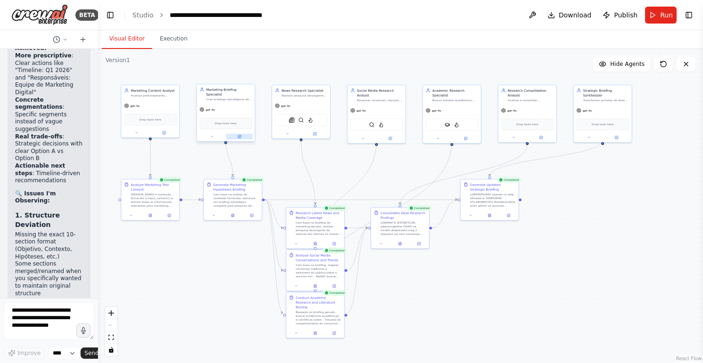
click at [242, 134] on button at bounding box center [239, 137] width 27 height 6
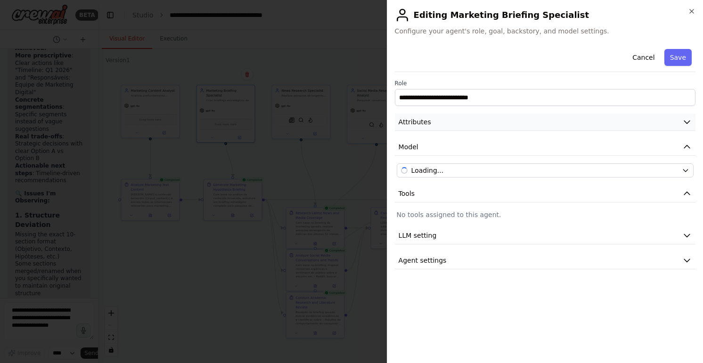
click at [447, 124] on button "Attributes" at bounding box center [545, 122] width 301 height 17
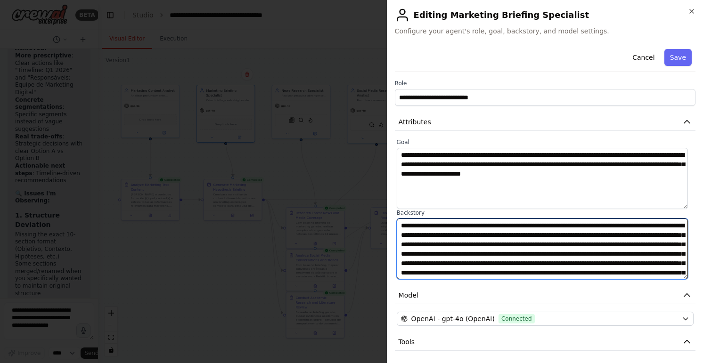
click at [466, 241] on textarea "**********" at bounding box center [543, 249] width 292 height 61
click at [522, 268] on textarea "**********" at bounding box center [543, 249] width 292 height 61
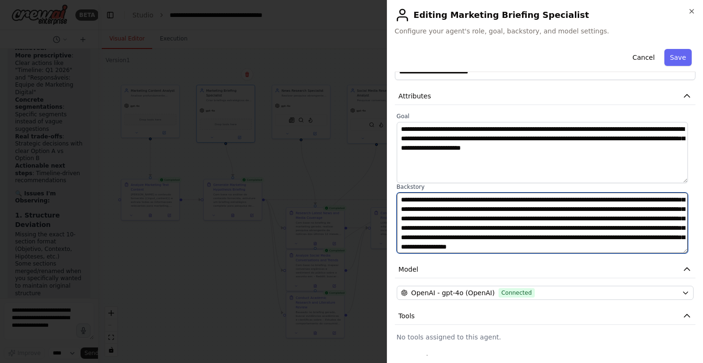
scroll to position [38, 0]
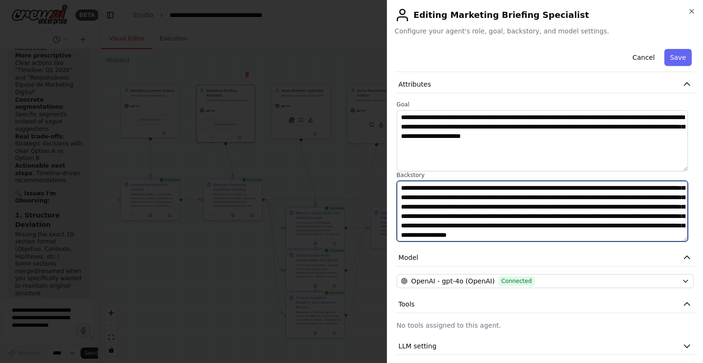
click at [549, 222] on textarea "**********" at bounding box center [543, 211] width 292 height 61
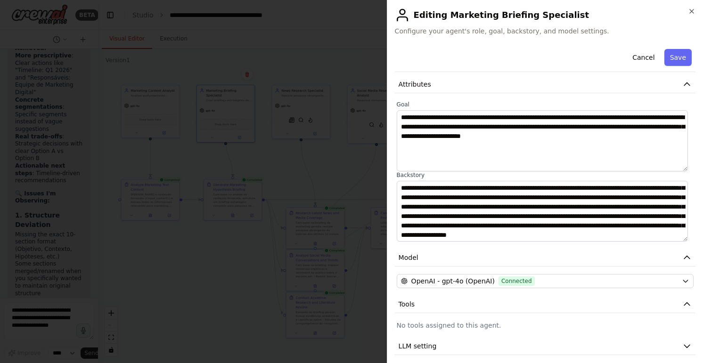
click at [219, 259] on div at bounding box center [351, 181] width 703 height 363
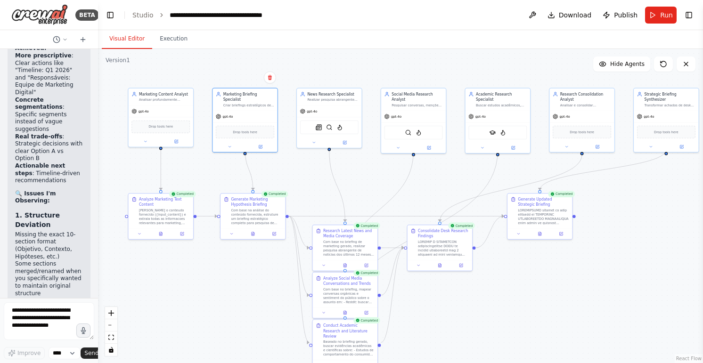
drag, startPoint x: 242, startPoint y: 243, endPoint x: 264, endPoint y: 268, distance: 33.4
click at [264, 268] on div ".deletable-edge-delete-btn { width: 20px; height: 20px; border: 0px solid #ffff…" at bounding box center [400, 206] width 605 height 314
click at [275, 232] on icon at bounding box center [274, 232] width 2 height 2
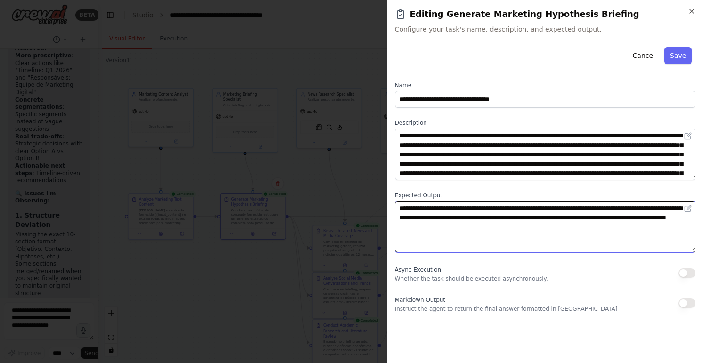
click at [499, 218] on textarea "**********" at bounding box center [545, 227] width 301 height 52
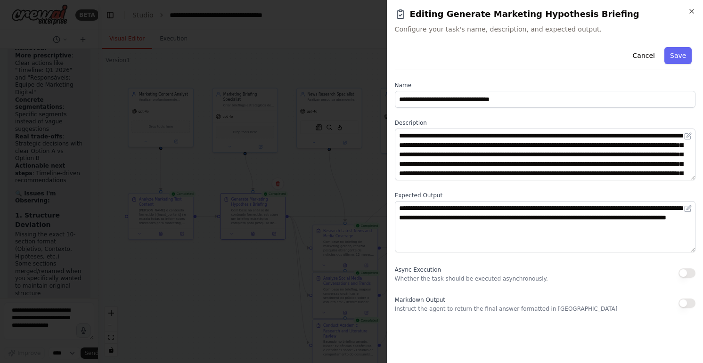
drag, startPoint x: 163, startPoint y: 266, endPoint x: 254, endPoint y: 164, distance: 136.9
click at [166, 264] on div at bounding box center [351, 181] width 703 height 363
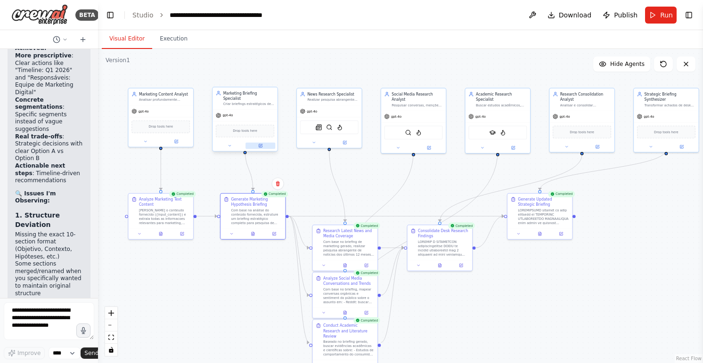
click at [266, 143] on button at bounding box center [261, 146] width 30 height 6
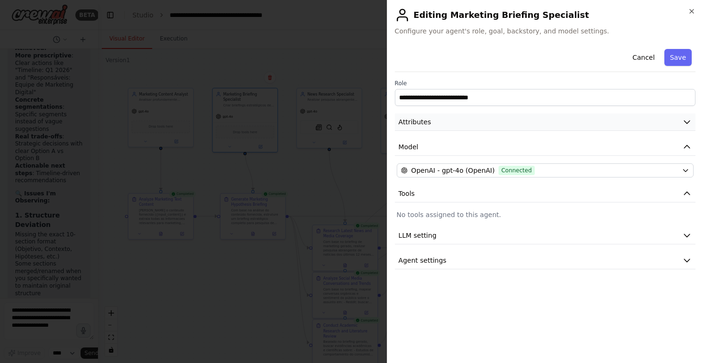
click at [453, 124] on button "Attributes" at bounding box center [545, 122] width 301 height 17
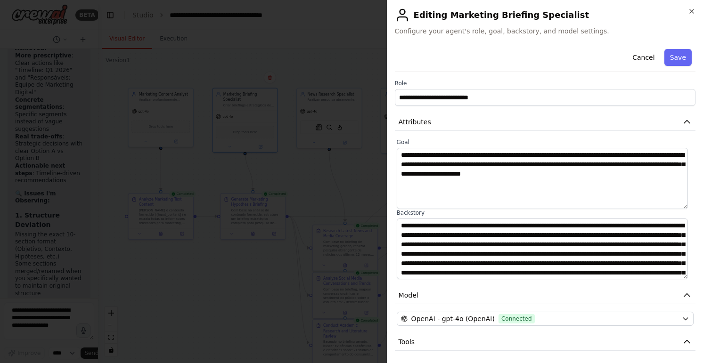
click at [320, 172] on div at bounding box center [351, 181] width 703 height 363
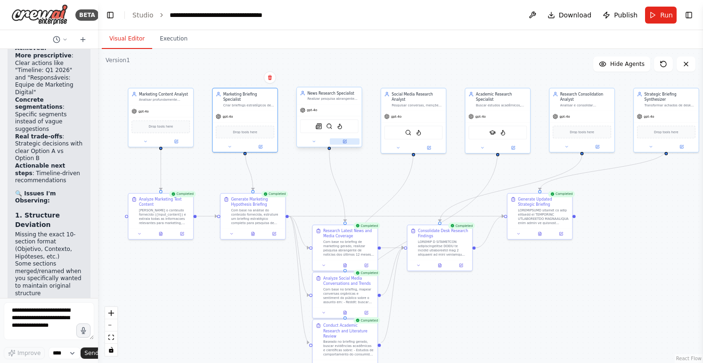
click at [349, 142] on button at bounding box center [345, 142] width 30 height 6
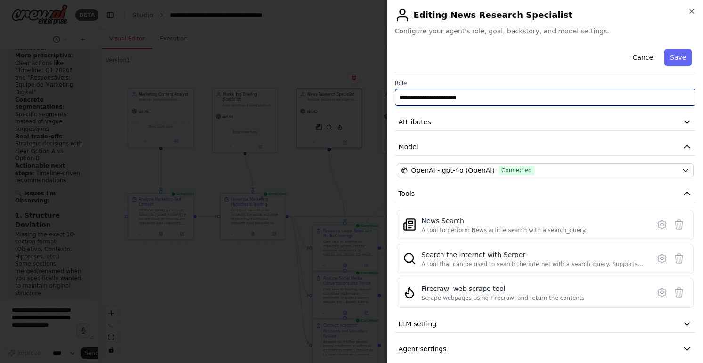
click at [446, 94] on input "**********" at bounding box center [545, 97] width 301 height 17
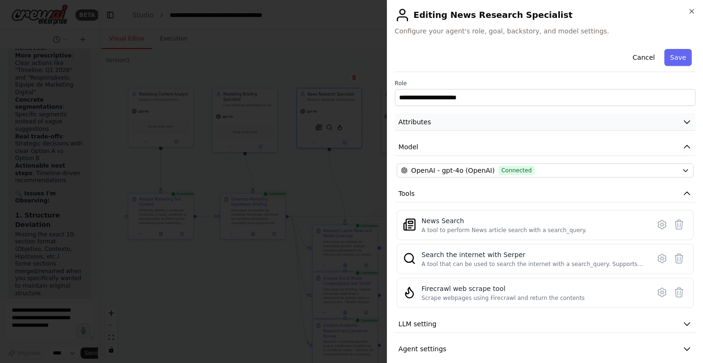
click at [448, 121] on button "Attributes" at bounding box center [545, 122] width 301 height 17
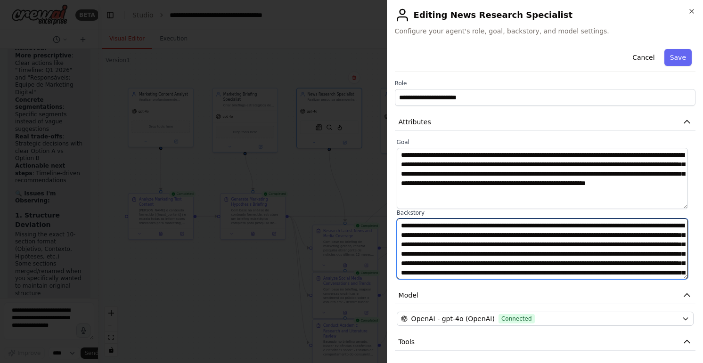
click at [454, 229] on textarea "**********" at bounding box center [543, 249] width 292 height 61
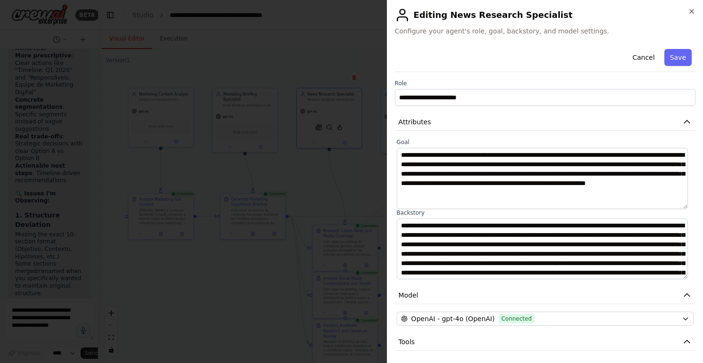
click at [125, 300] on div at bounding box center [351, 181] width 703 height 363
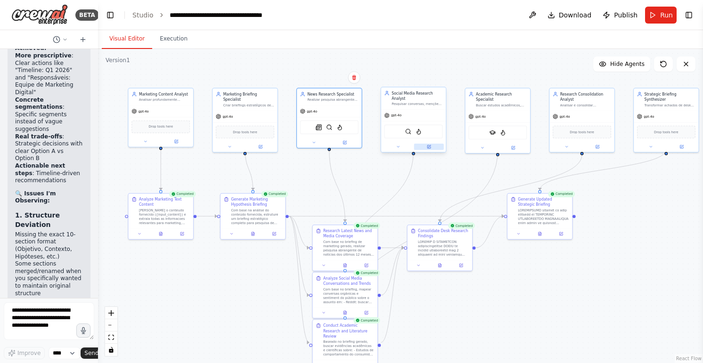
click at [439, 144] on button at bounding box center [429, 147] width 30 height 6
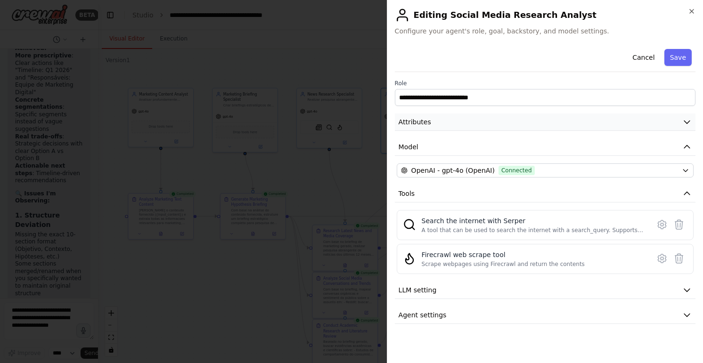
click at [518, 126] on button "Attributes" at bounding box center [545, 122] width 301 height 17
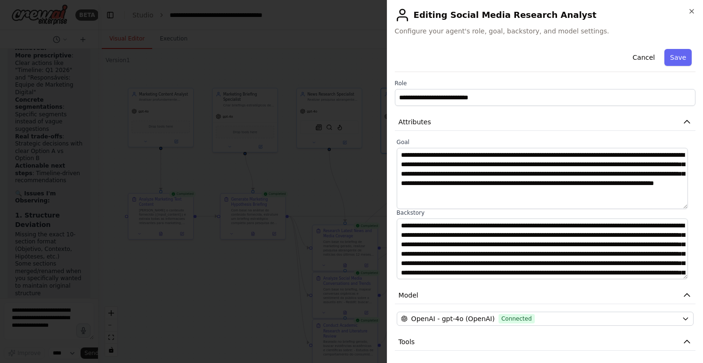
click at [246, 276] on div at bounding box center [351, 181] width 703 height 363
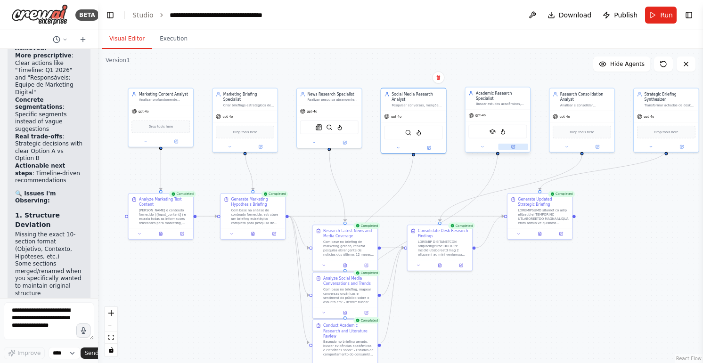
click at [517, 144] on button at bounding box center [513, 147] width 30 height 6
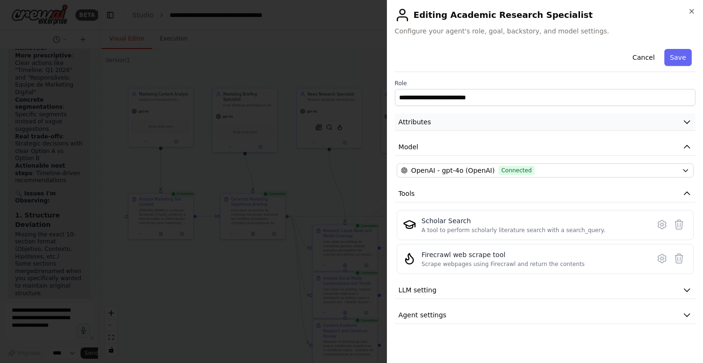
click at [524, 123] on button "Attributes" at bounding box center [545, 122] width 301 height 17
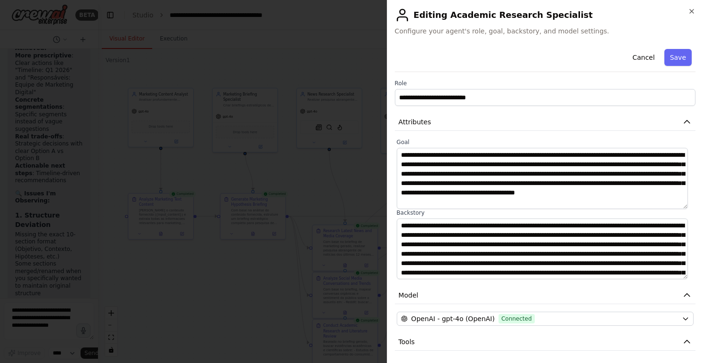
click at [218, 276] on div at bounding box center [351, 181] width 703 height 363
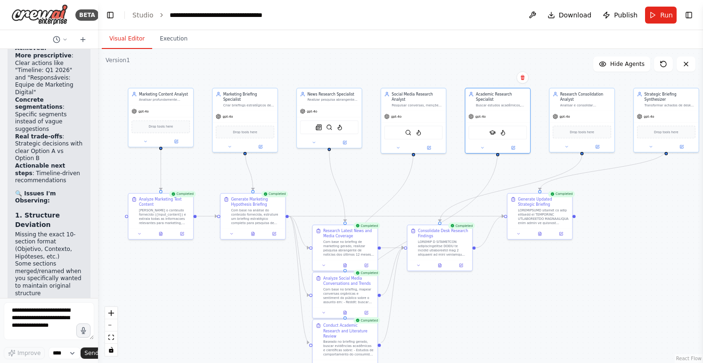
click at [217, 281] on div ".deletable-edge-delete-btn { width: 20px; height: 20px; border: 0px solid #ffff…" at bounding box center [400, 206] width 605 height 314
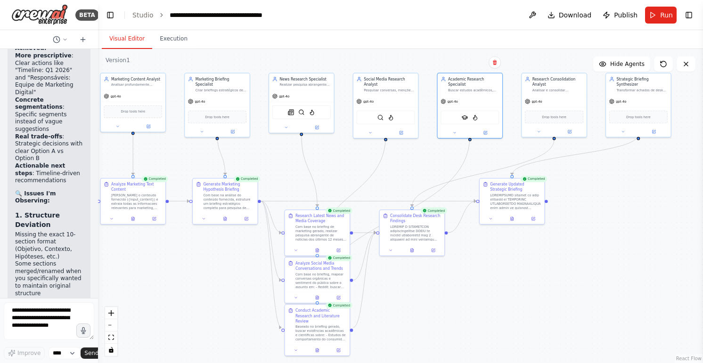
drag, startPoint x: 222, startPoint y: 279, endPoint x: 193, endPoint y: 262, distance: 34.4
click at [193, 262] on div ".deletable-edge-delete-btn { width: 20px; height: 20px; border: 0px solid #ffff…" at bounding box center [400, 206] width 605 height 314
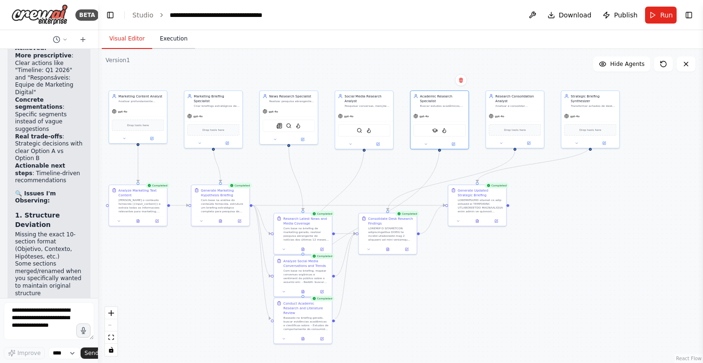
click at [174, 41] on button "Execution" at bounding box center [173, 39] width 43 height 20
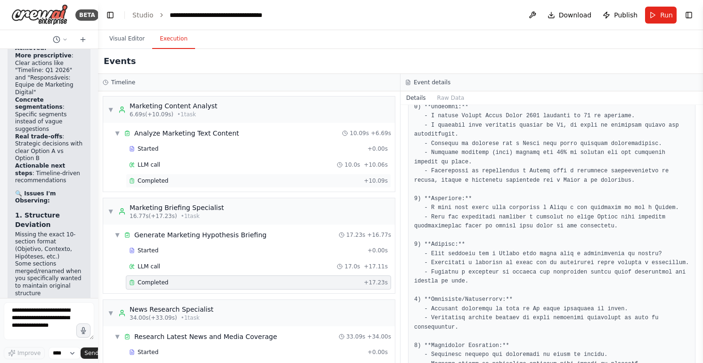
click at [184, 181] on div "Completed" at bounding box center [244, 181] width 231 height 8
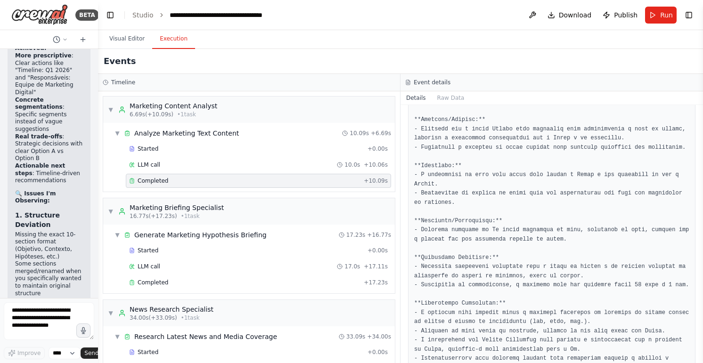
scroll to position [343, 0]
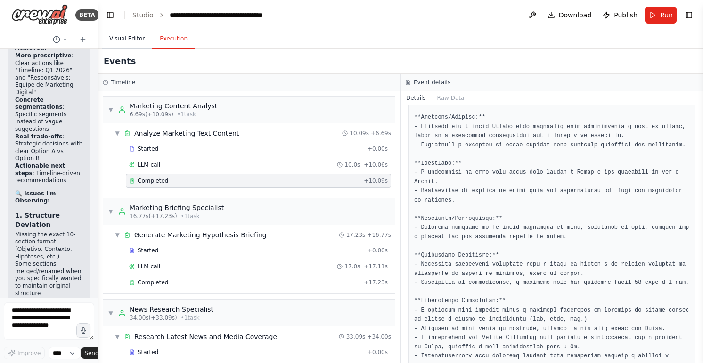
click at [121, 41] on button "Visual Editor" at bounding box center [127, 39] width 50 height 20
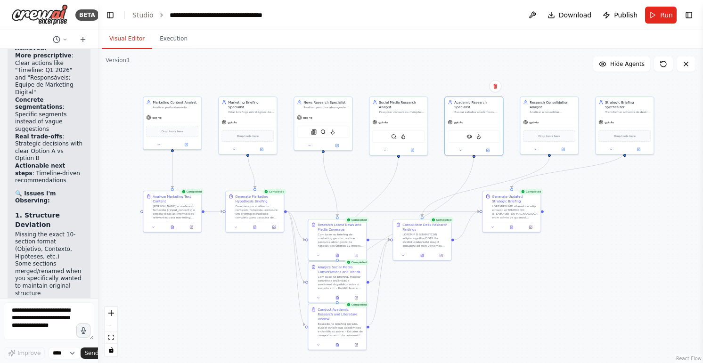
drag, startPoint x: 200, startPoint y: 266, endPoint x: 234, endPoint y: 272, distance: 34.9
click at [234, 272] on div ".deletable-edge-delete-btn { width: 20px; height: 20px; border: 0px solid #ffff…" at bounding box center [400, 206] width 605 height 314
click at [479, 295] on div ".deletable-edge-delete-btn { width: 20px; height: 20px; border: 0px solid #ffff…" at bounding box center [400, 206] width 605 height 314
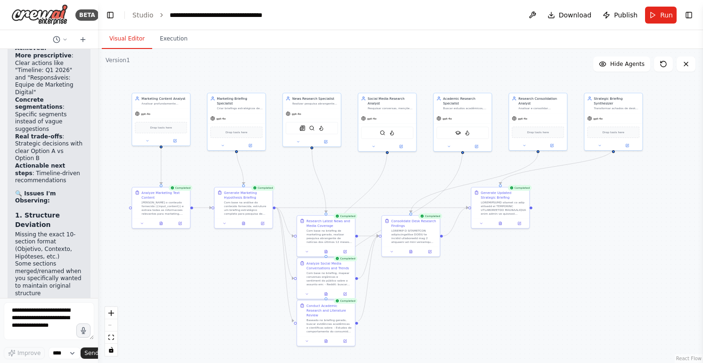
drag, startPoint x: 527, startPoint y: 289, endPoint x: 516, endPoint y: 285, distance: 11.9
click at [516, 285] on div ".deletable-edge-delete-btn { width: 20px; height: 20px; border: 0px solid #ffff…" at bounding box center [400, 206] width 605 height 314
click at [521, 223] on icon at bounding box center [519, 223] width 3 height 3
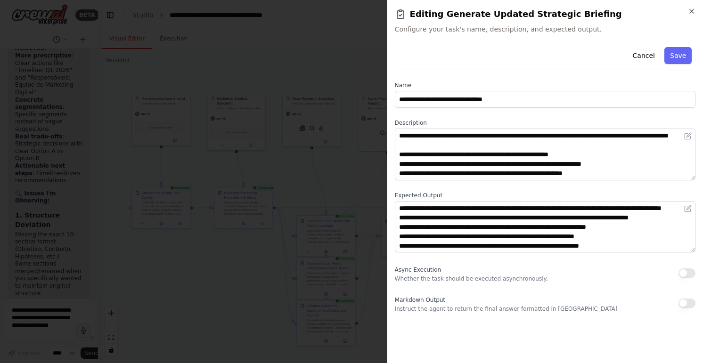
scroll to position [151, 0]
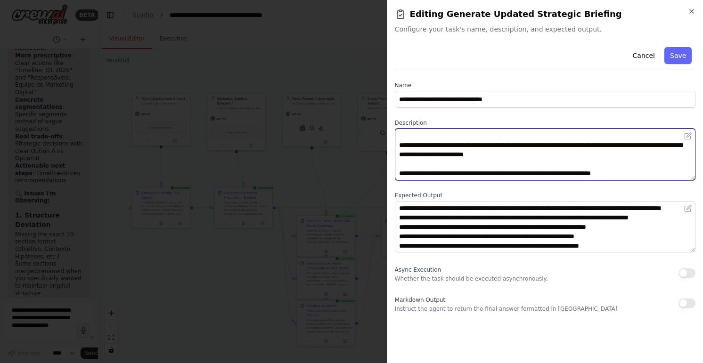
click at [678, 171] on textarea at bounding box center [545, 155] width 301 height 52
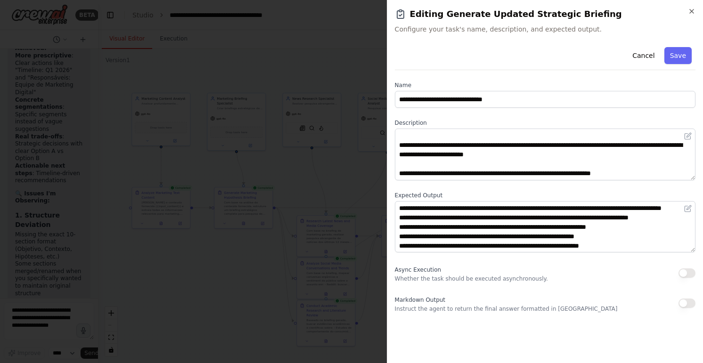
click at [230, 264] on div at bounding box center [351, 181] width 703 height 363
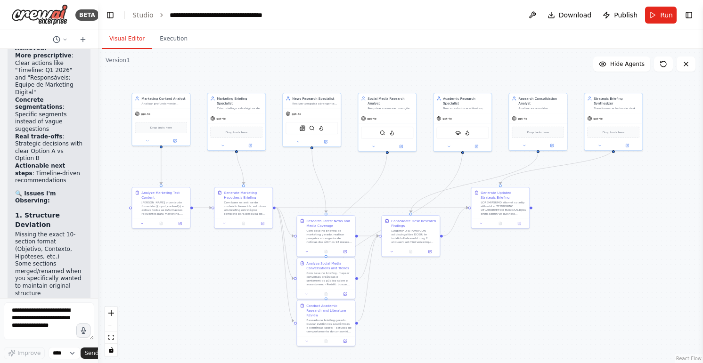
scroll to position [8700, 0]
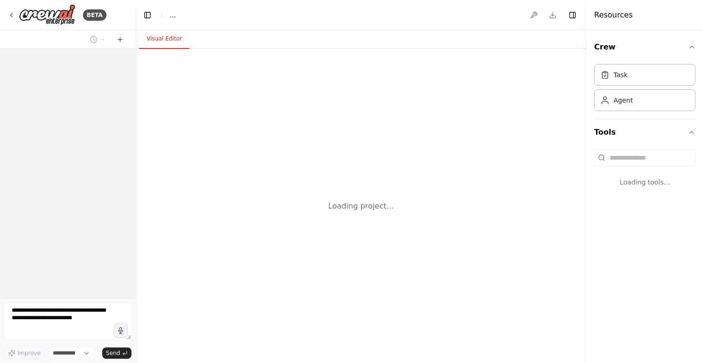
select select "****"
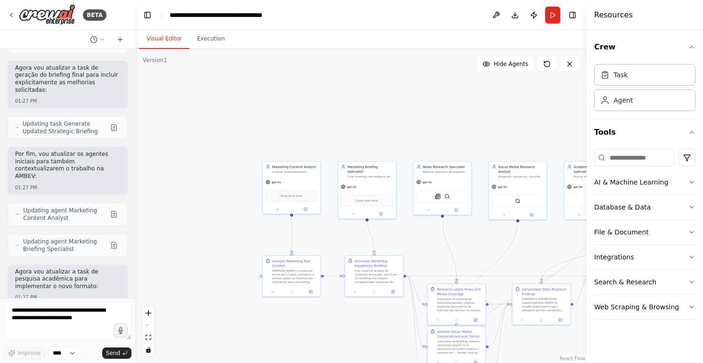
drag, startPoint x: 221, startPoint y: 219, endPoint x: 140, endPoint y: 213, distance: 81.3
click at [187, 198] on div ".deletable-edge-delete-btn { width: 20px; height: 20px; border: 0px solid #ffff…" at bounding box center [360, 206] width 451 height 314
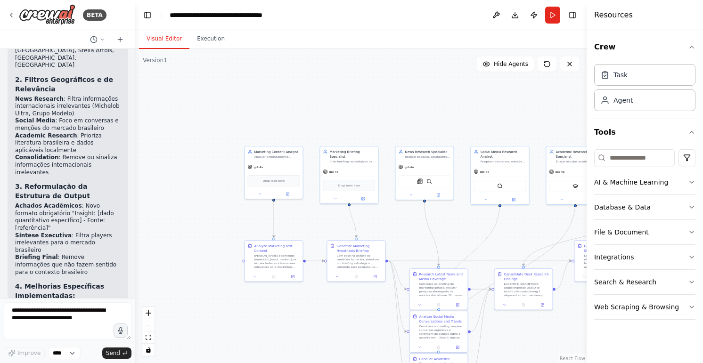
scroll to position [2016, 0]
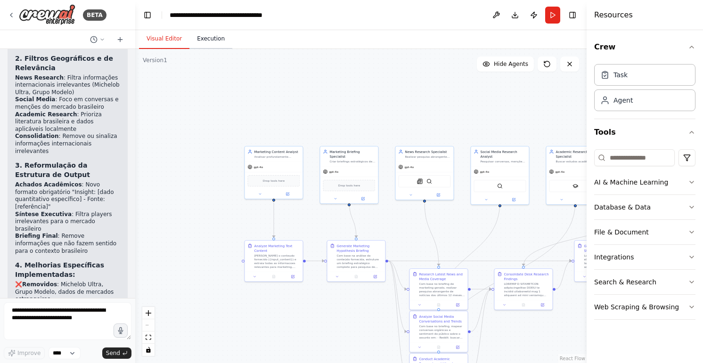
click at [221, 45] on button "Execution" at bounding box center [210, 39] width 43 height 20
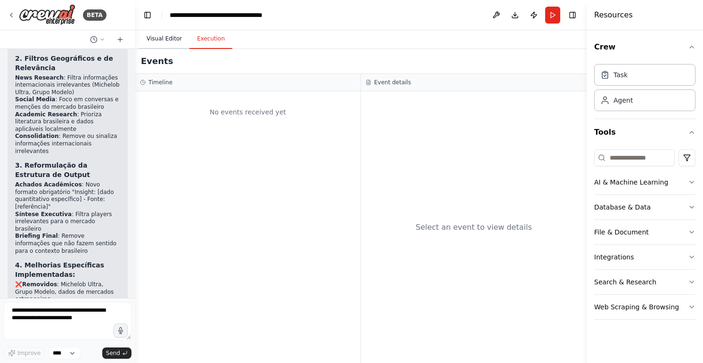
click at [172, 41] on button "Visual Editor" at bounding box center [164, 39] width 50 height 20
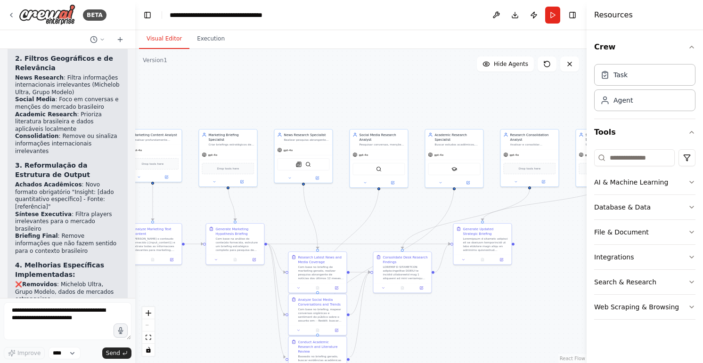
drag, startPoint x: 347, startPoint y: 89, endPoint x: 225, endPoint y: 72, distance: 123.2
click at [225, 72] on div ".deletable-edge-delete-btn { width: 20px; height: 20px; border: 0px solid #ffff…" at bounding box center [360, 206] width 451 height 314
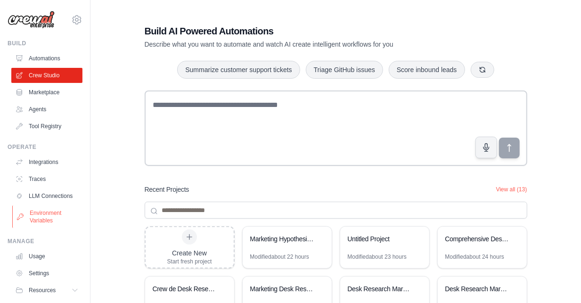
click at [32, 217] on link "Environment Variables" at bounding box center [47, 216] width 71 height 23
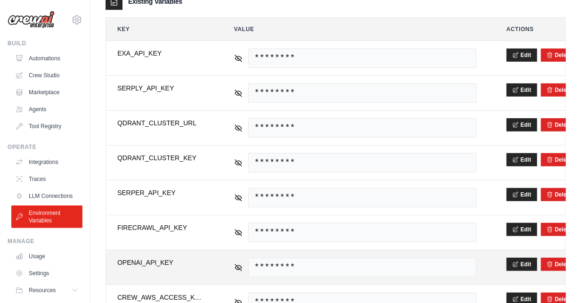
scroll to position [189, 0]
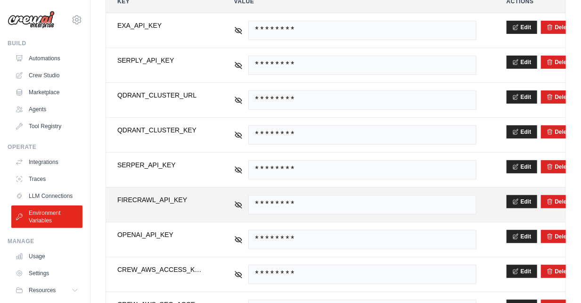
click at [154, 197] on span "FIRECRAWL_API_KEY" at bounding box center [160, 199] width 87 height 9
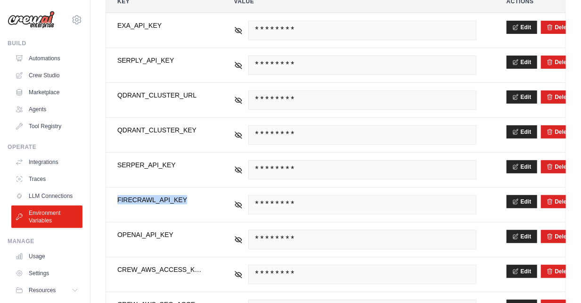
copy span "FIRECRAWL_API_KEY"
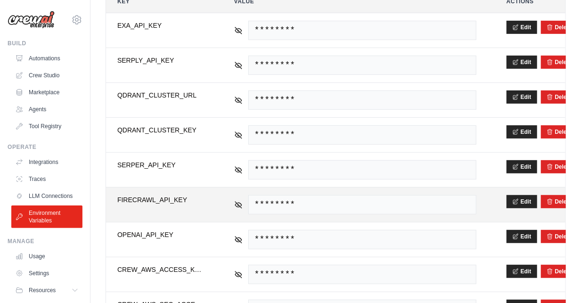
click at [233, 201] on td "********" at bounding box center [355, 205] width 265 height 34
click at [234, 200] on icon at bounding box center [238, 204] width 8 height 8
click at [293, 201] on span "fc-a3488dd9aac64f87bc002c0feffa2a47" at bounding box center [362, 204] width 228 height 19
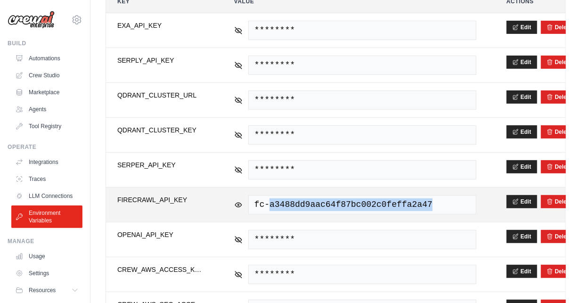
click at [293, 201] on span "fc-a3488dd9aac64f87bc002c0feffa2a47" at bounding box center [362, 204] width 228 height 19
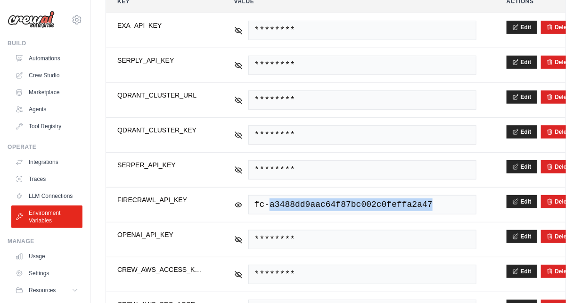
copy span "a3488dd9aac64f87bc002c0feffa2a47"
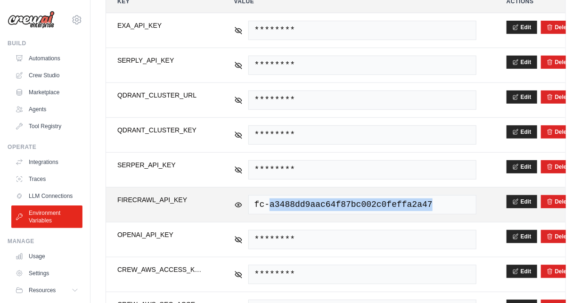
click at [280, 197] on span "fc-a3488dd9aac64f87bc002c0feffa2a47" at bounding box center [362, 204] width 228 height 19
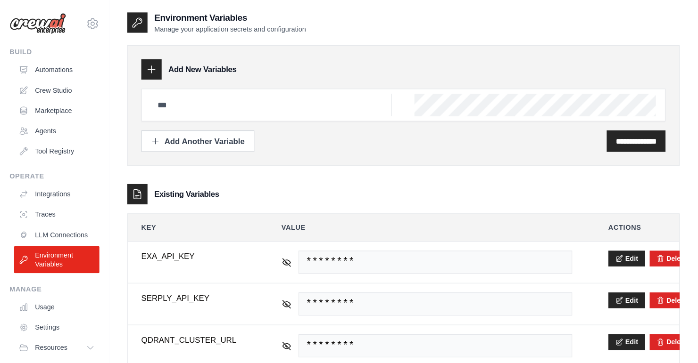
scroll to position [189, 0]
